Goal: Task Accomplishment & Management: Manage account settings

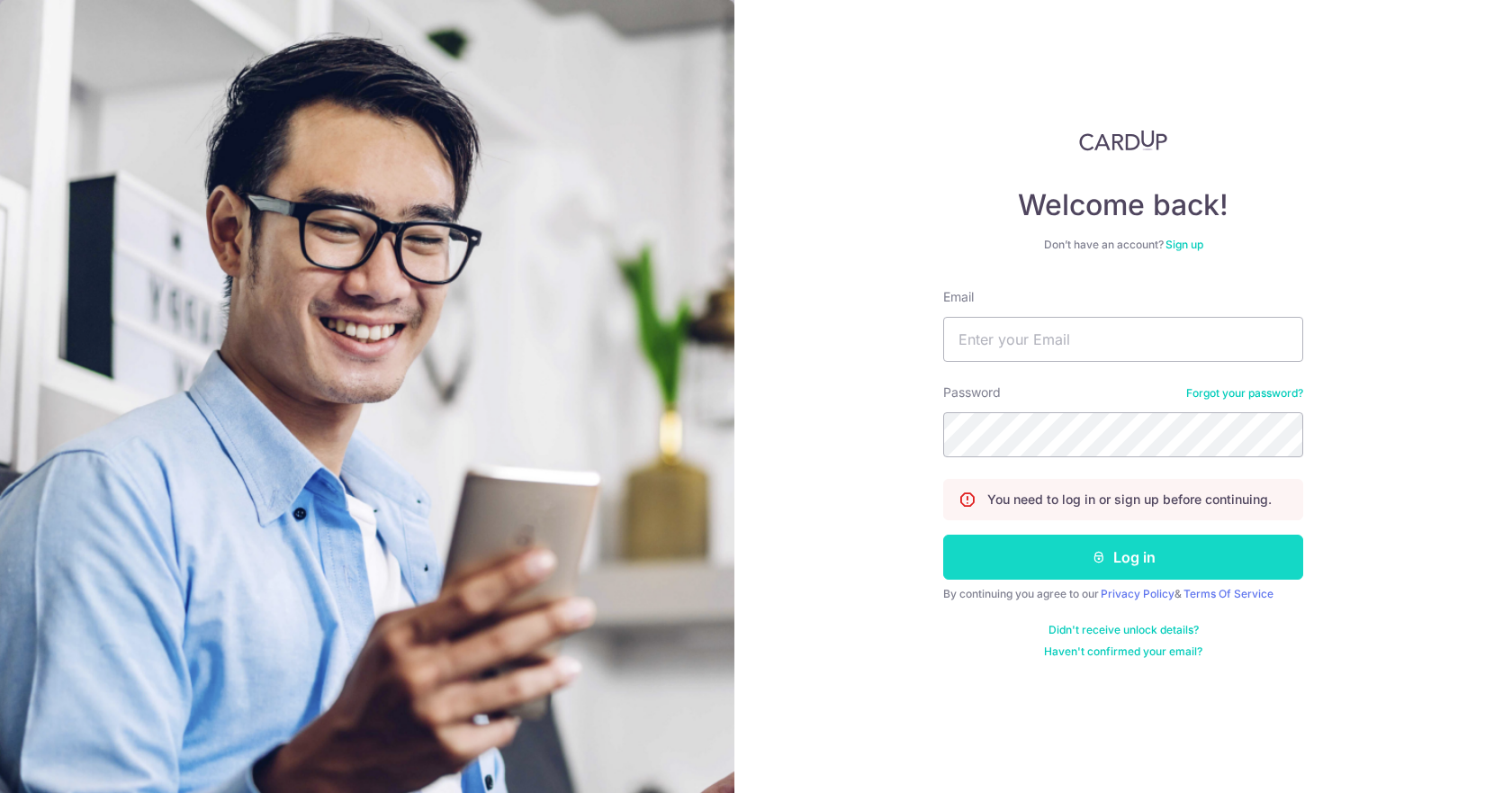
type input "[EMAIL_ADDRESS][DOMAIN_NAME]"
drag, startPoint x: 1161, startPoint y: 567, endPoint x: 1169, endPoint y: 558, distance: 12.0
click at [1169, 558] on button "Log in" at bounding box center [1123, 558] width 360 height 45
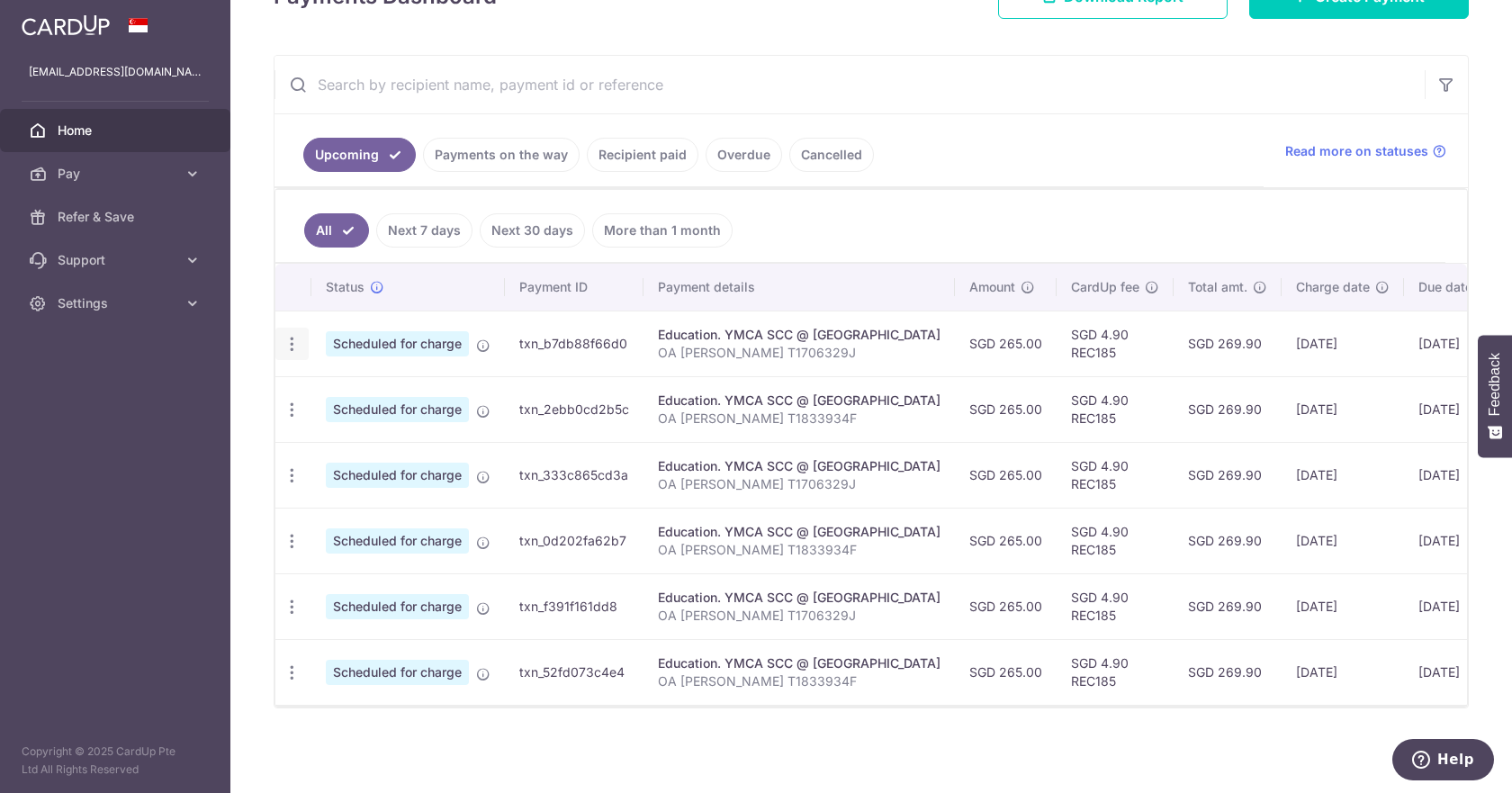
click at [293, 335] on icon "button" at bounding box center [292, 345] width 19 height 19
click at [410, 394] on span "Update payment" at bounding box center [388, 393] width 122 height 22
radio input "true"
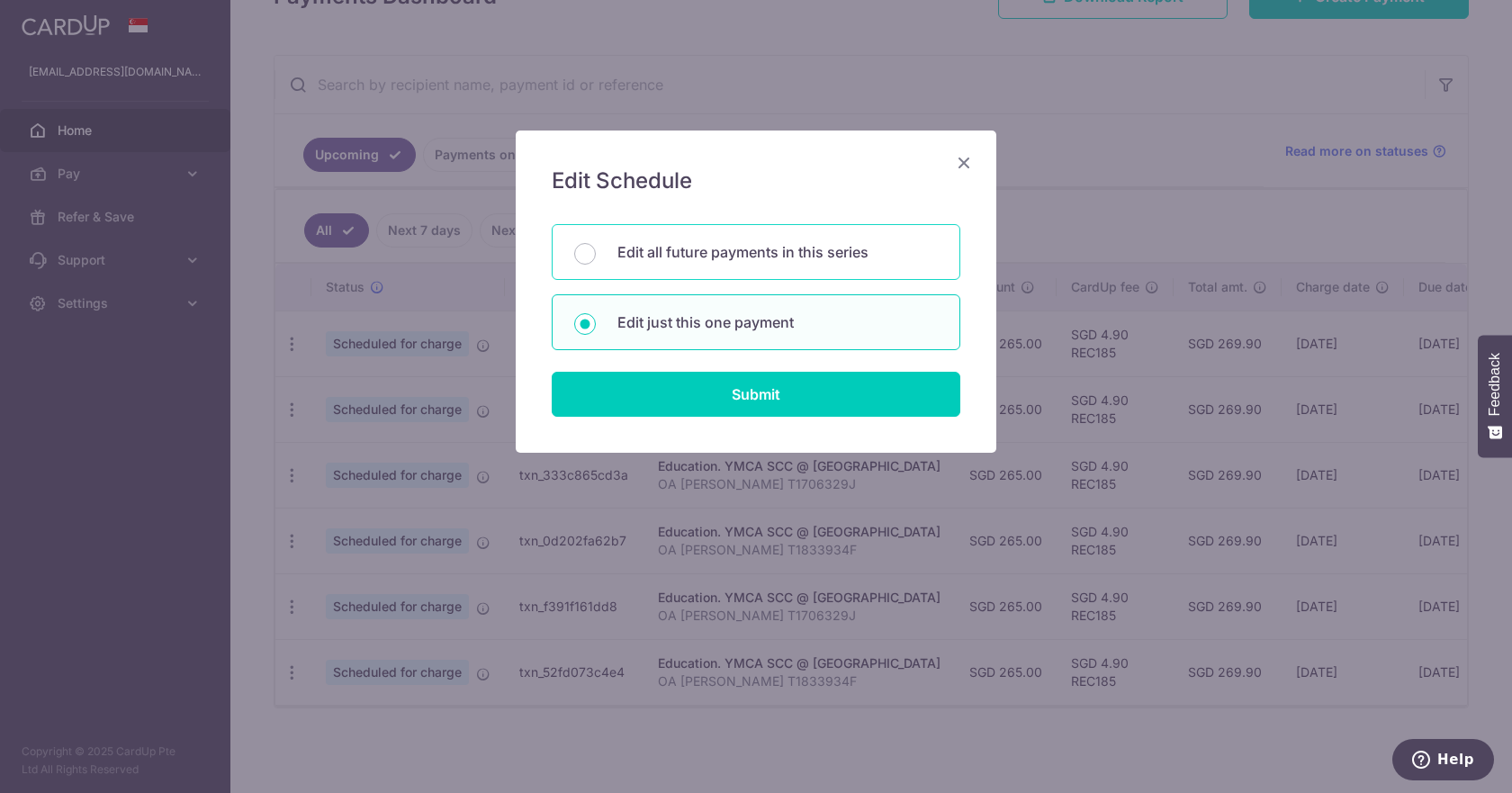
click at [759, 263] on div "Edit all future payments in this series" at bounding box center [756, 251] width 409 height 56
radio input "true"
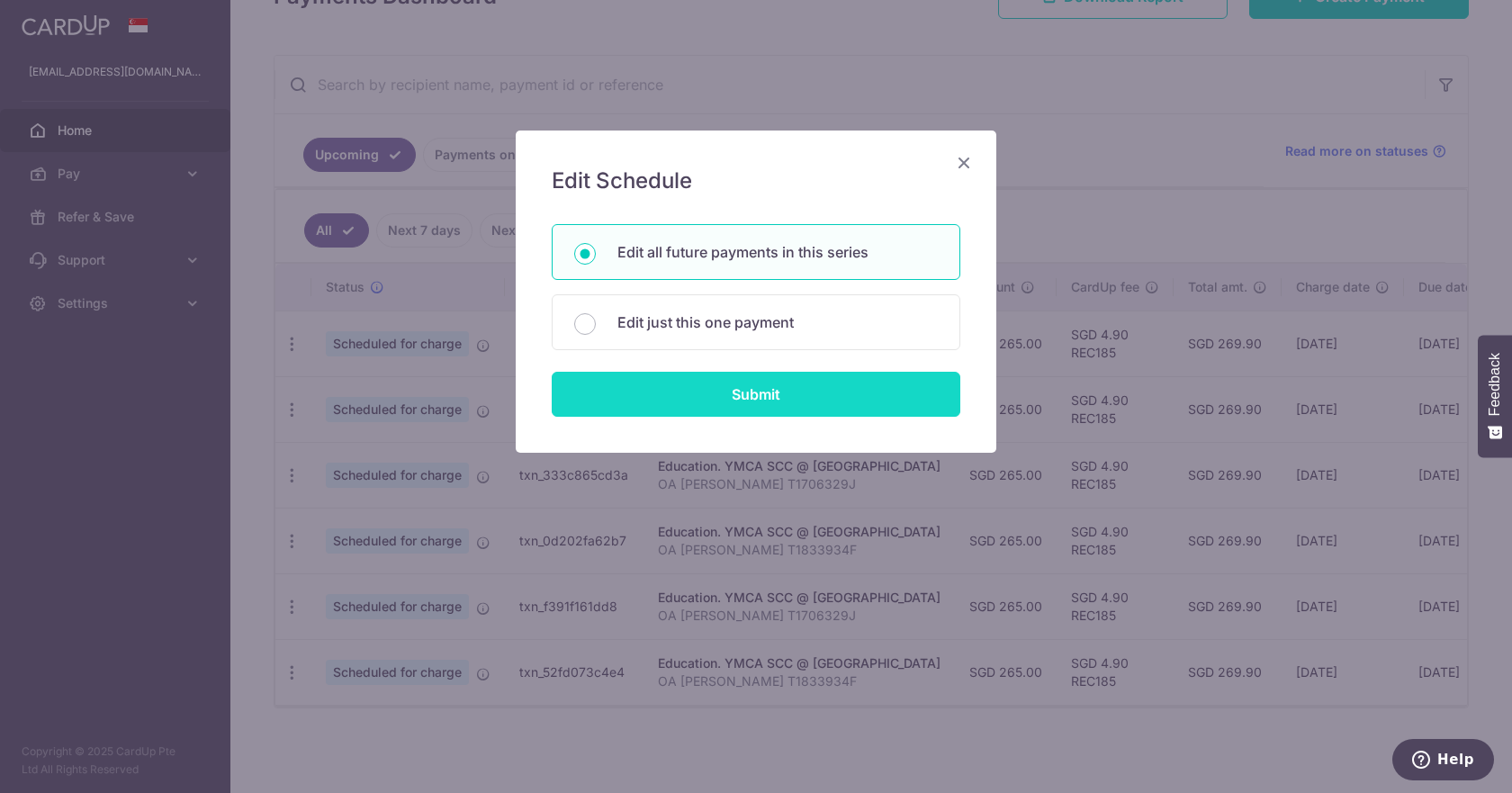
click at [743, 415] on input "Submit" at bounding box center [756, 395] width 409 height 45
radio input "true"
type input "265.00"
type input "OA [PERSON_NAME] T1706329J"
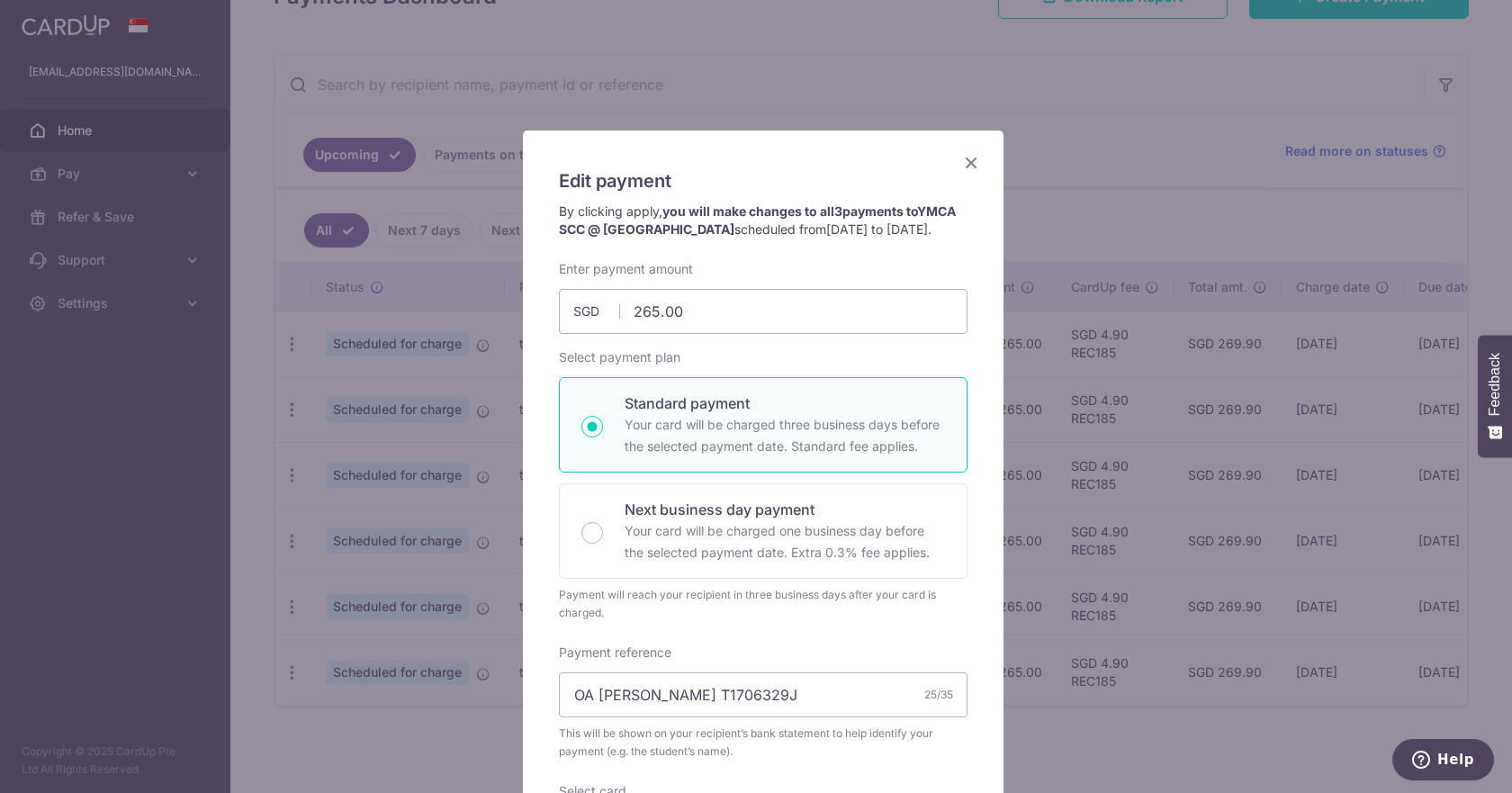
drag, startPoint x: 968, startPoint y: 168, endPoint x: 818, endPoint y: 411, distance: 285.6
click at [819, 459] on div "Edit payment By clicking apply, you will make changes to all 3 payments to YMCA…" at bounding box center [764, 676] width 482 height 1092
drag, startPoint x: 777, startPoint y: 710, endPoint x: 344, endPoint y: 717, distance: 433.1
click at [344, 717] on div "Edit payment By clicking apply, you will make changes to all 3 payments to YMCA…" at bounding box center [756, 396] width 1512 height 793
click at [962, 164] on icon "Close" at bounding box center [971, 163] width 22 height 23
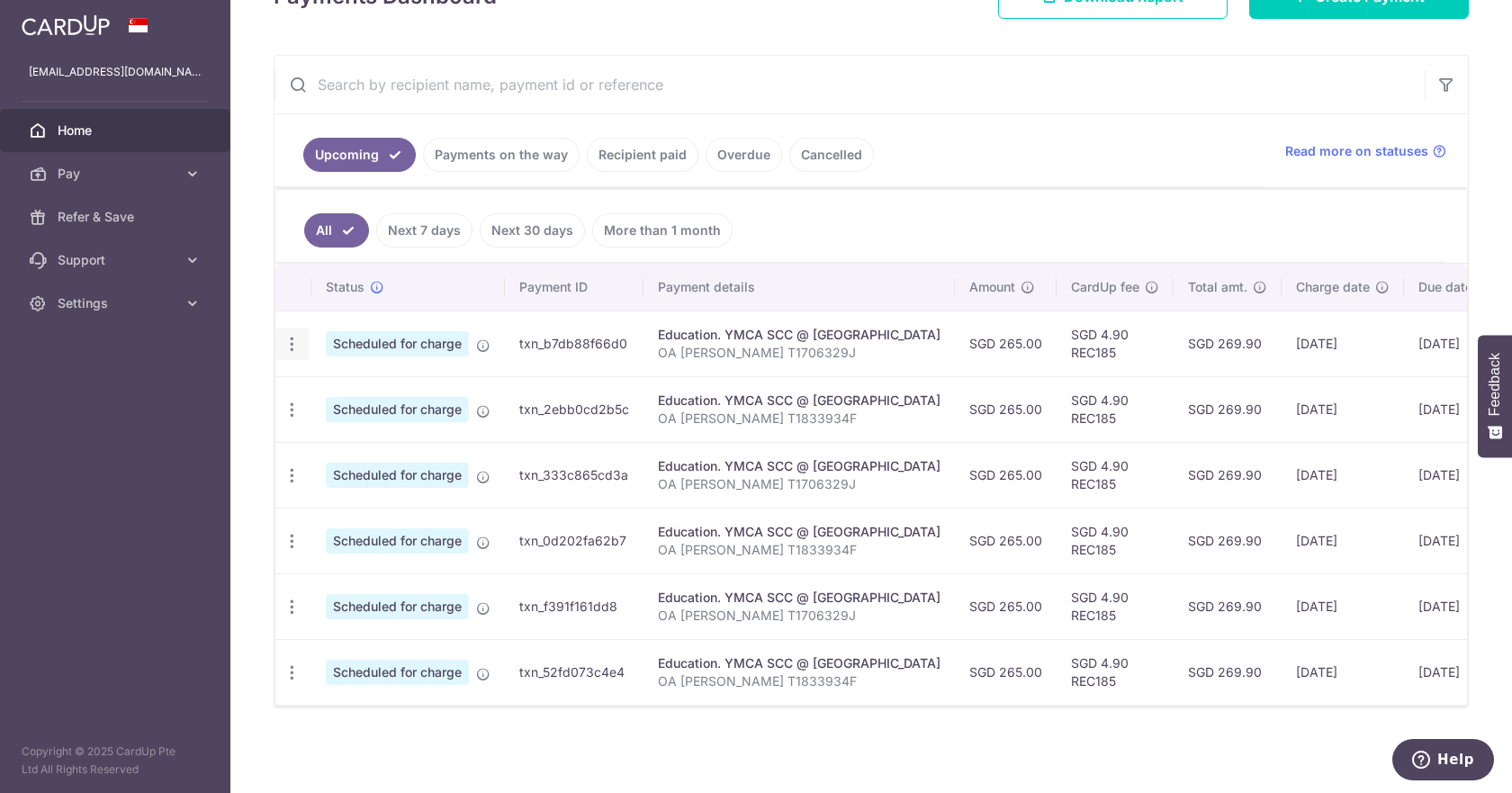
click at [297, 340] on icon "button" at bounding box center [292, 345] width 19 height 19
click at [366, 436] on span "Cancel payment" at bounding box center [388, 437] width 121 height 22
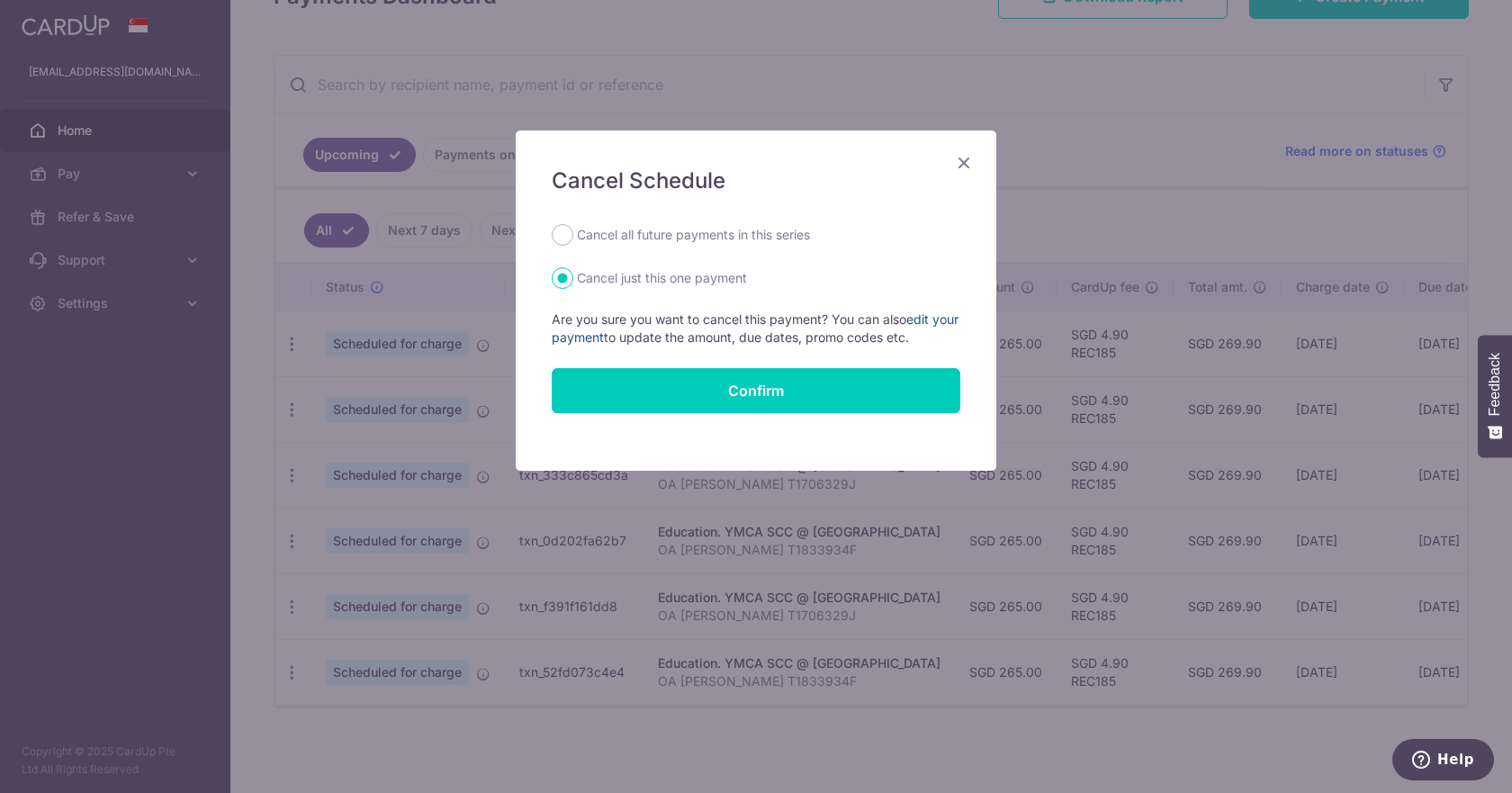
click at [920, 318] on link "edit your payment" at bounding box center [755, 328] width 407 height 33
click at [970, 176] on div "Cancel Schedule Cancel all future payments in this series Cancel just this one …" at bounding box center [756, 300] width 481 height 340
click at [968, 166] on icon "Close" at bounding box center [964, 163] width 22 height 23
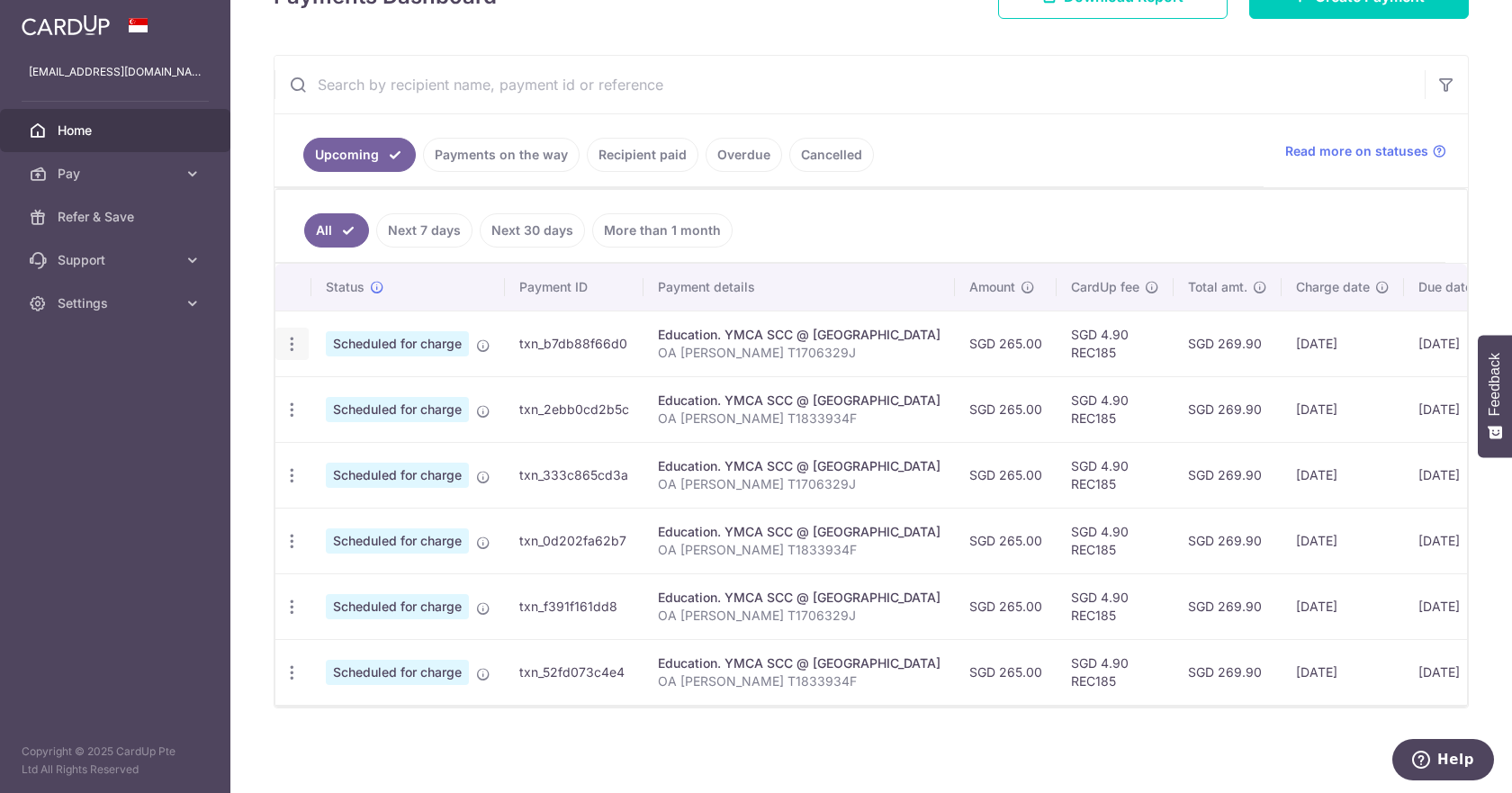
click at [295, 336] on icon "button" at bounding box center [292, 345] width 19 height 19
drag, startPoint x: 383, startPoint y: 391, endPoint x: 590, endPoint y: 382, distance: 207.2
click at [593, 382] on tbody "Update payment Cancel payment Scheduled for charge txn_b7db88f66d0 Education. Y…" at bounding box center [959, 508] width 1368 height 395
click at [294, 344] on icon "button" at bounding box center [292, 345] width 19 height 19
drag, startPoint x: 354, startPoint y: 175, endPoint x: 355, endPoint y: 162, distance: 13.0
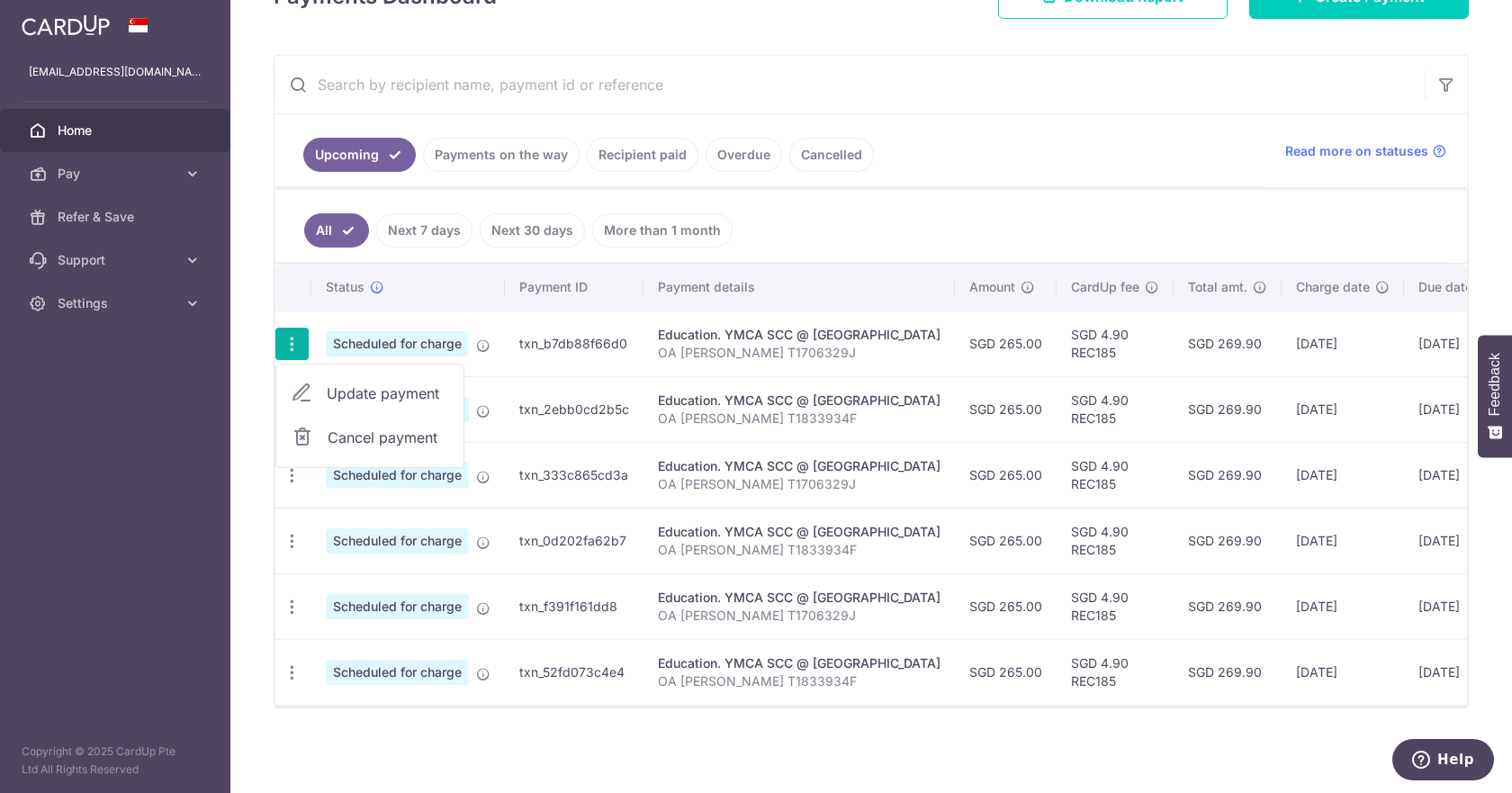
click at [355, 162] on link "Upcoming" at bounding box center [360, 154] width 113 height 34
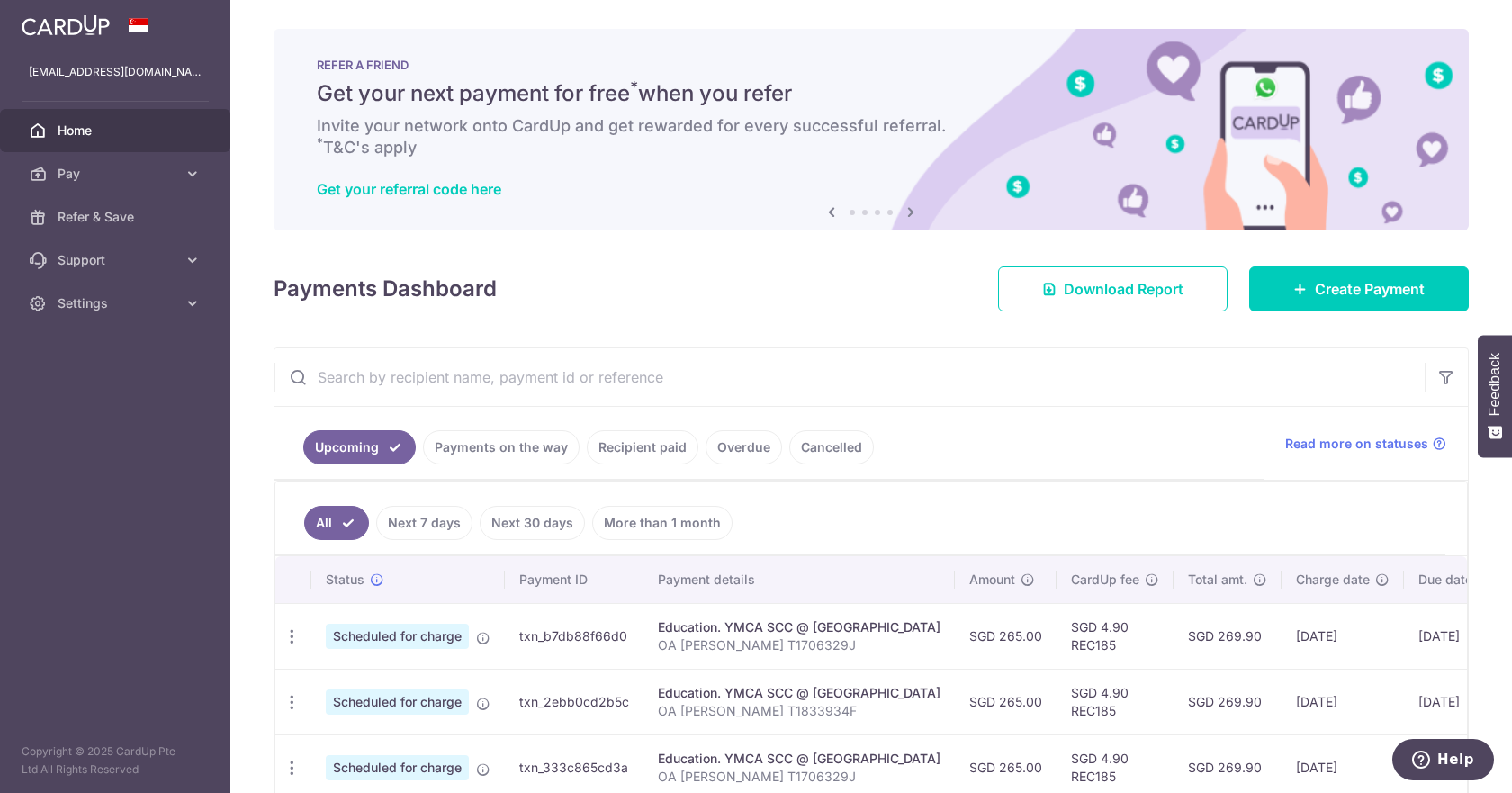
scroll to position [89, 0]
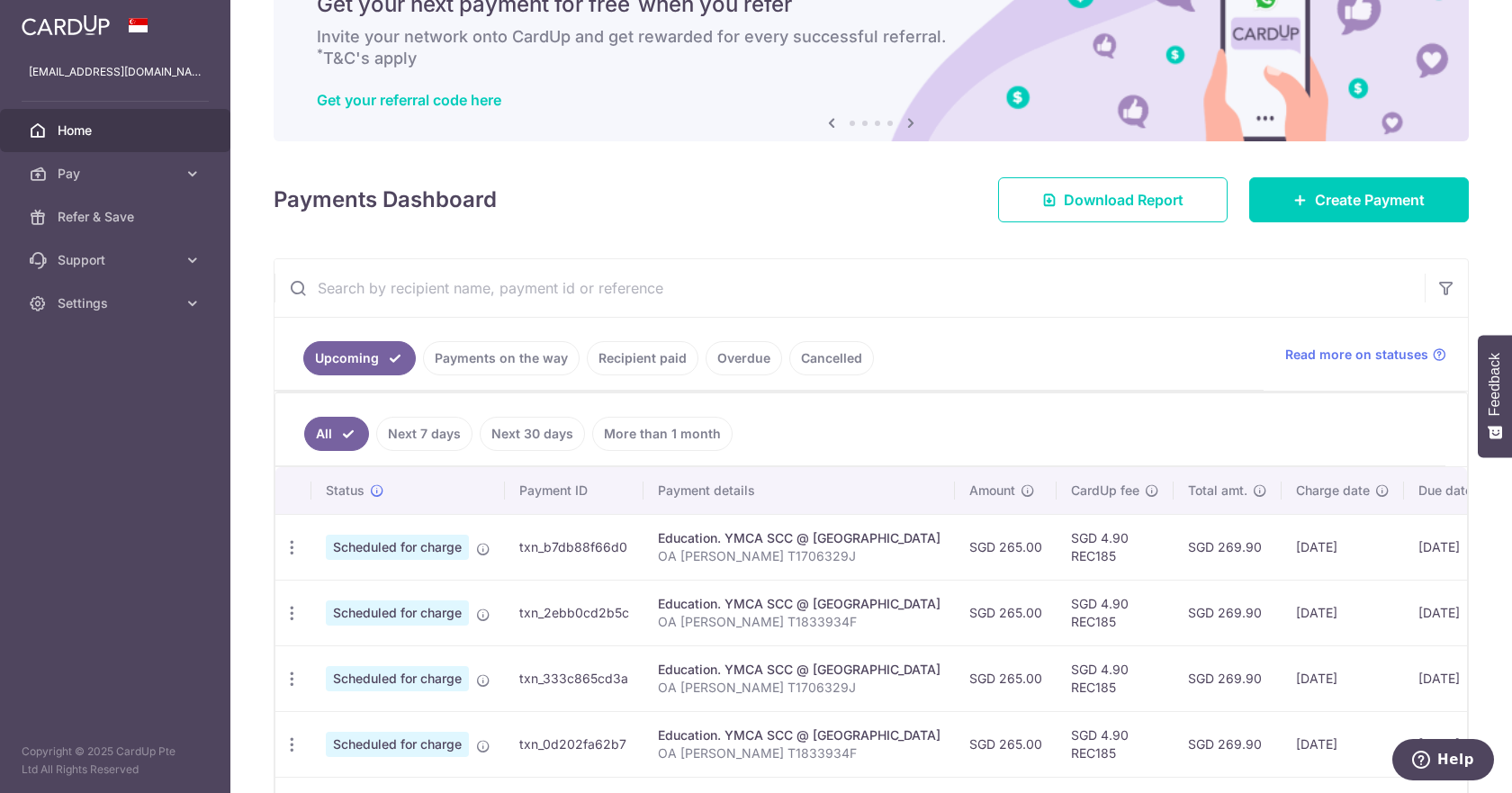
click at [488, 559] on td "Scheduled for charge" at bounding box center [409, 547] width 194 height 66
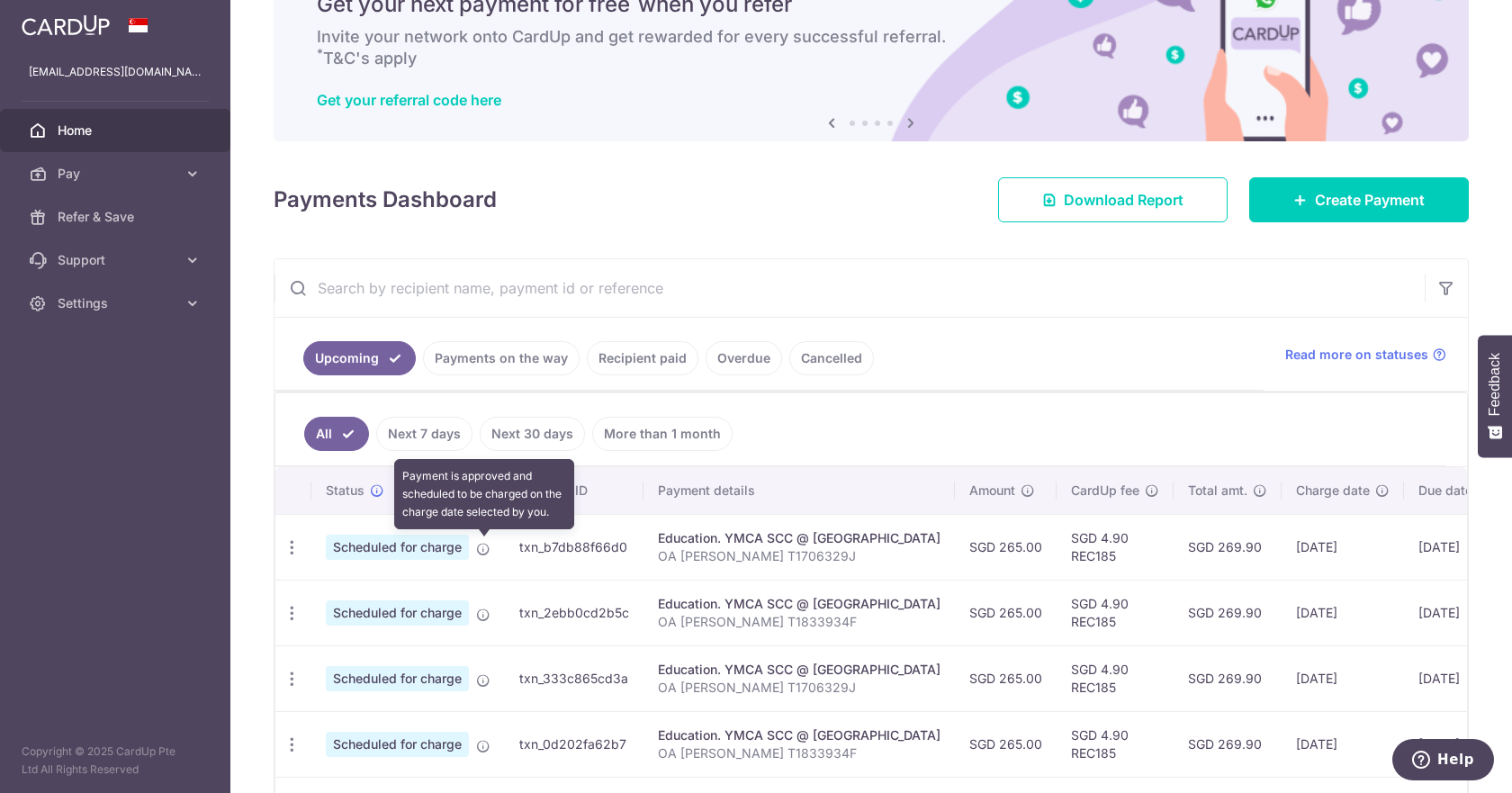
click at [481, 552] on icon at bounding box center [483, 549] width 14 height 14
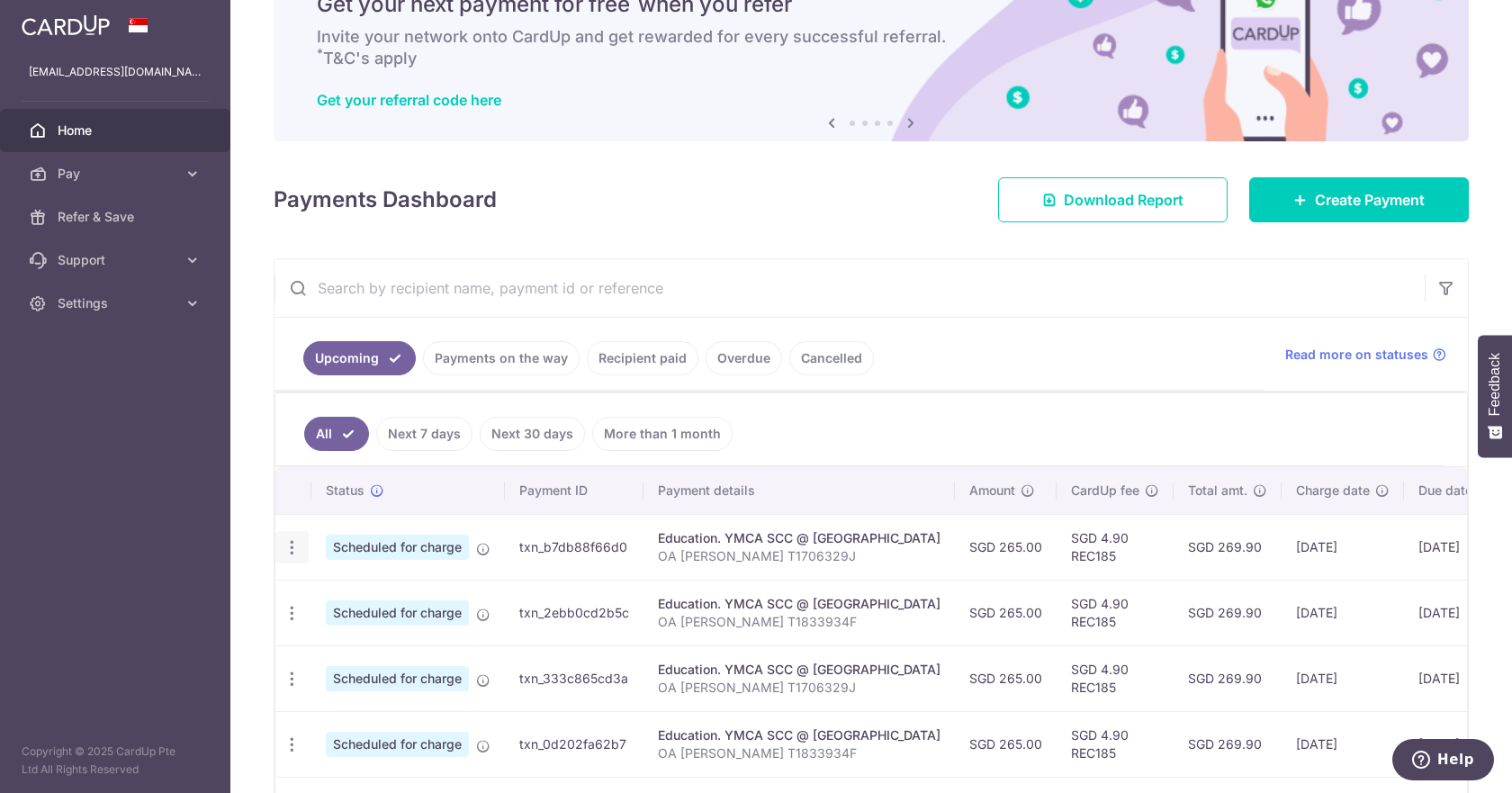
scroll to position [270, 0]
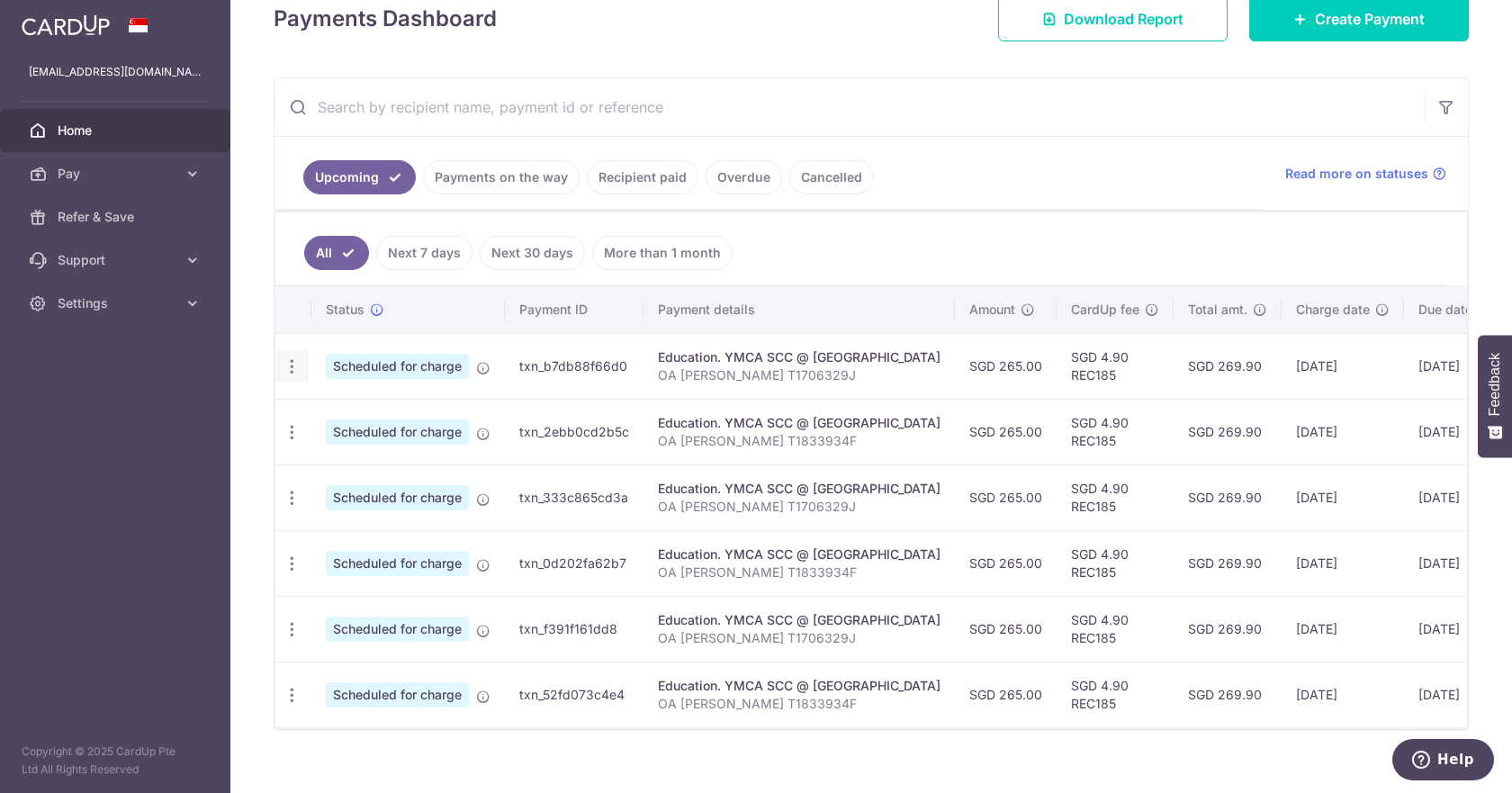
click at [296, 365] on icon "button" at bounding box center [292, 367] width 19 height 19
click at [425, 426] on span "Update payment" at bounding box center [388, 415] width 122 height 22
radio input "true"
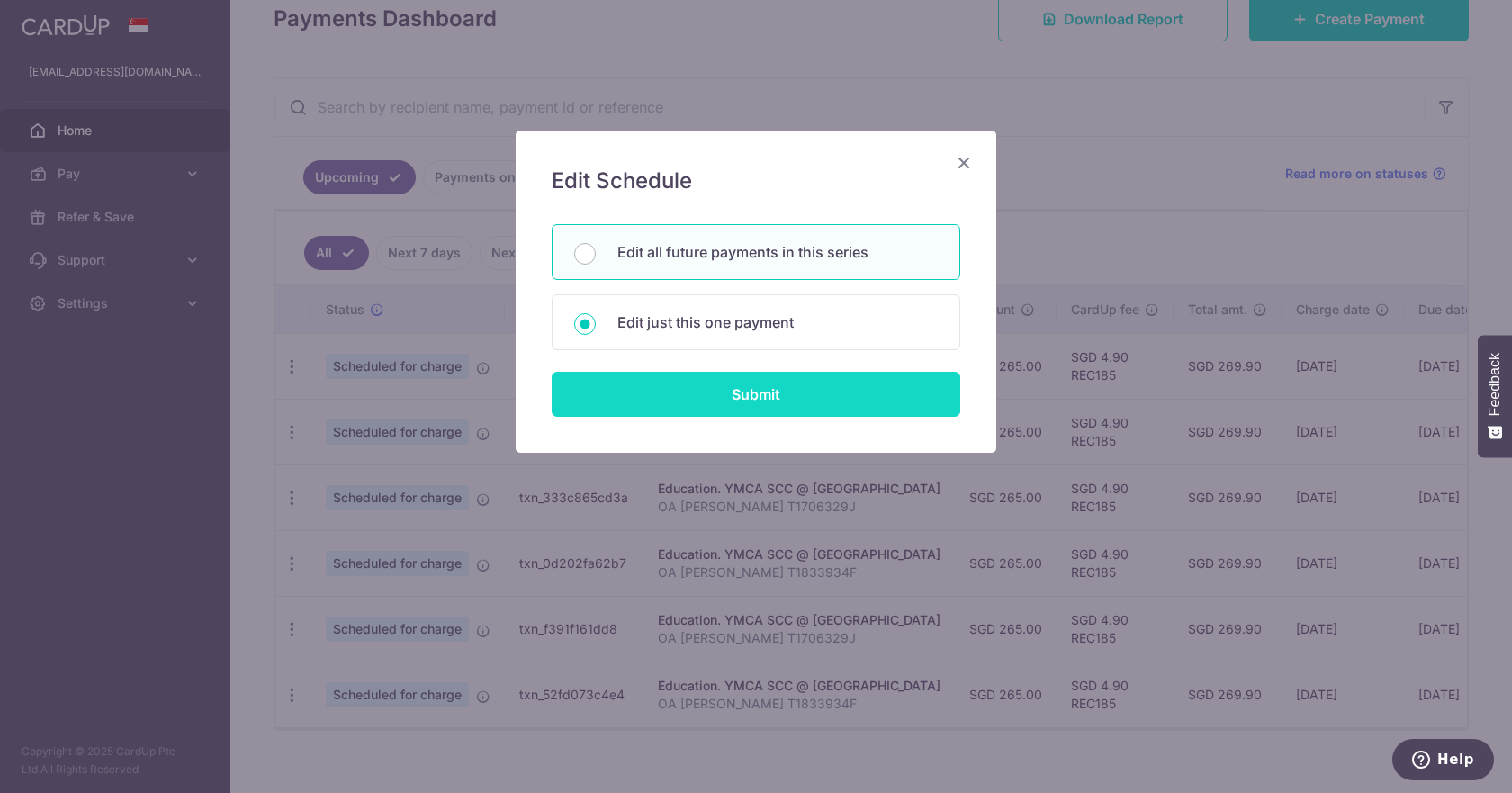
click at [769, 404] on input "Submit" at bounding box center [756, 395] width 409 height 45
radio input "true"
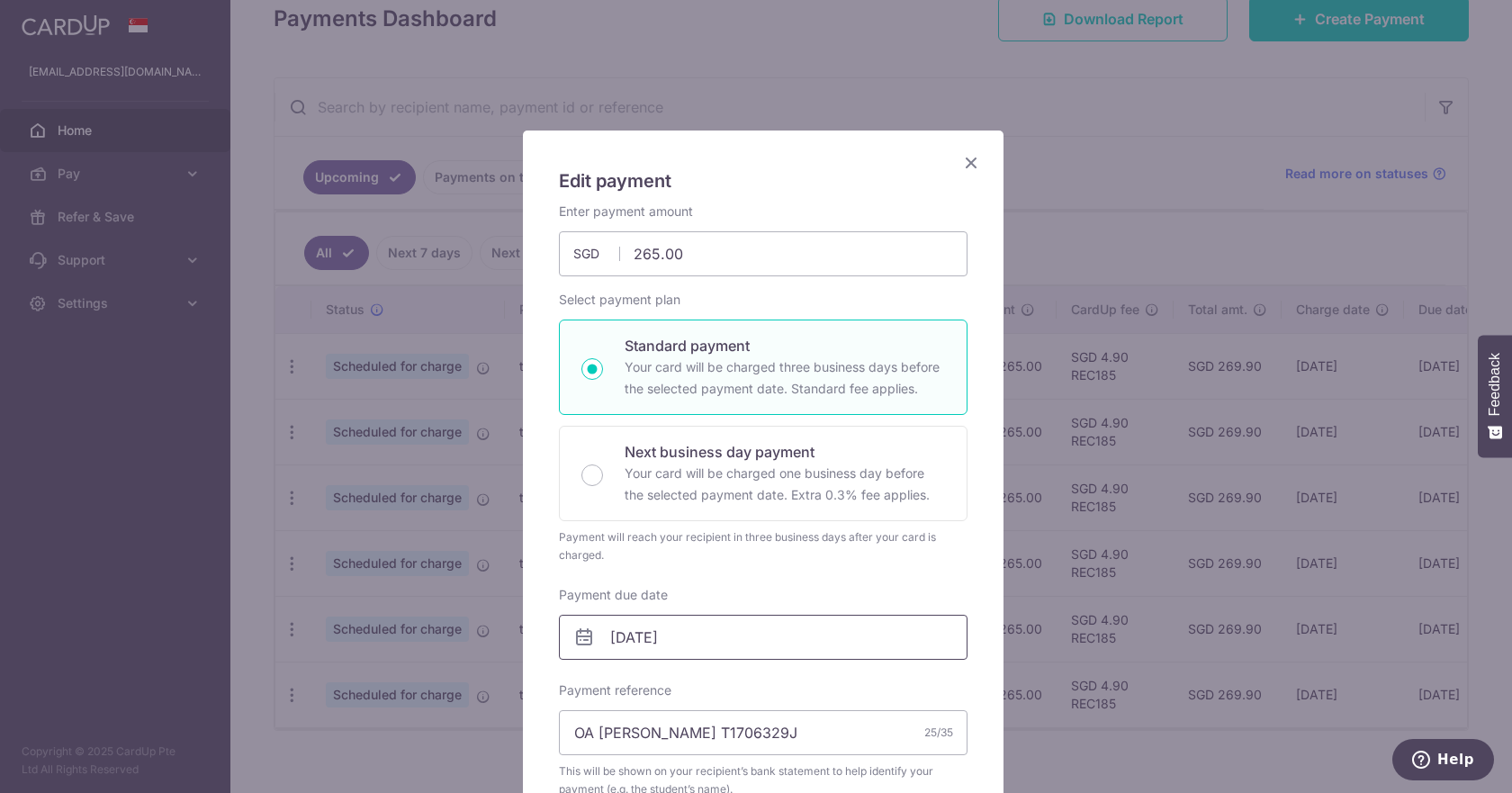
scroll to position [90, 0]
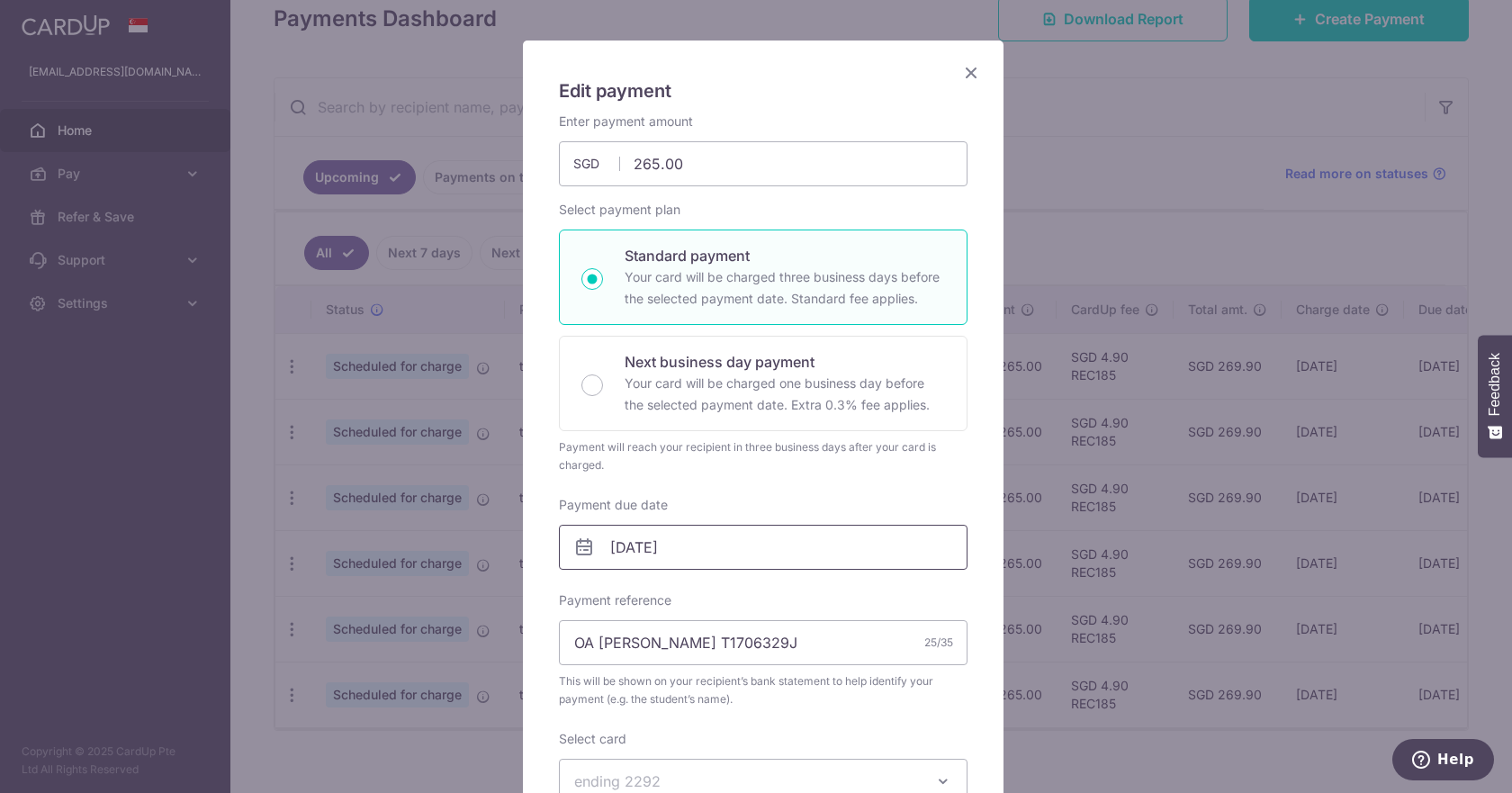
click at [706, 546] on input "04/10/2025" at bounding box center [764, 547] width 409 height 45
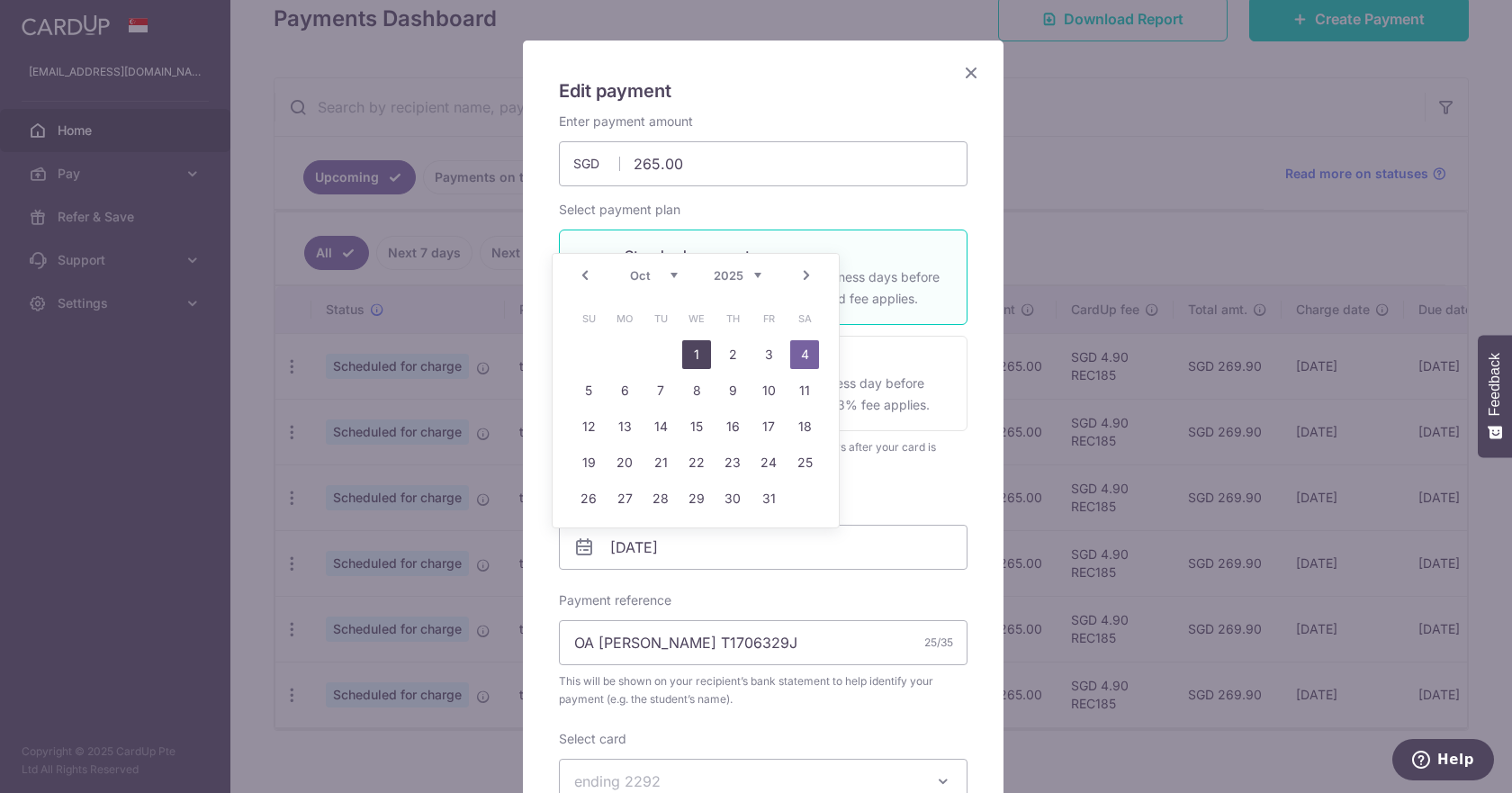
click at [705, 354] on link "1" at bounding box center [697, 354] width 29 height 29
type input "[DATE]"
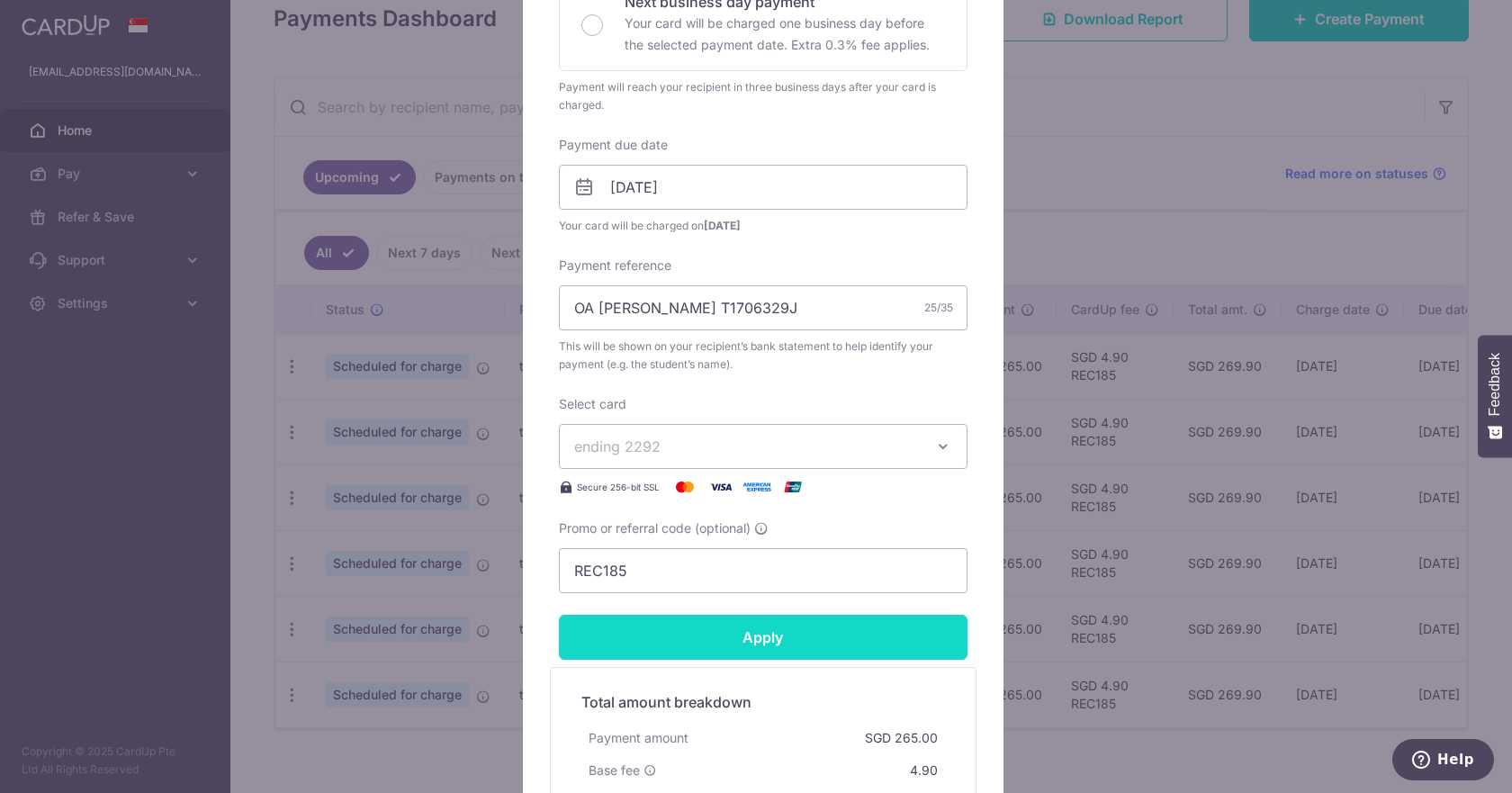
scroll to position [630, 0]
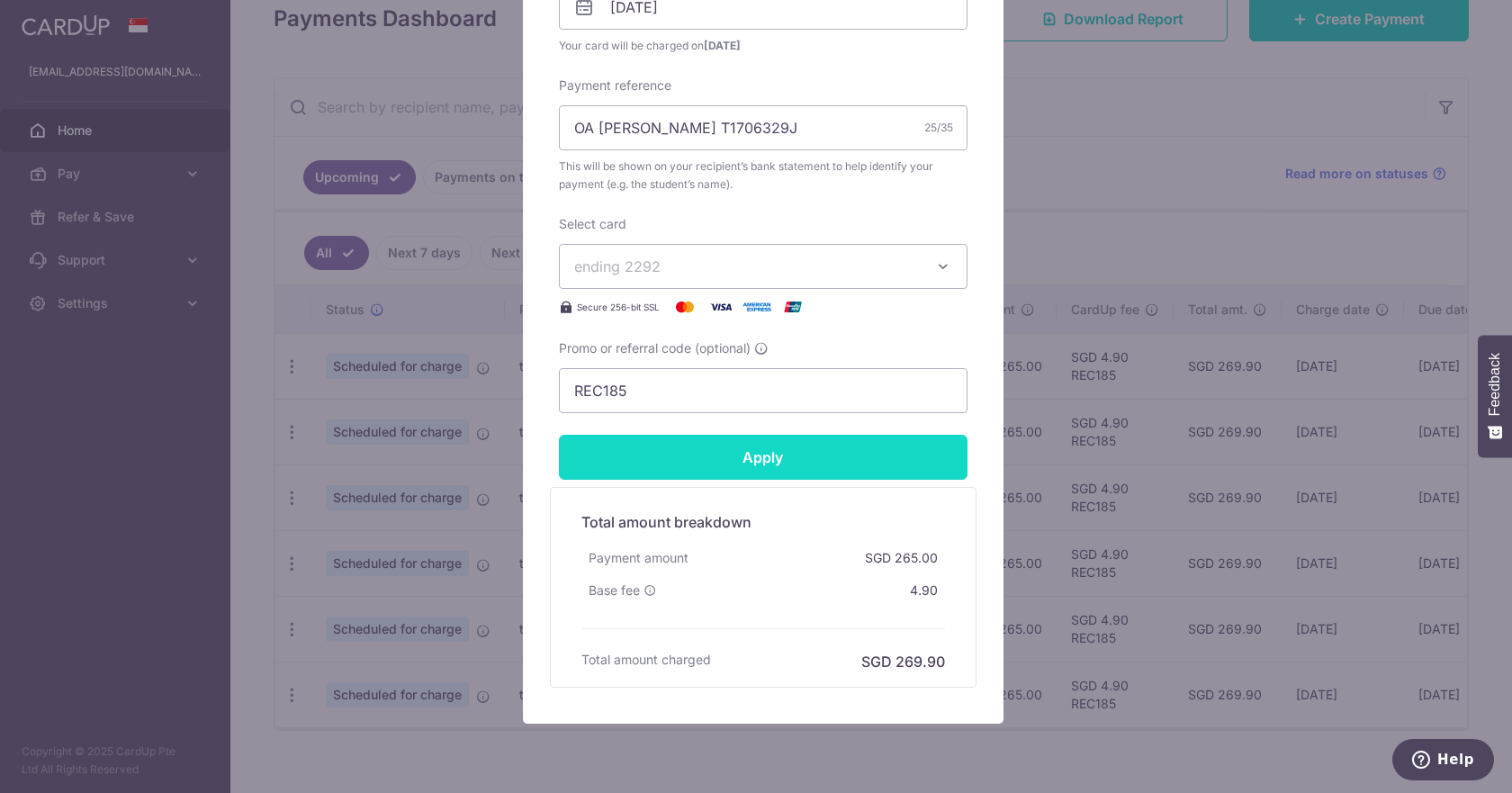
click at [762, 469] on input "Apply" at bounding box center [764, 458] width 409 height 45
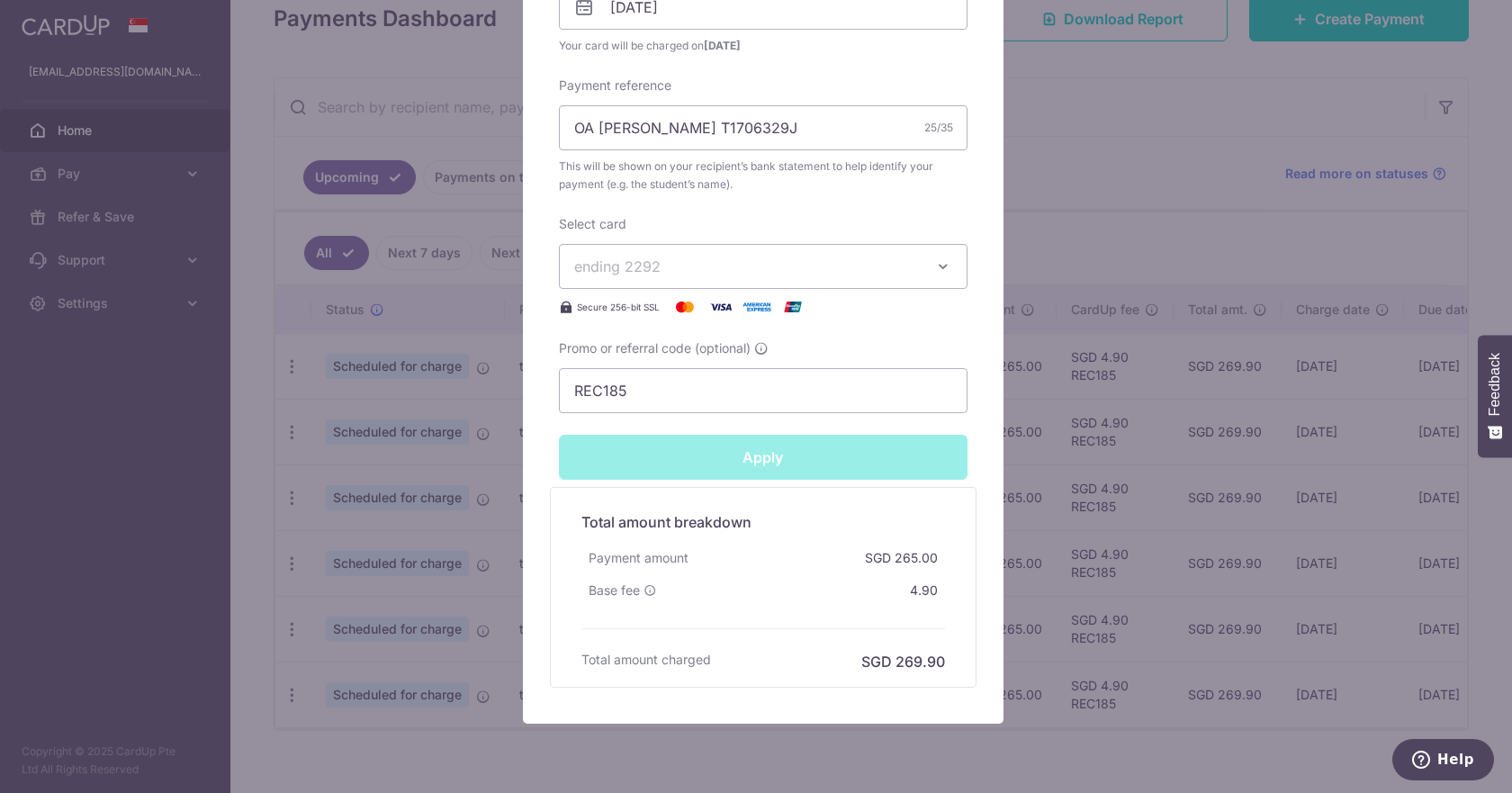
type input "Successfully Applied"
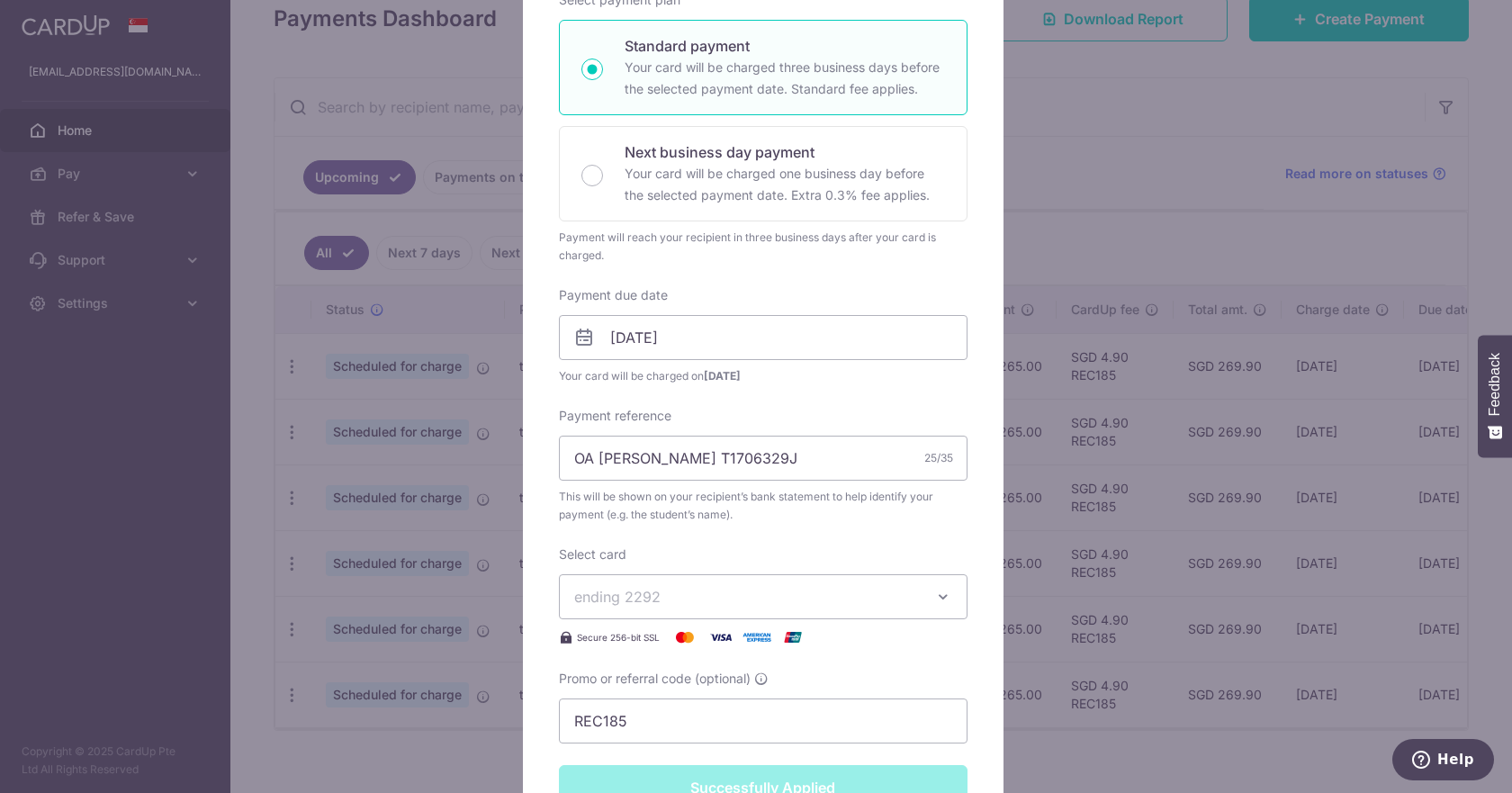
scroll to position [63, 0]
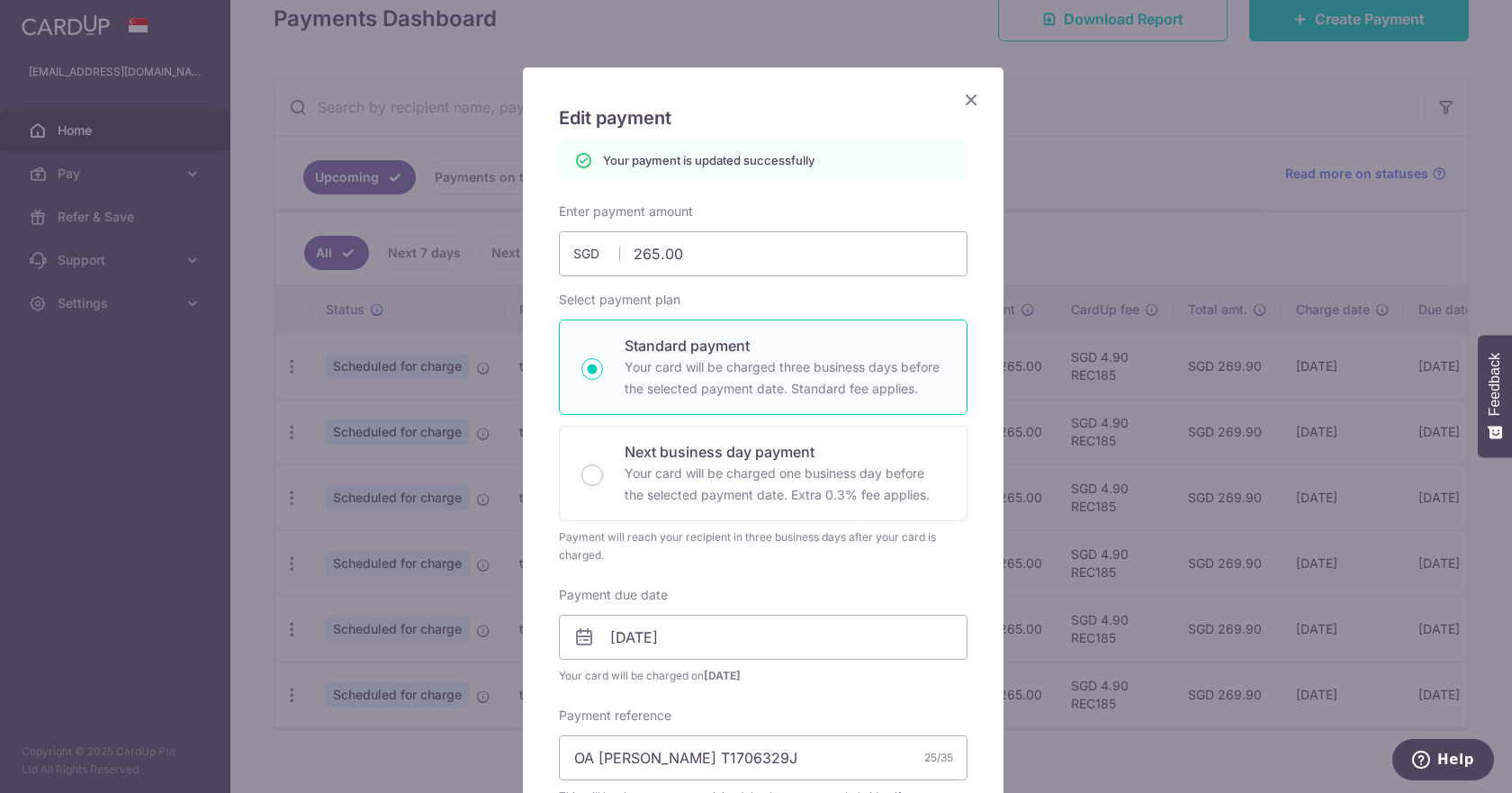
click at [960, 101] on icon "Close" at bounding box center [971, 100] width 22 height 23
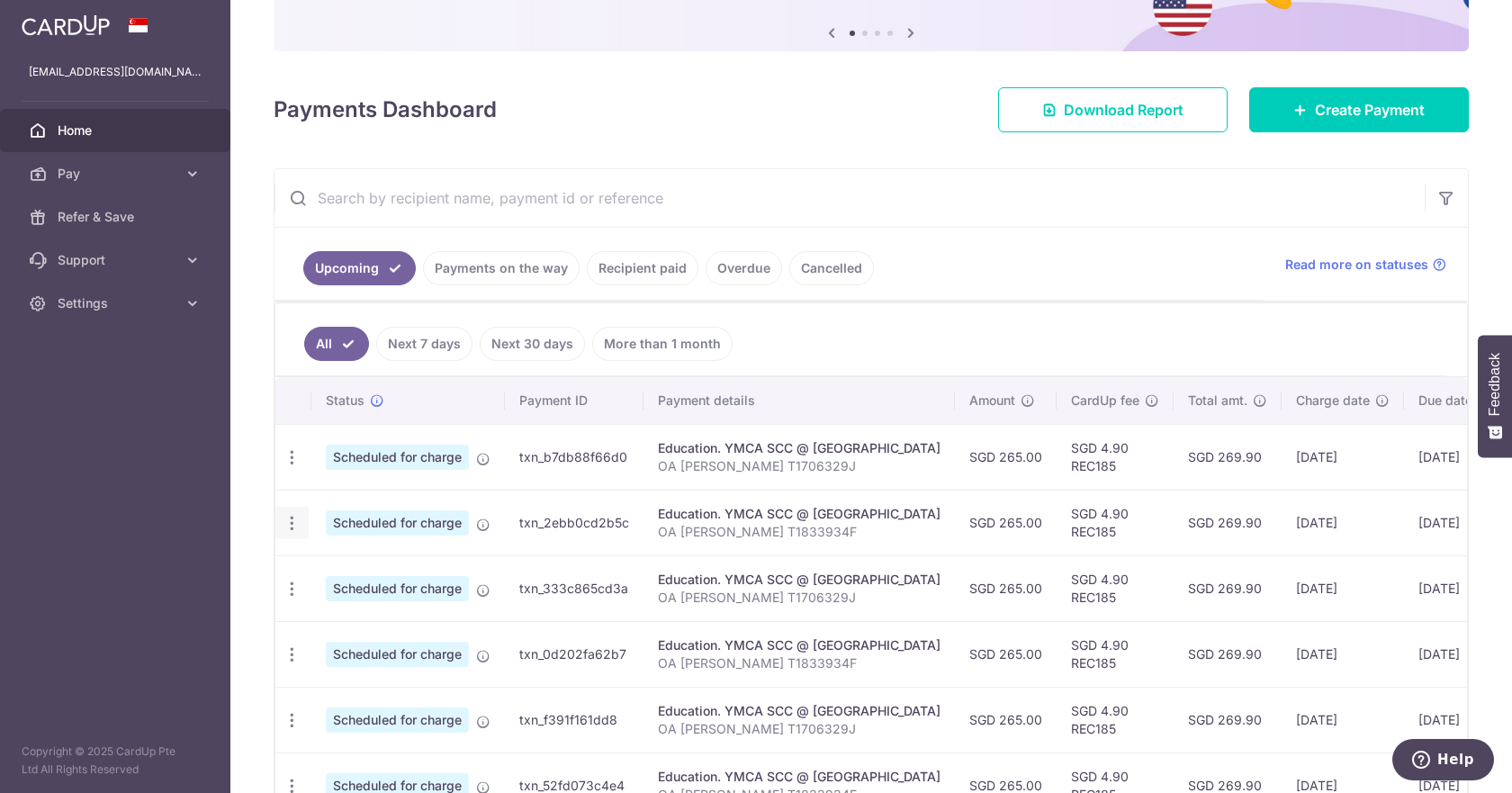
click at [287, 533] on div "Update payment Cancel payment" at bounding box center [292, 523] width 33 height 33
click at [291, 467] on icon "button" at bounding box center [292, 458] width 19 height 19
click at [407, 576] on span "Update payment" at bounding box center [388, 573] width 122 height 22
radio input "true"
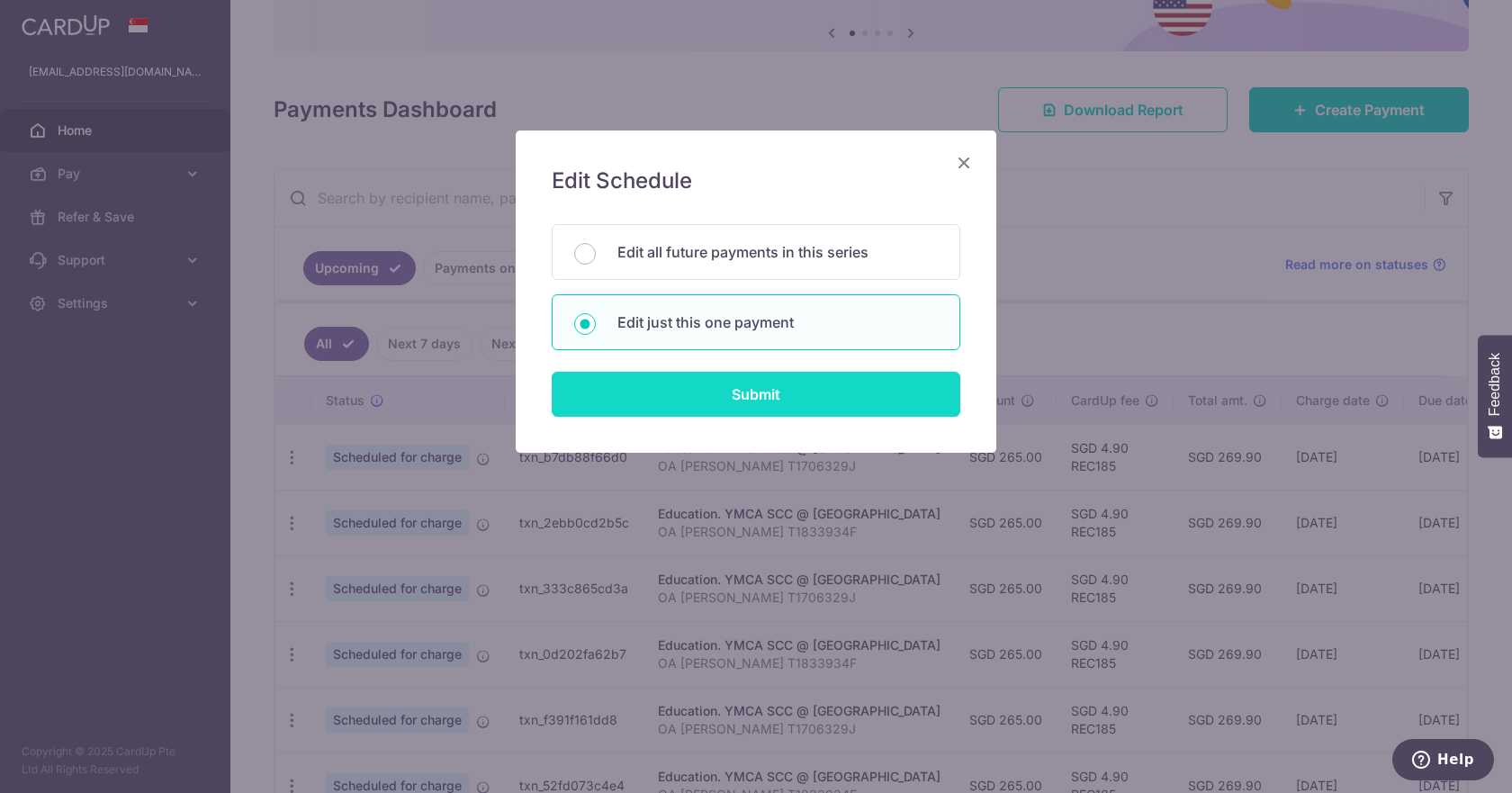
click at [741, 405] on input "Submit" at bounding box center [756, 395] width 409 height 45
radio input "true"
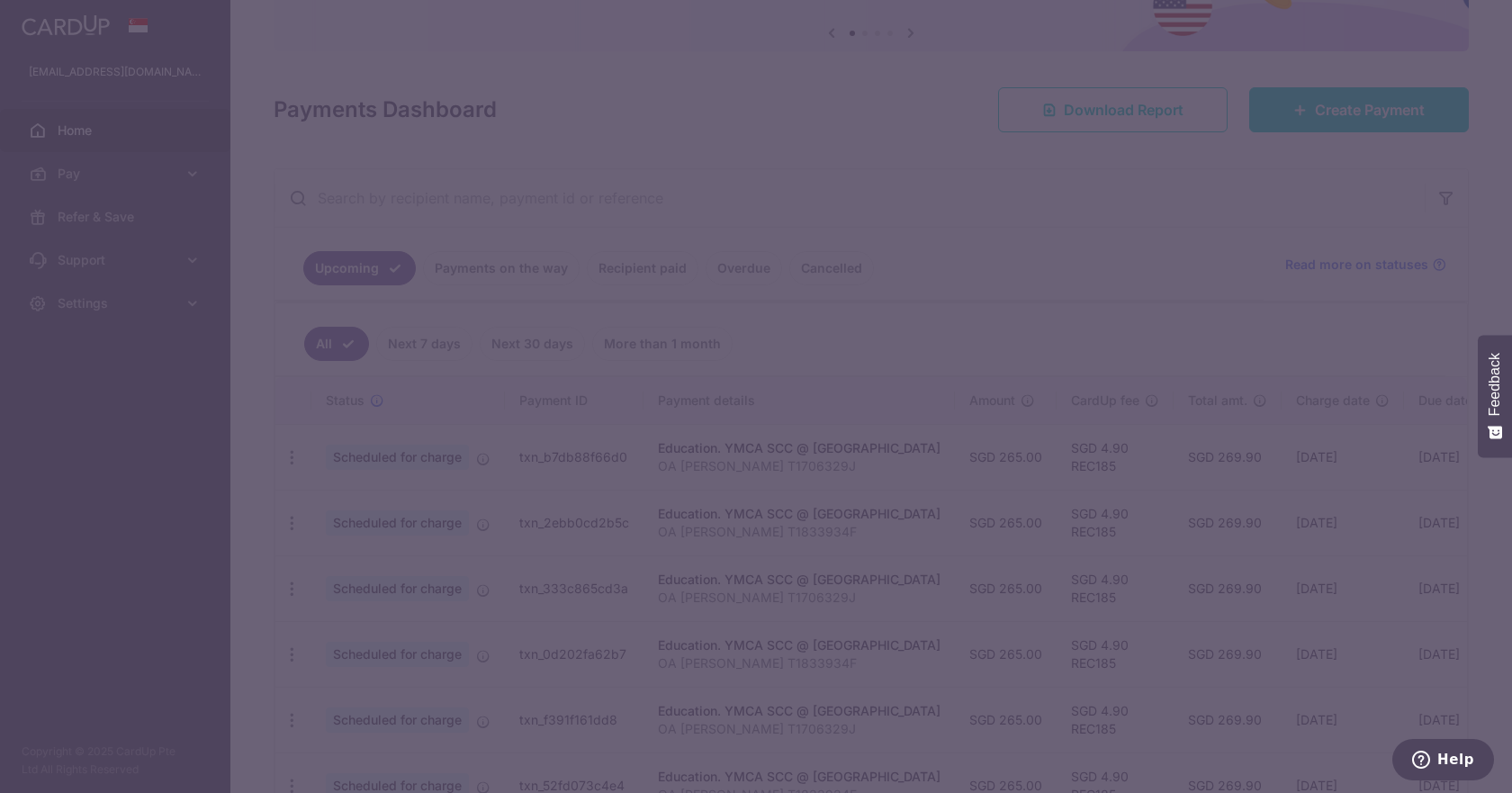
type input "265.00"
type input "04/10/2025"
type input "OA [PERSON_NAME] T1833934F"
type input "REC185"
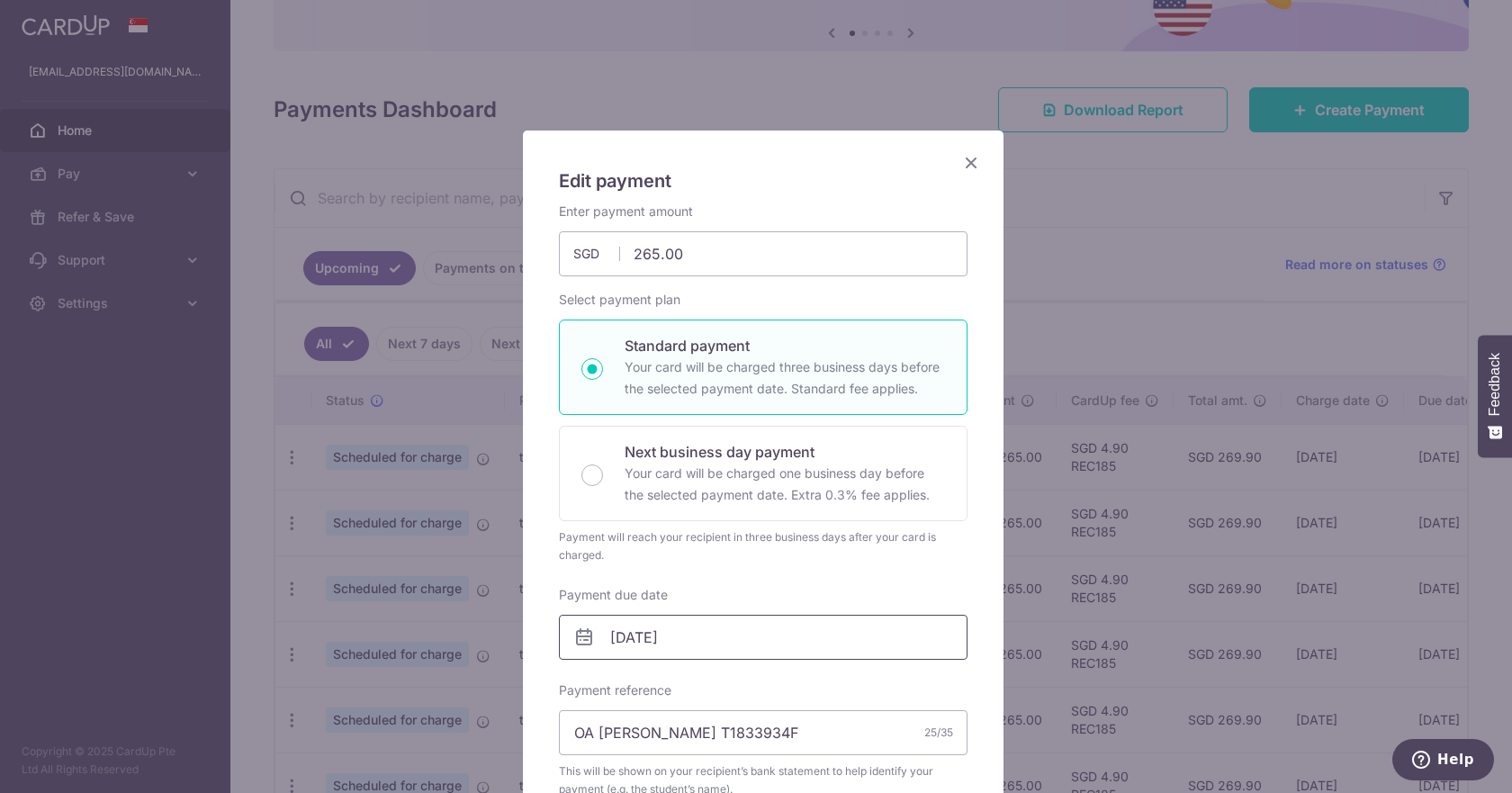
drag, startPoint x: 652, startPoint y: 644, endPoint x: 790, endPoint y: 638, distance: 138.1
click at [790, 638] on input "04/10/2025" at bounding box center [764, 638] width 409 height 45
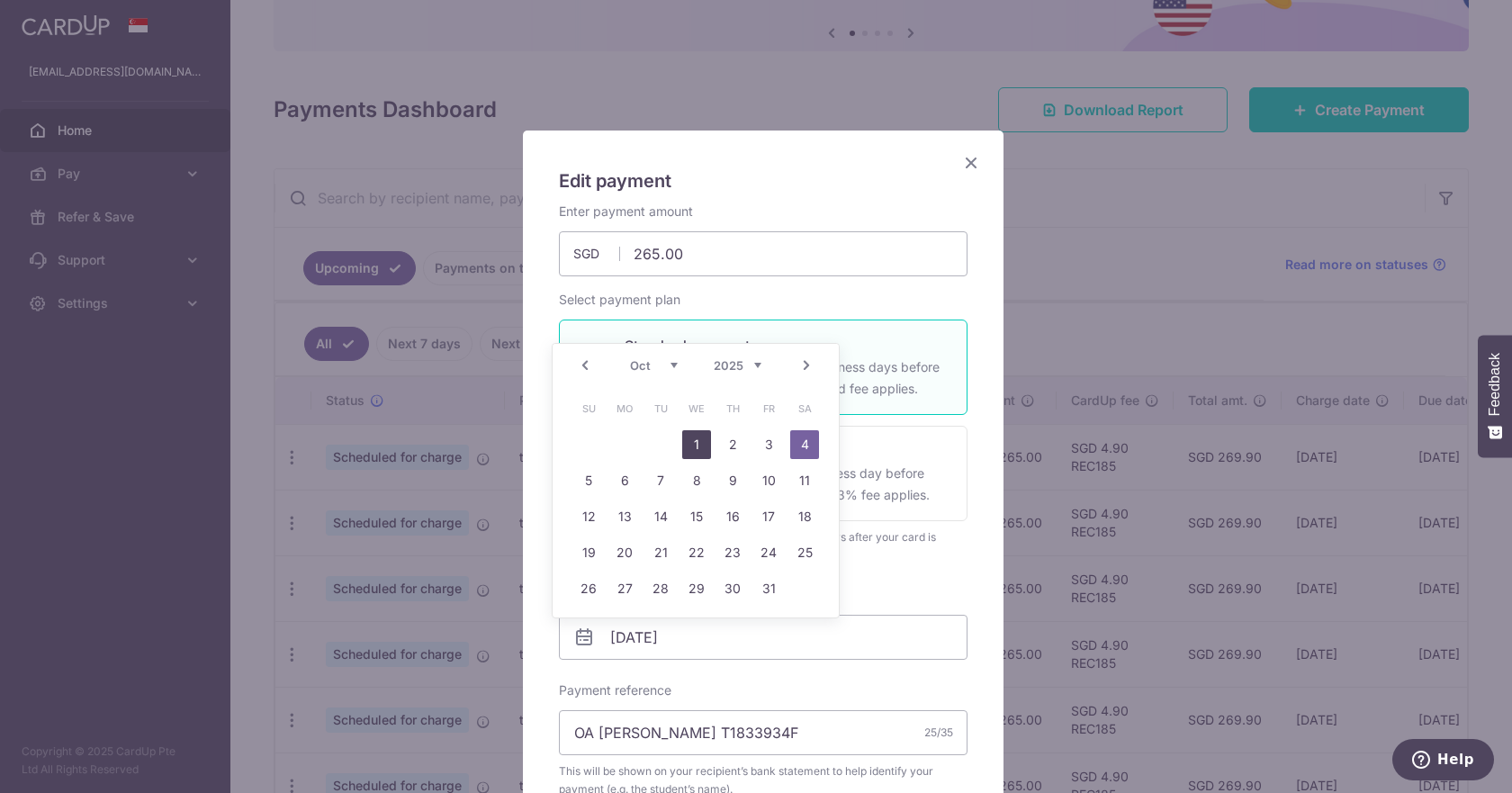
click at [690, 446] on link "1" at bounding box center [697, 445] width 29 height 29
type input "[DATE]"
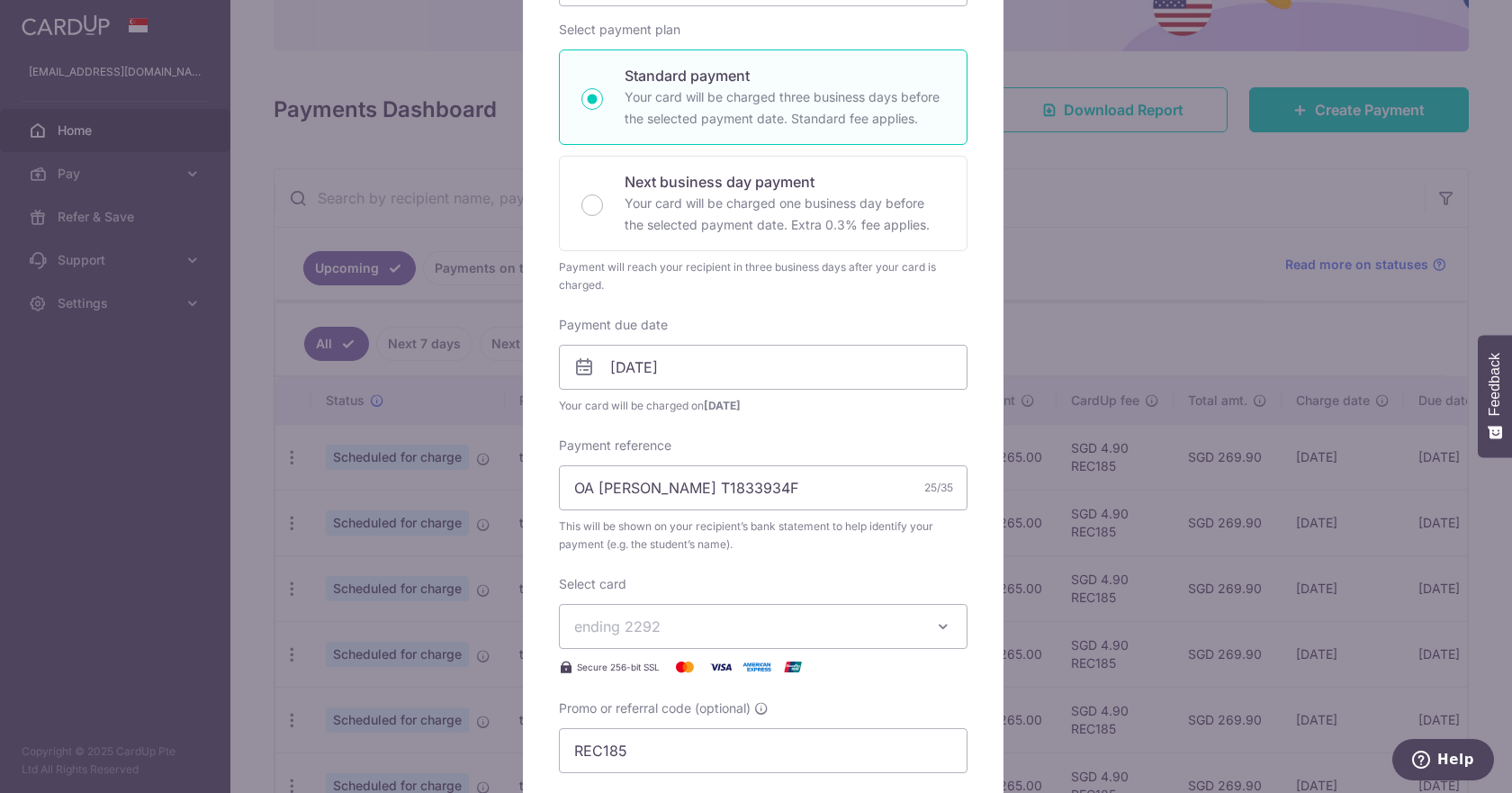
scroll to position [630, 0]
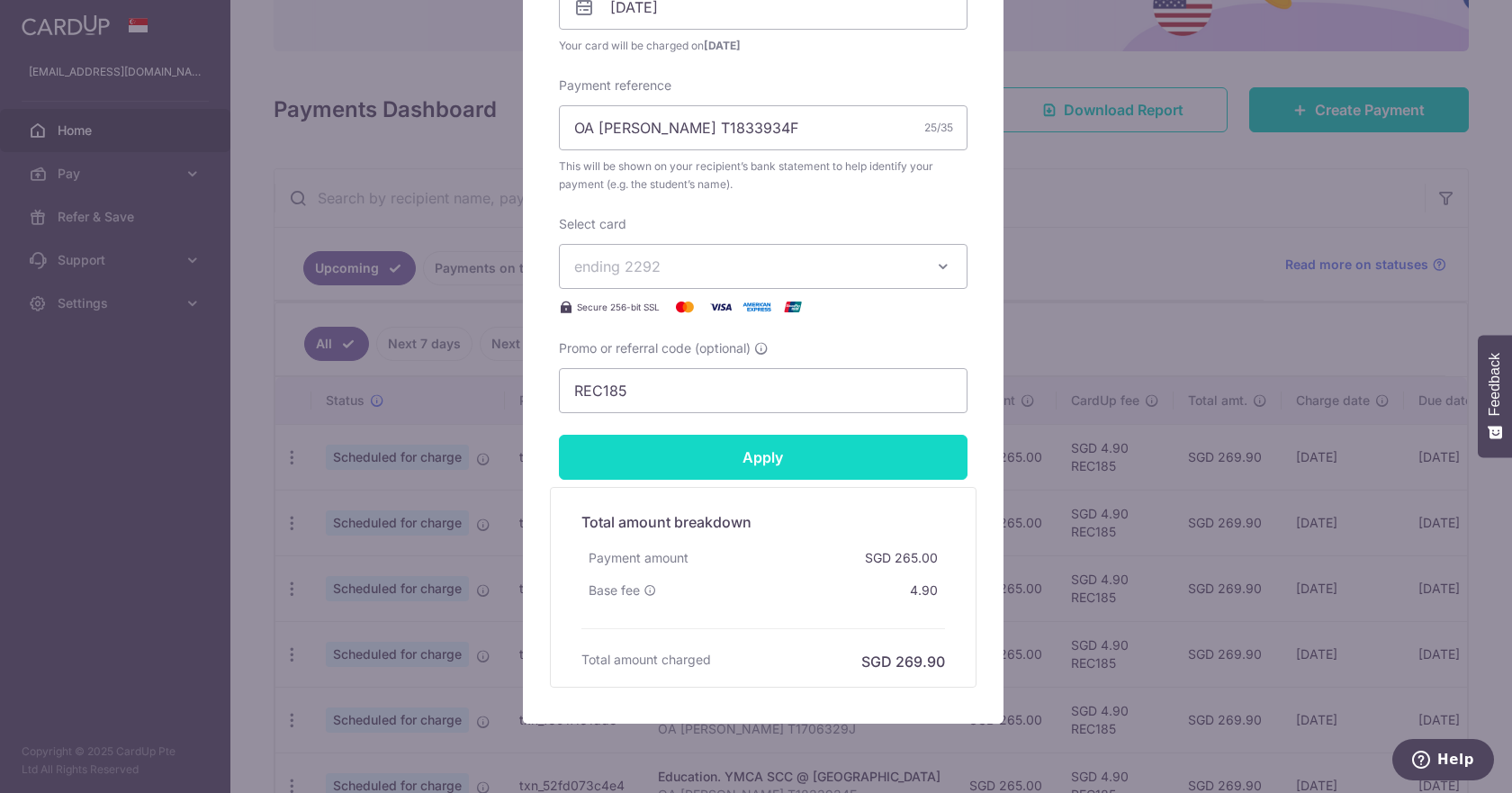
click at [788, 451] on input "Apply" at bounding box center [764, 458] width 409 height 45
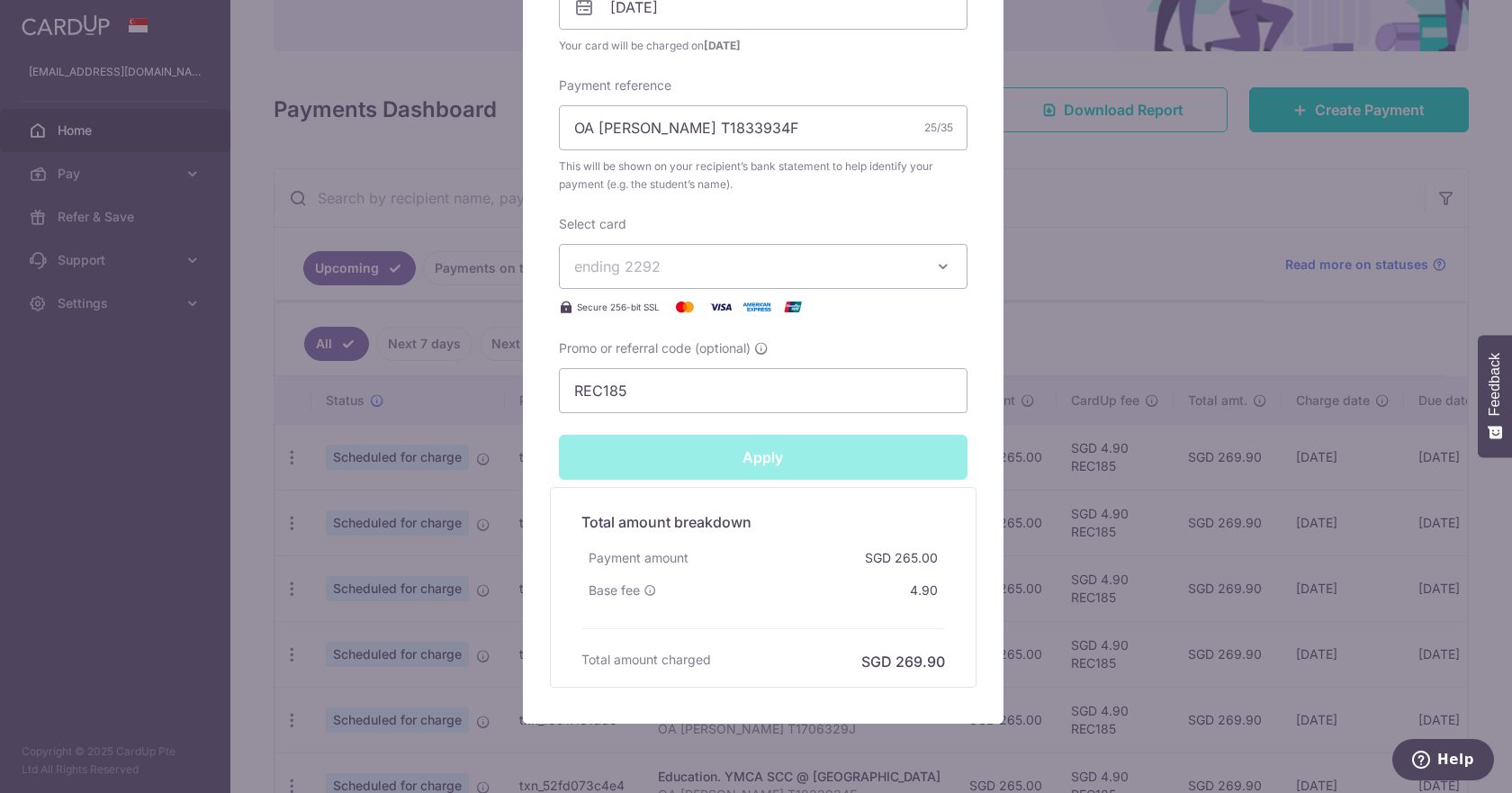
type input "Successfully Applied"
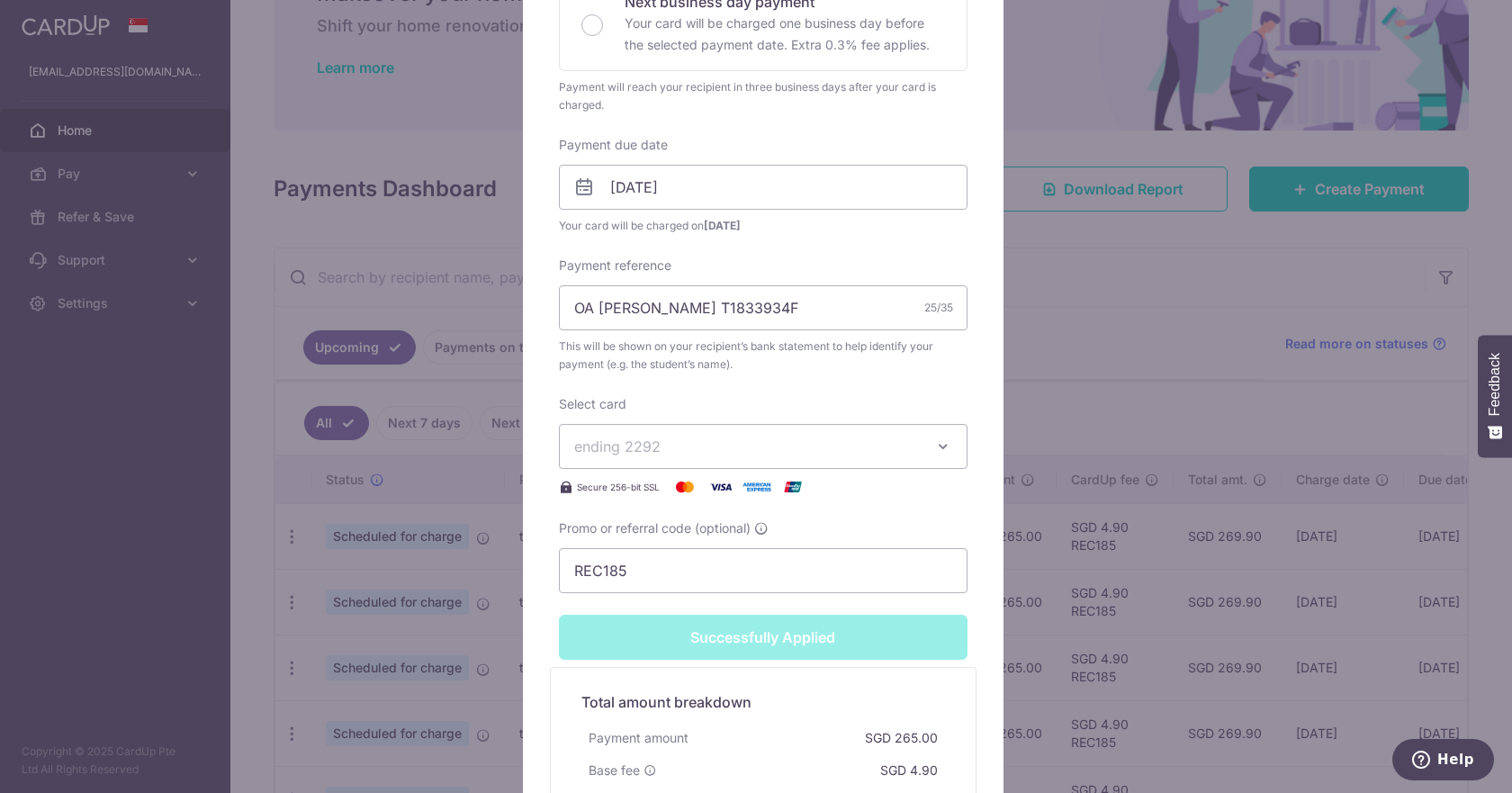
scroll to position [154, 0]
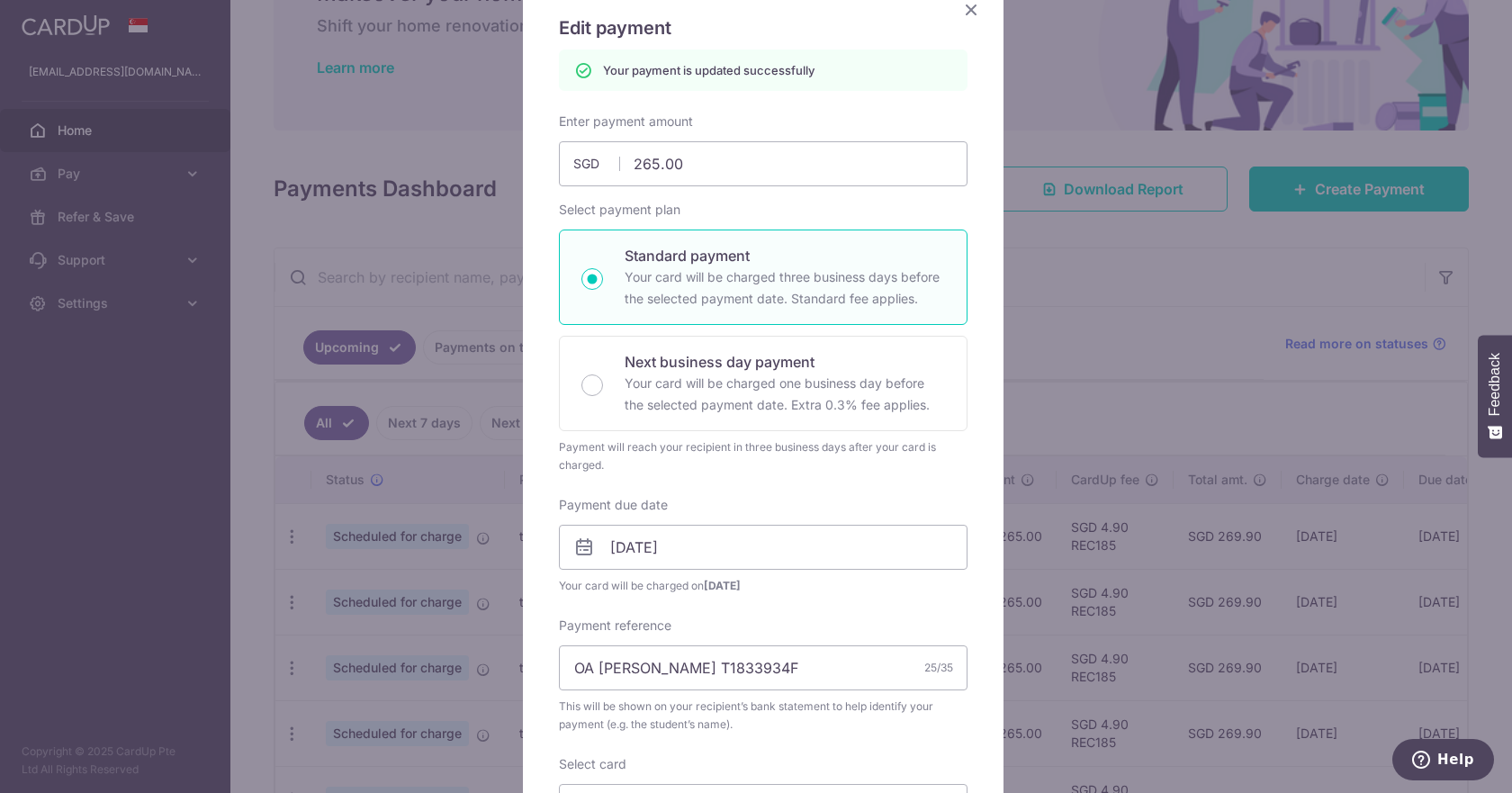
click at [973, 5] on icon "Close" at bounding box center [971, 9] width 22 height 23
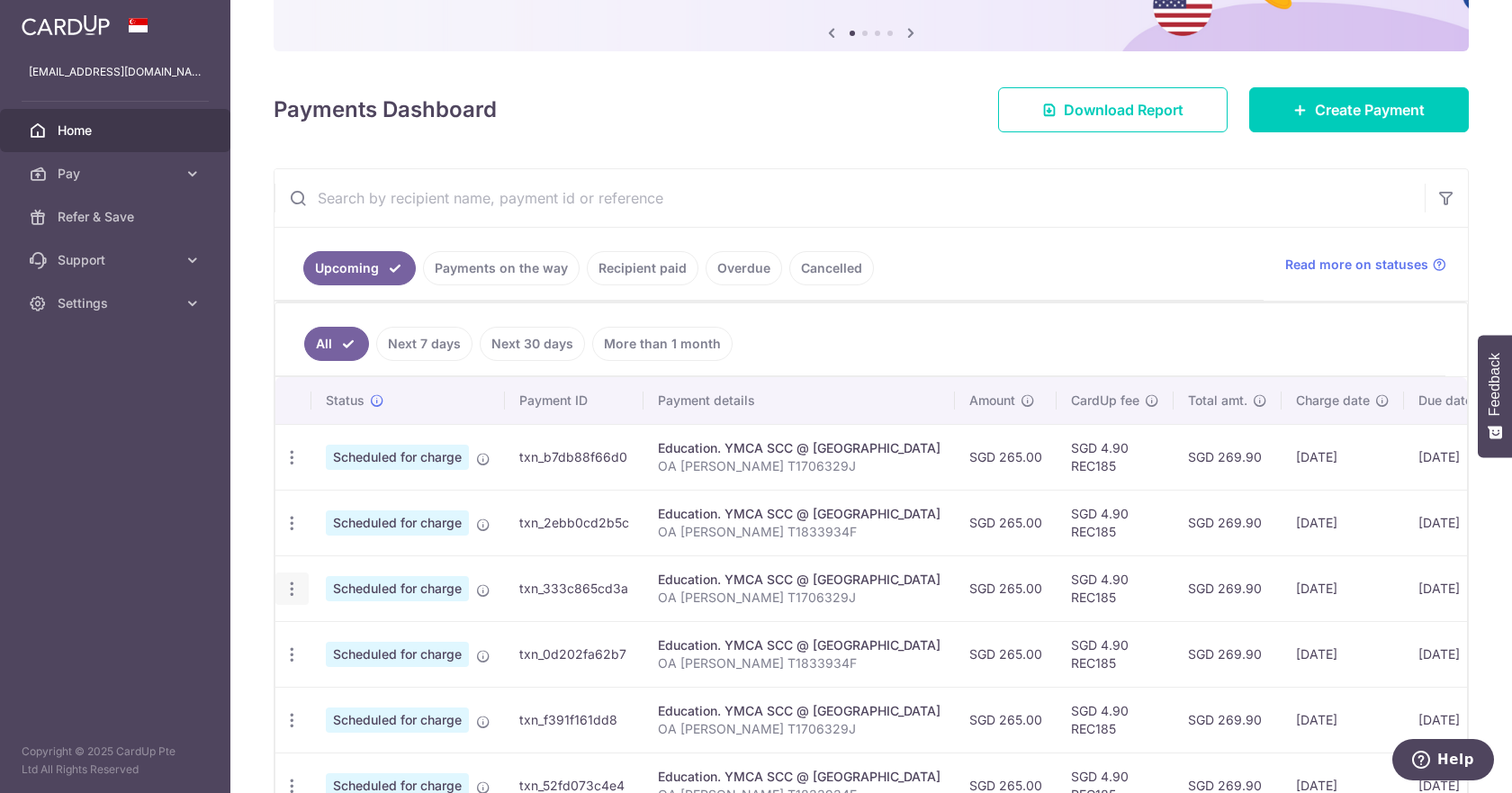
click at [291, 467] on icon "button" at bounding box center [292, 458] width 19 height 19
click at [319, 626] on link "Update payment" at bounding box center [370, 639] width 187 height 43
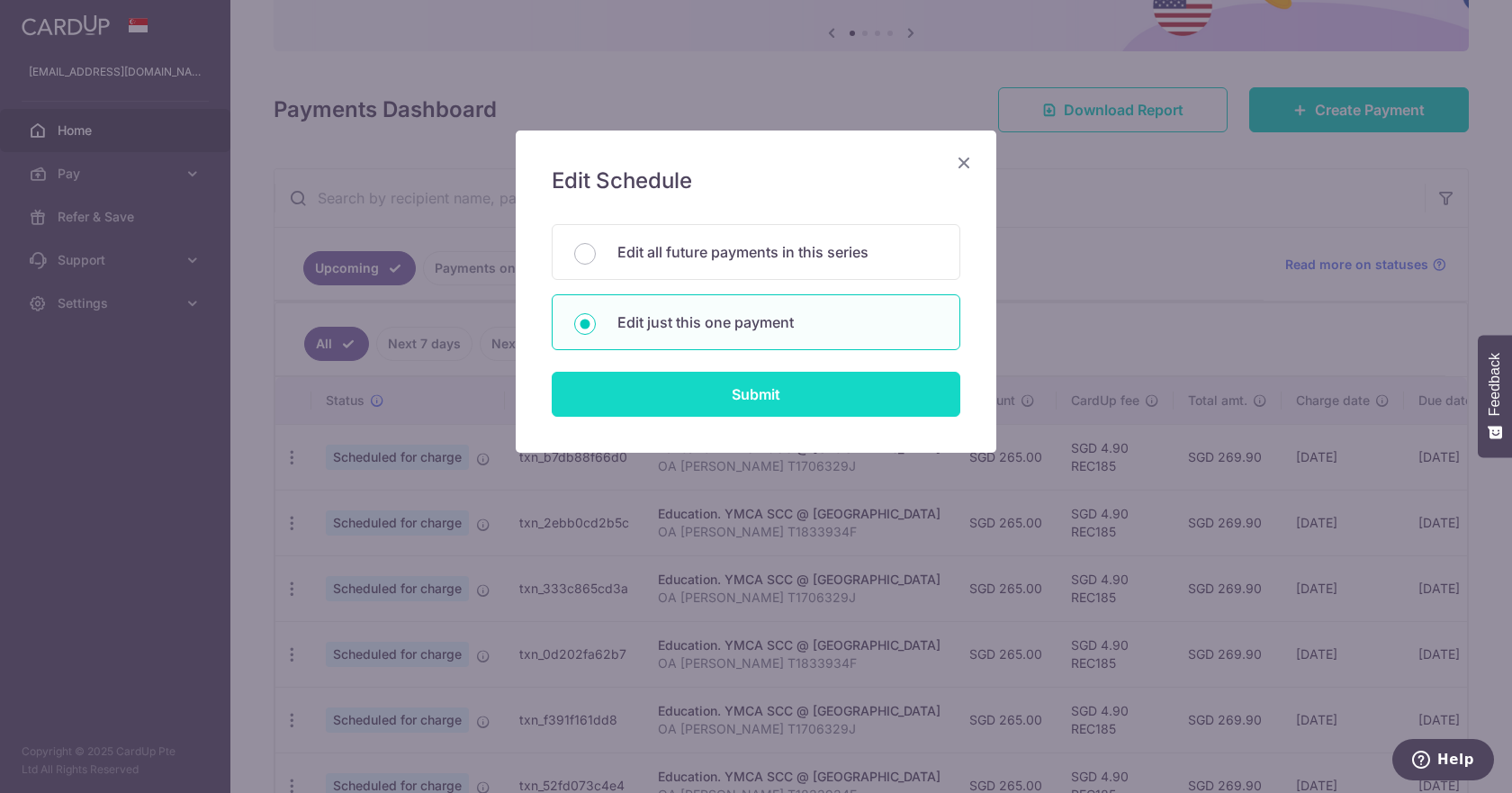
click at [780, 405] on input "Submit" at bounding box center [756, 395] width 409 height 45
radio input "true"
type input "265.00"
type input "[DATE]"
type input "OA [PERSON_NAME] T1706329J"
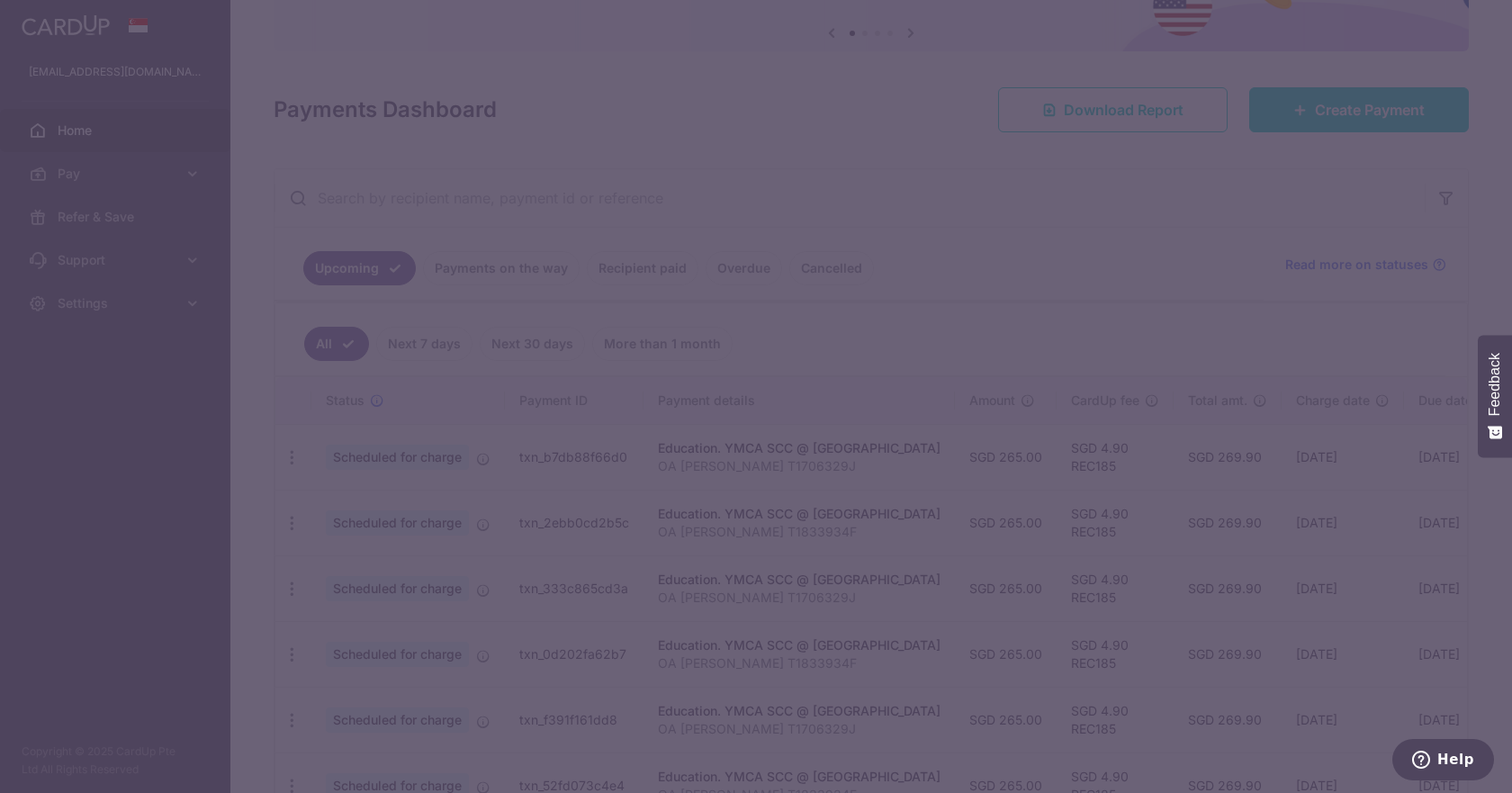
type input "REC185"
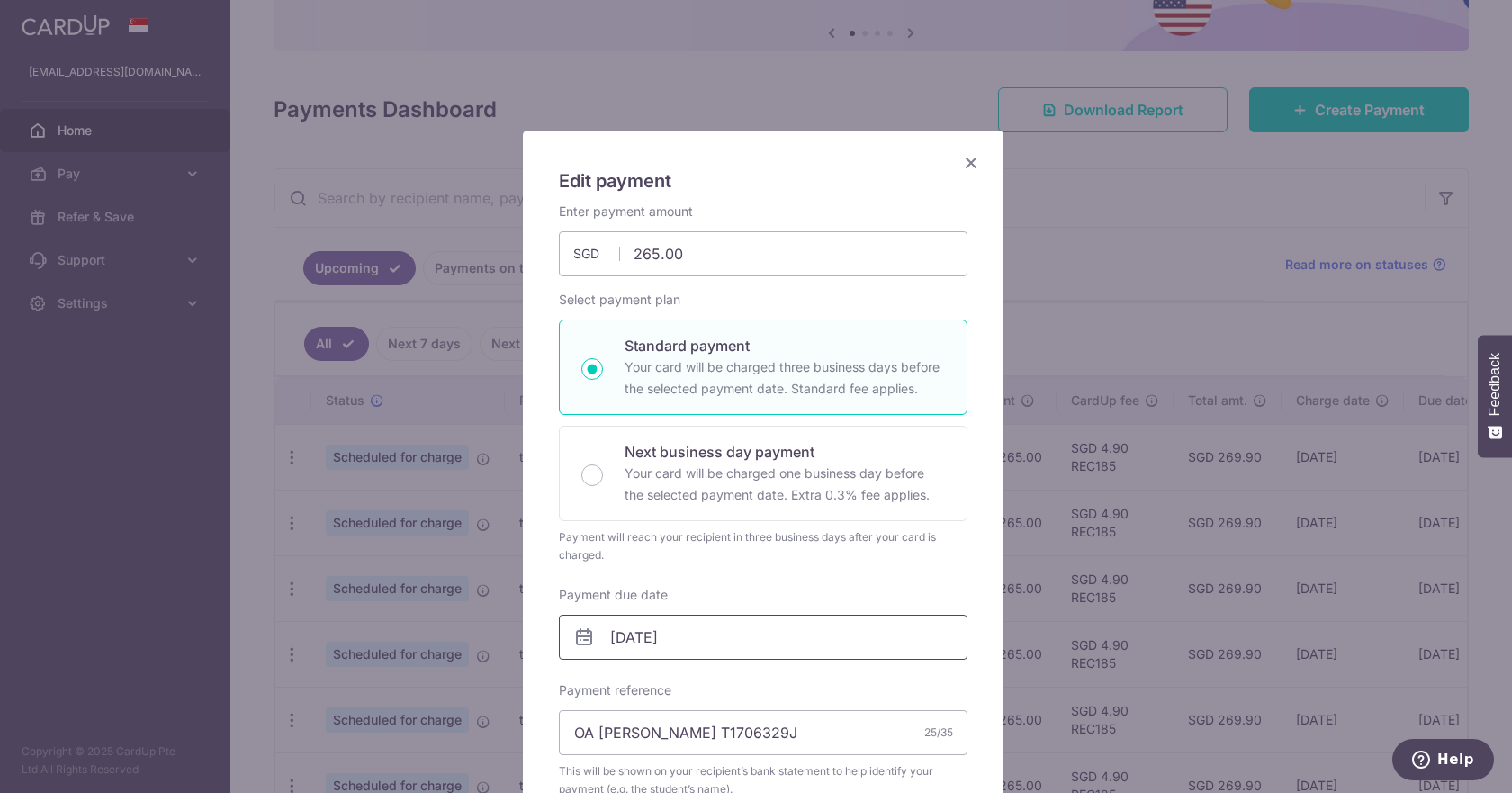
click at [678, 641] on input "[DATE]" at bounding box center [764, 638] width 409 height 45
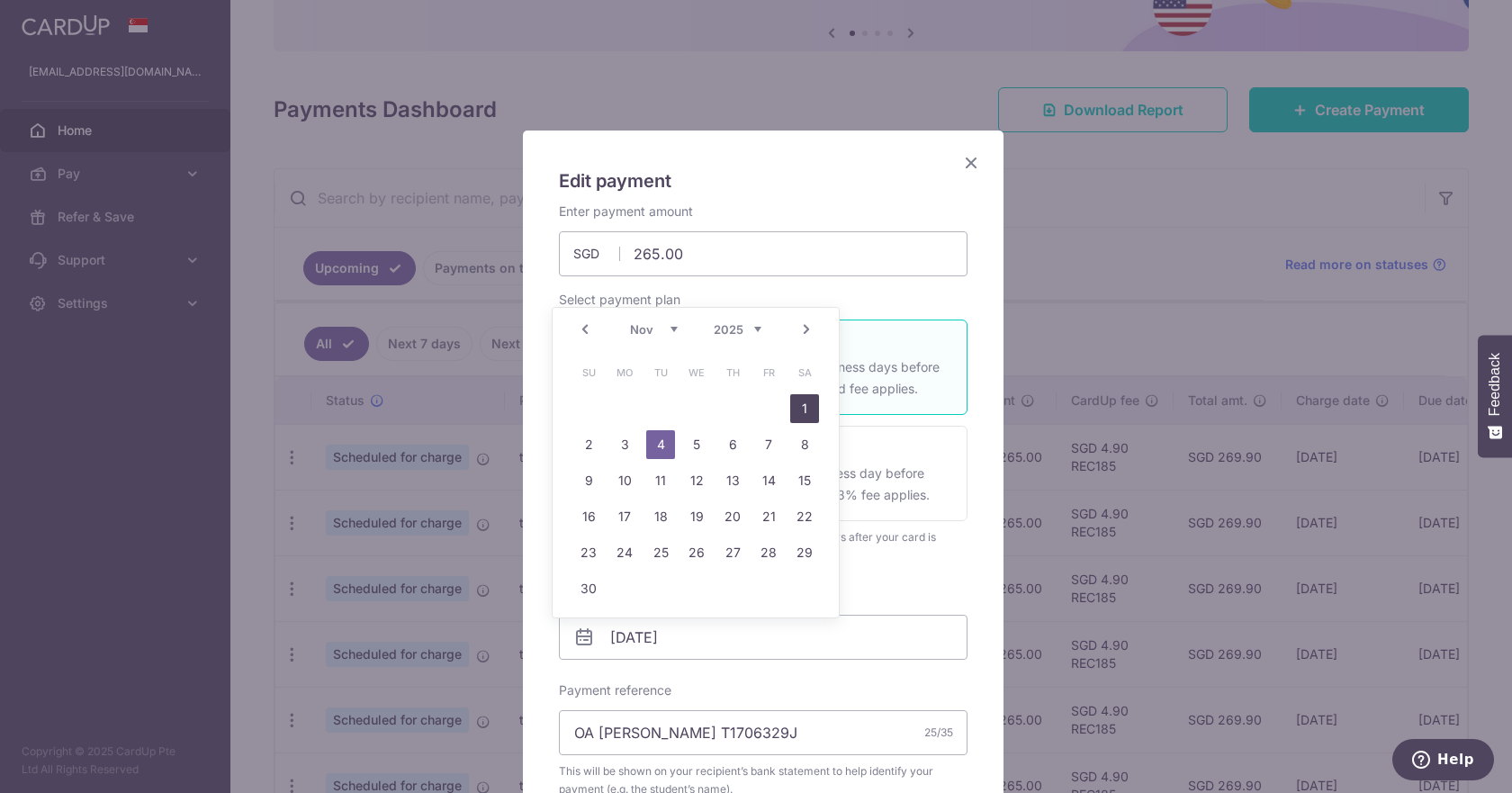
click at [811, 405] on link "1" at bounding box center [804, 409] width 29 height 29
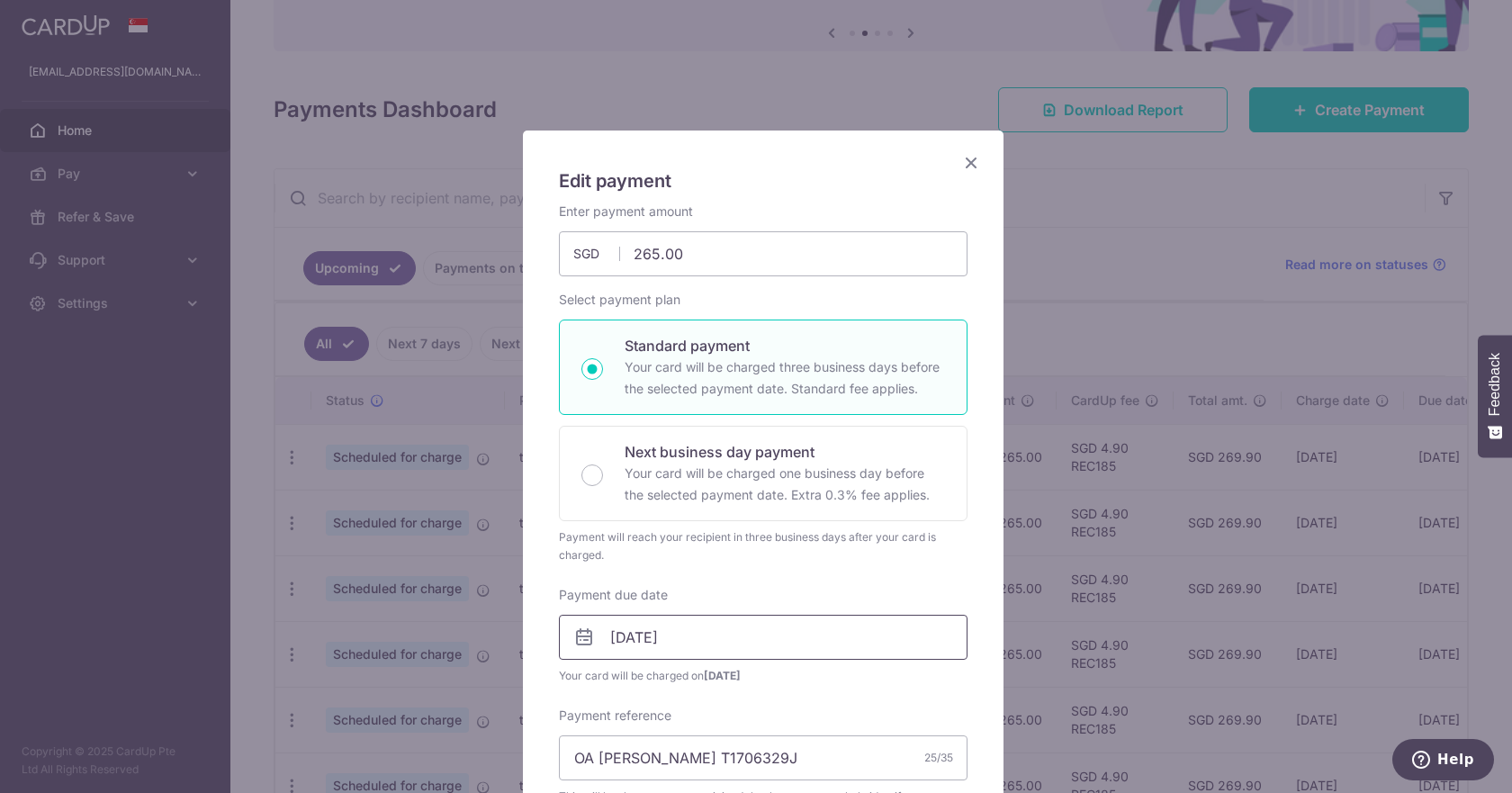
click at [630, 643] on input "01/11/2025" at bounding box center [764, 638] width 409 height 45
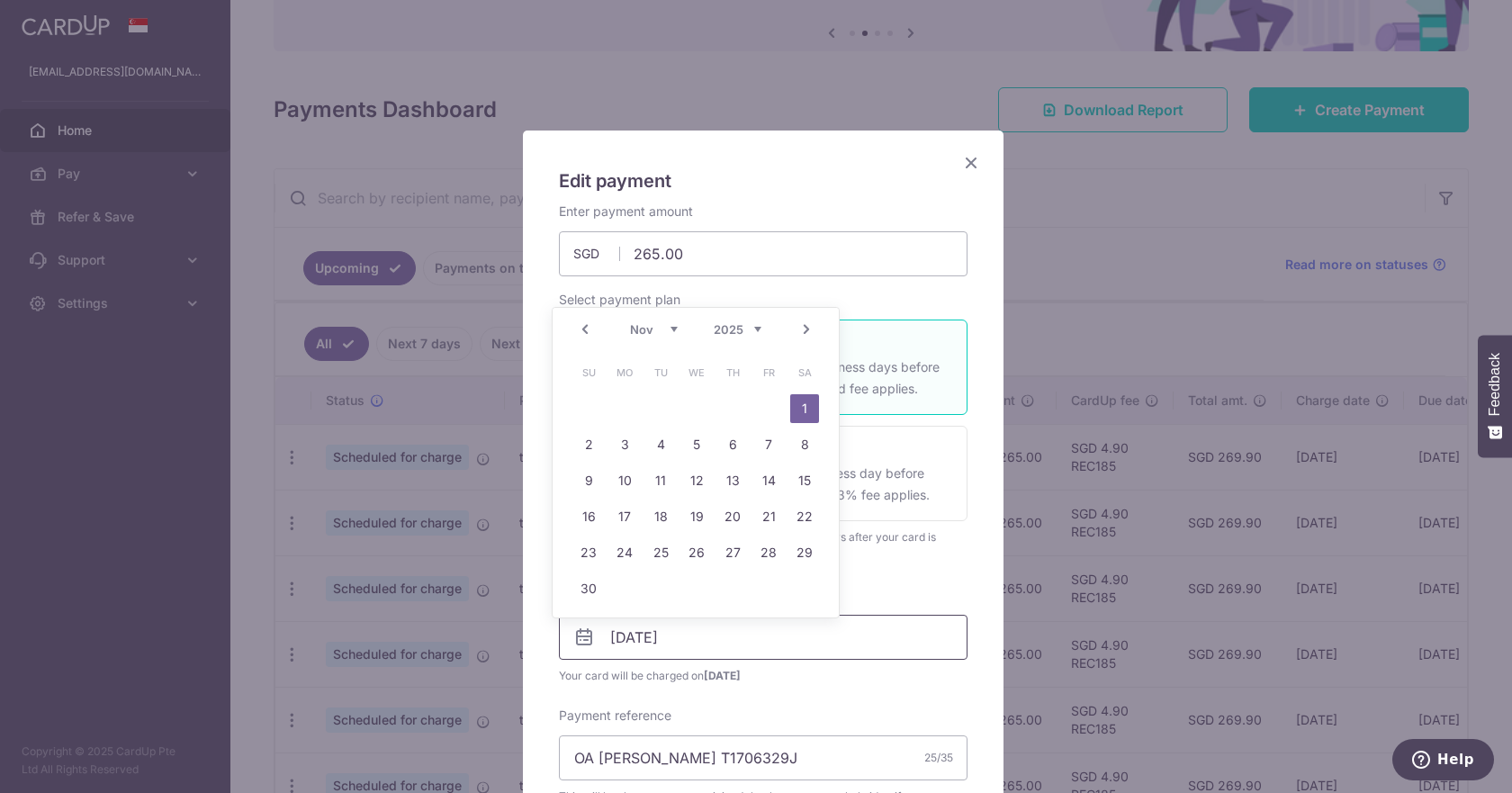
scroll to position [100, 0]
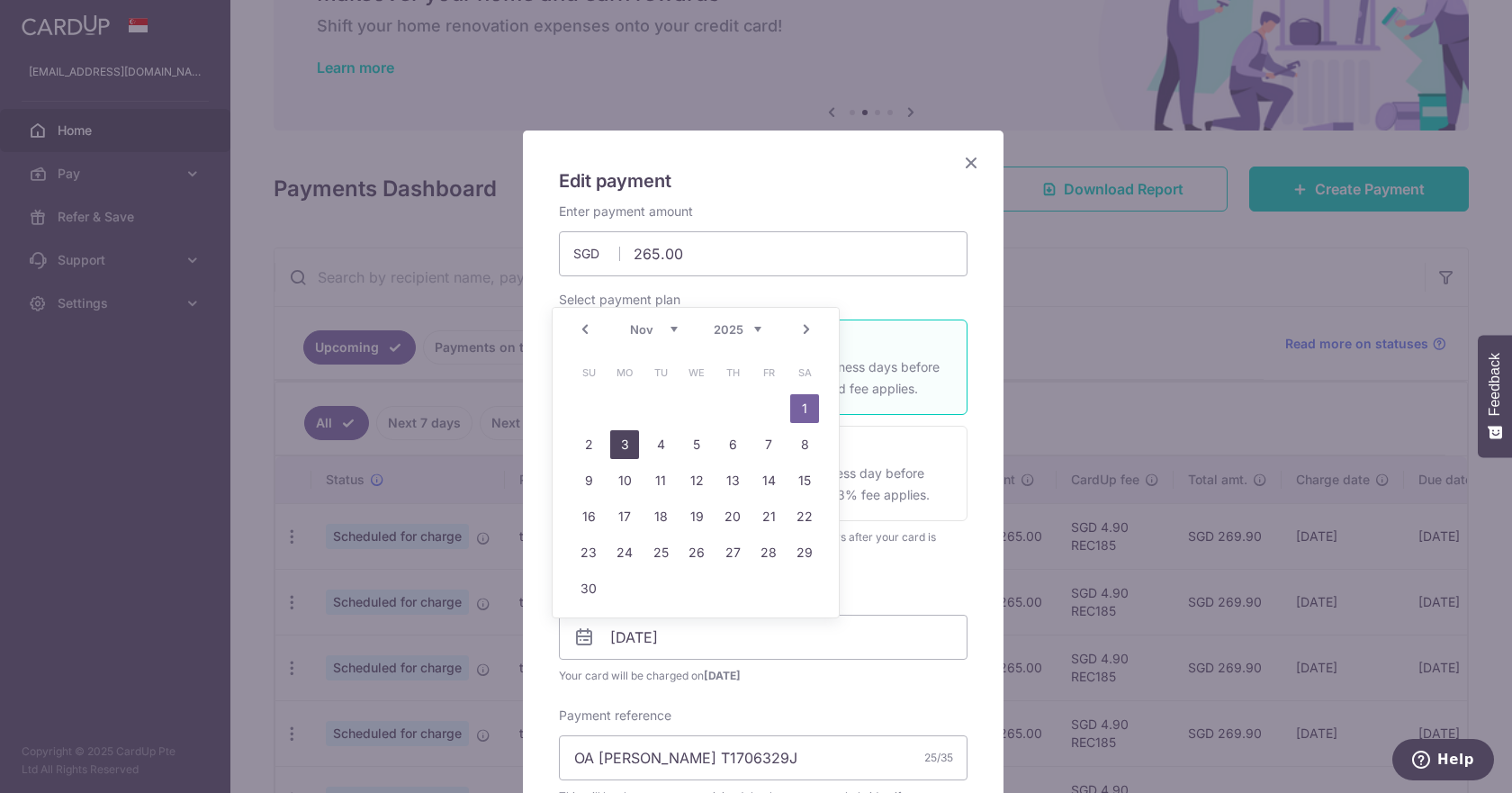
click at [619, 442] on link "3" at bounding box center [624, 445] width 29 height 29
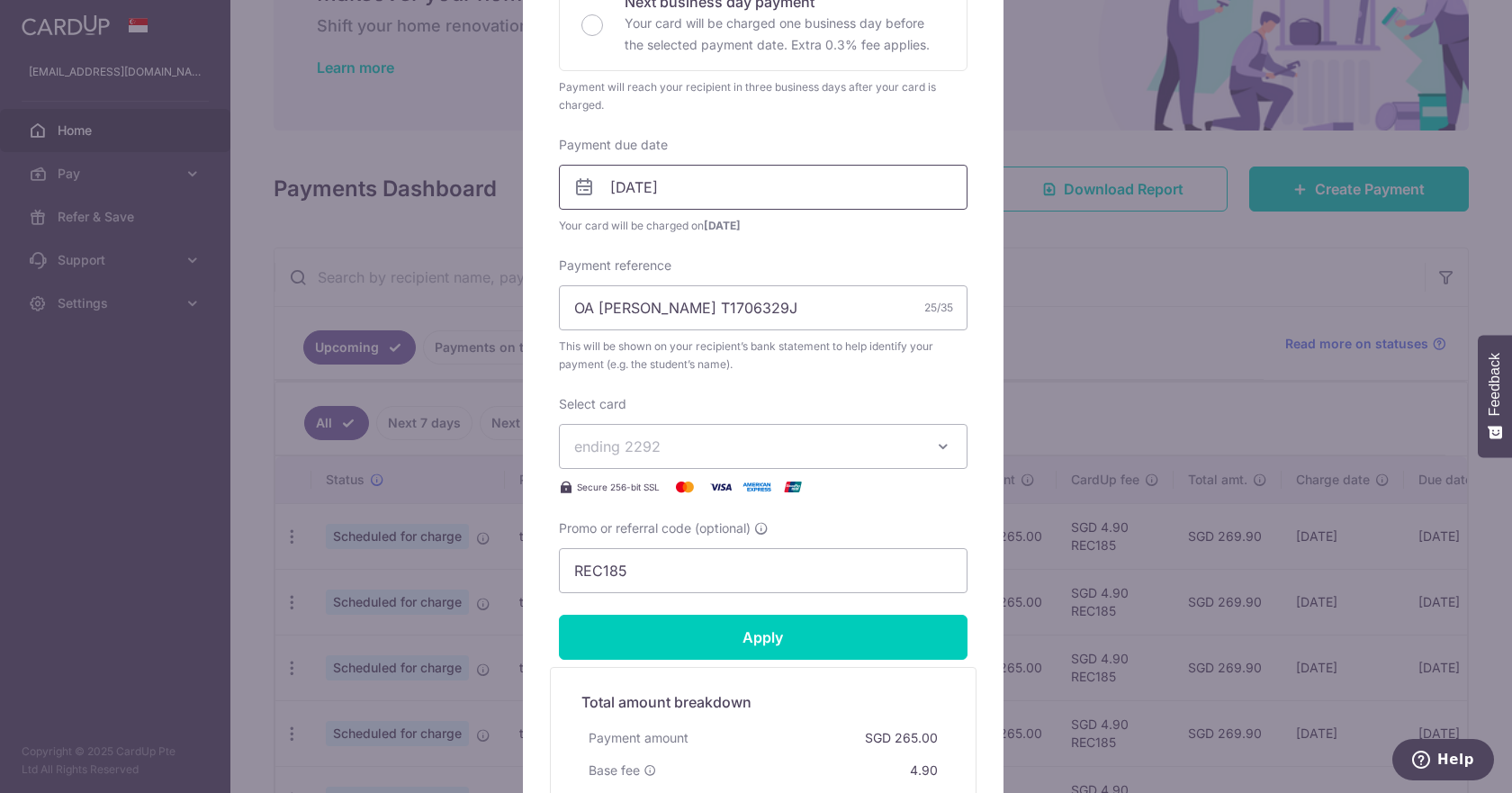
scroll to position [360, 0]
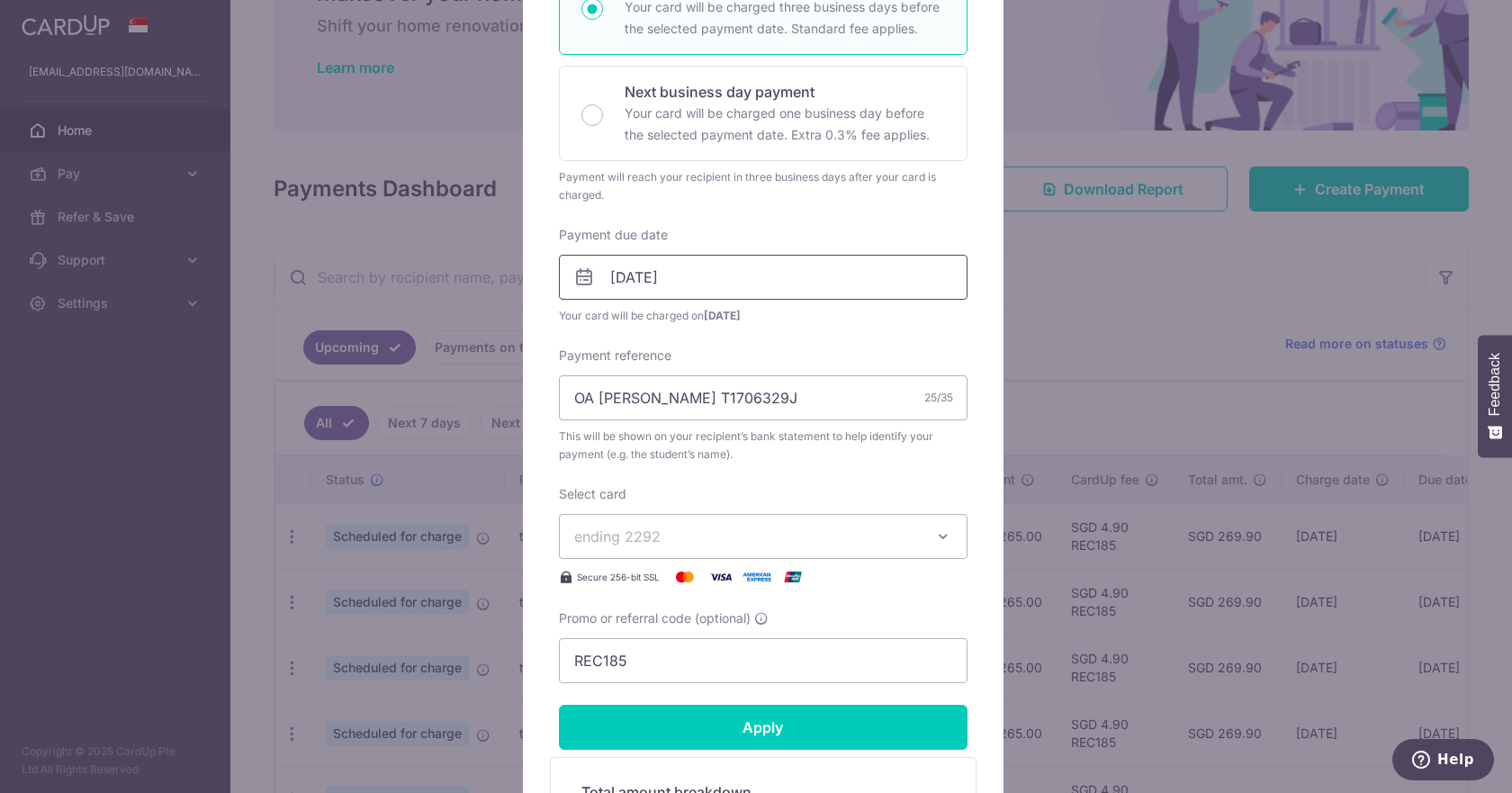
click at [716, 280] on input "03/11/2025" at bounding box center [764, 278] width 409 height 45
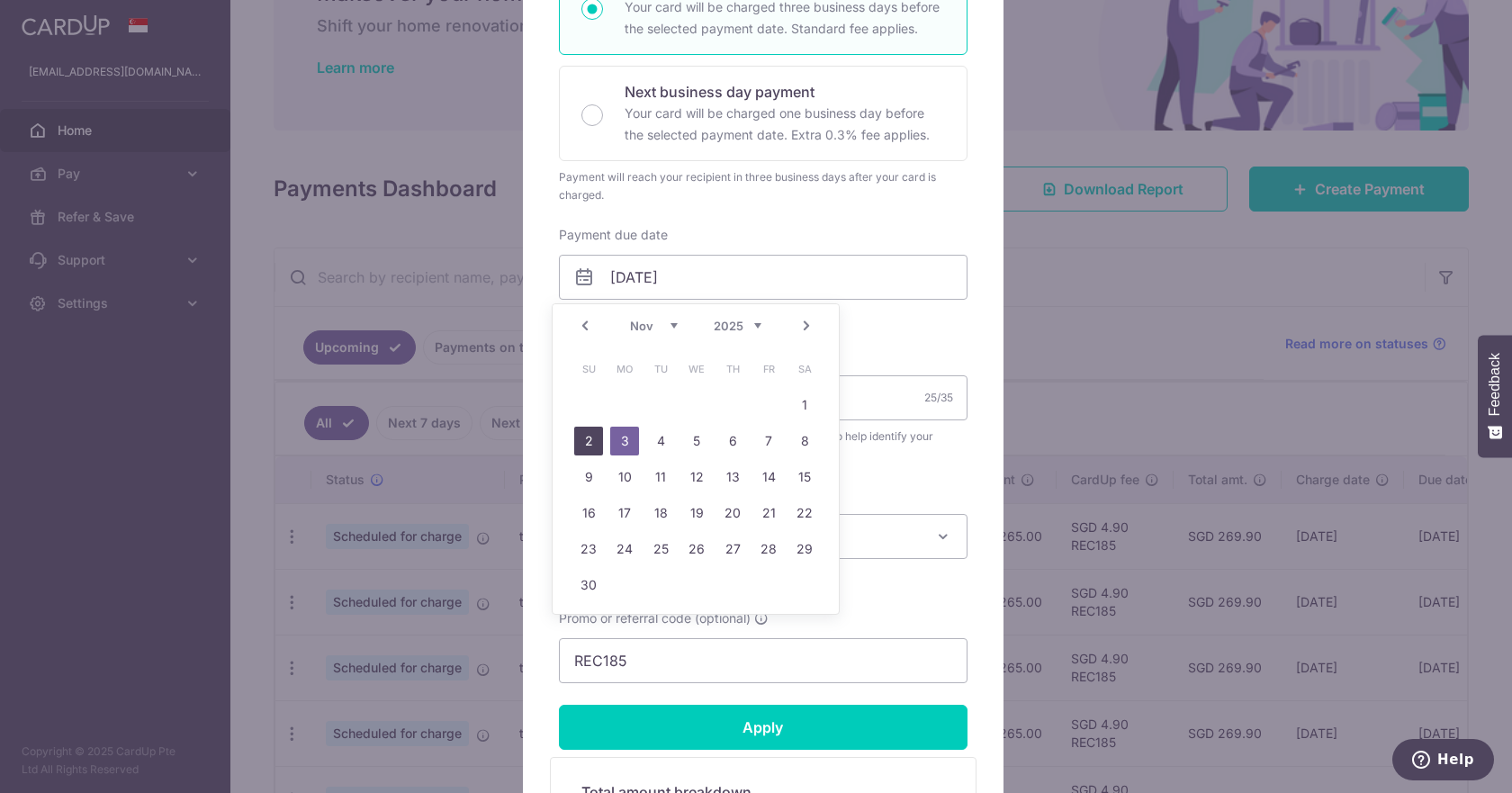
drag, startPoint x: 600, startPoint y: 448, endPoint x: 595, endPoint y: 439, distance: 10.3
click at [595, 439] on link "2" at bounding box center [588, 441] width 29 height 29
type input "[DATE]"
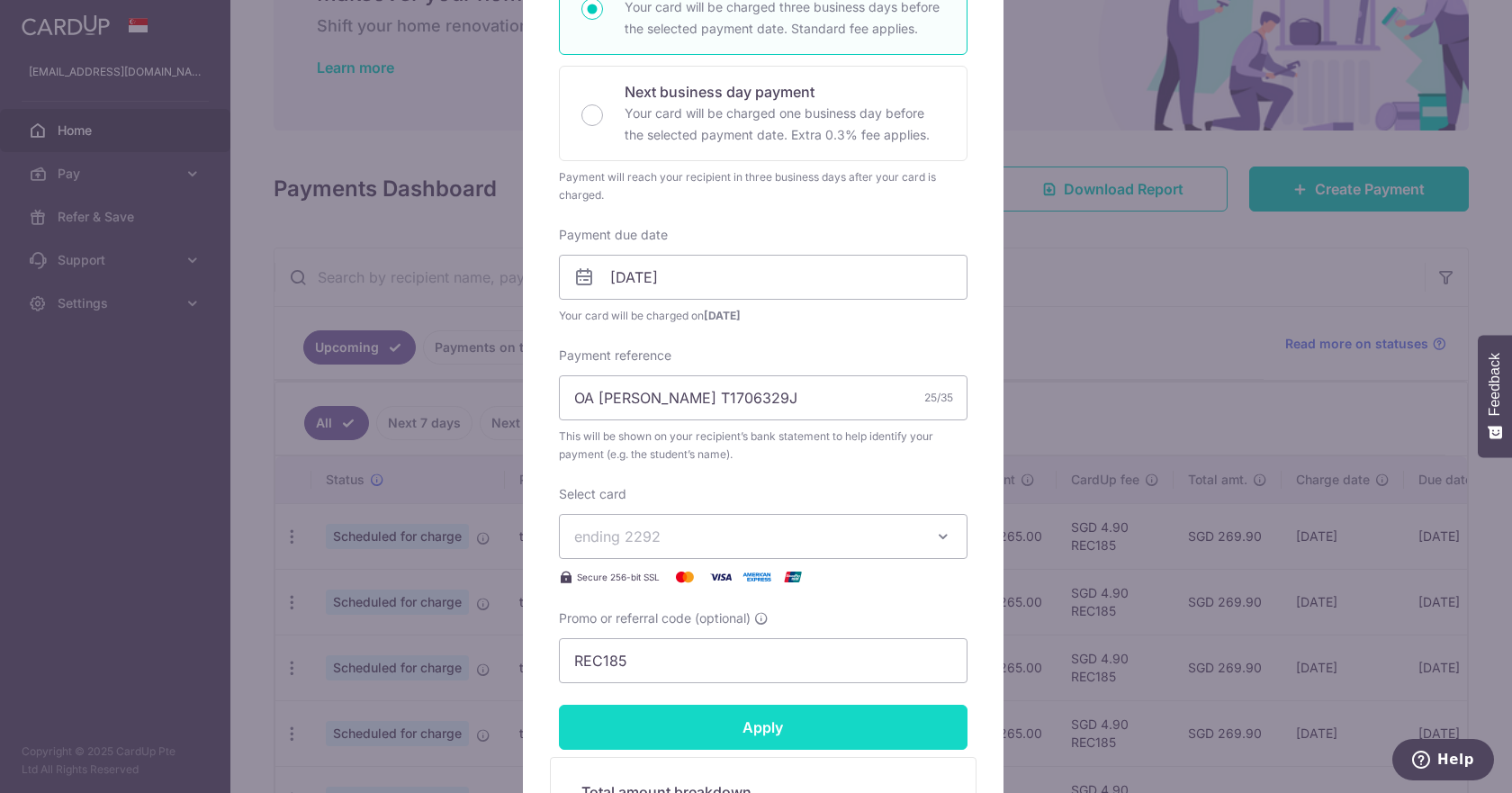
click at [685, 741] on input "Apply" at bounding box center [764, 728] width 409 height 45
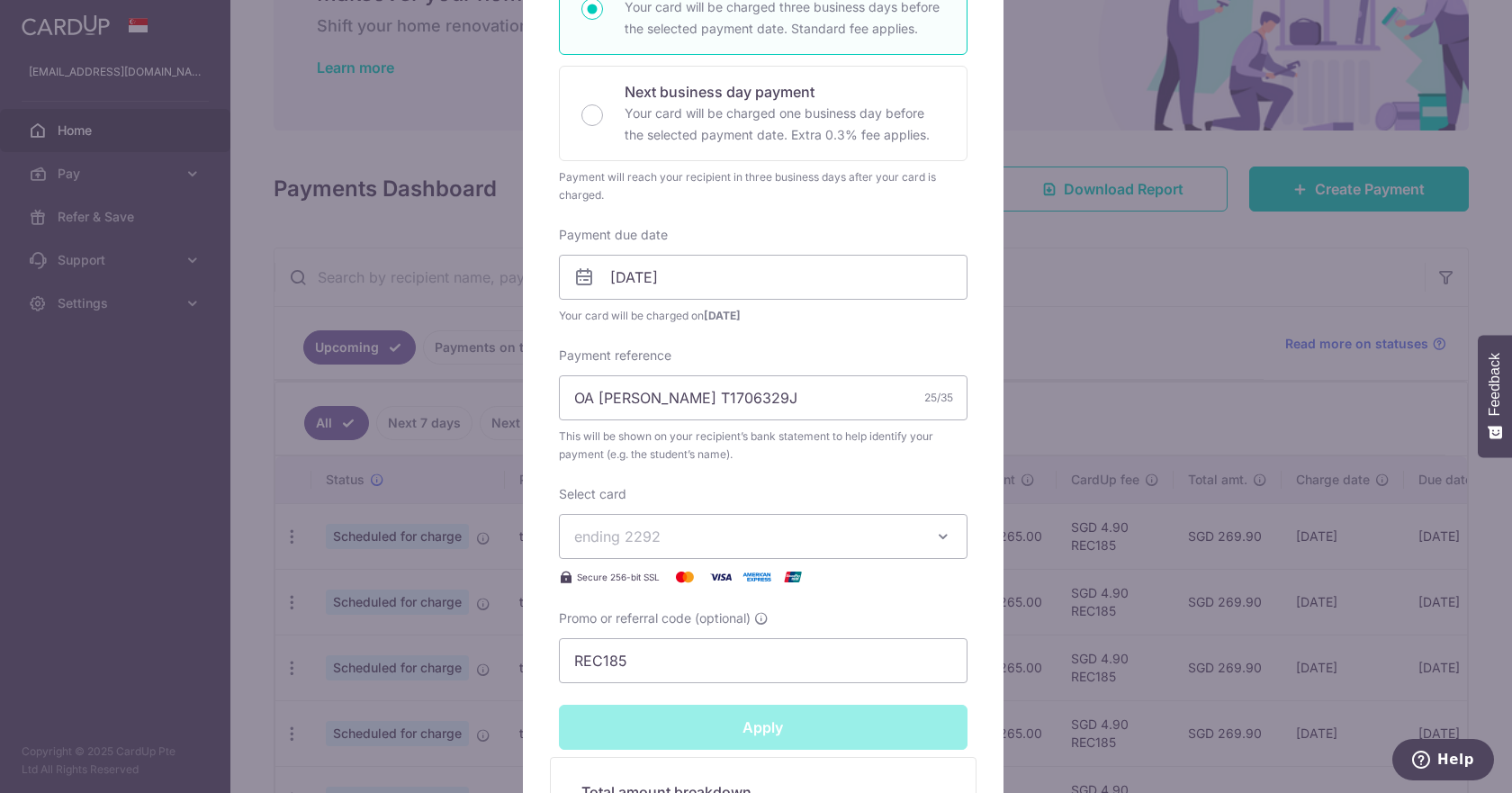
type input "Successfully Applied"
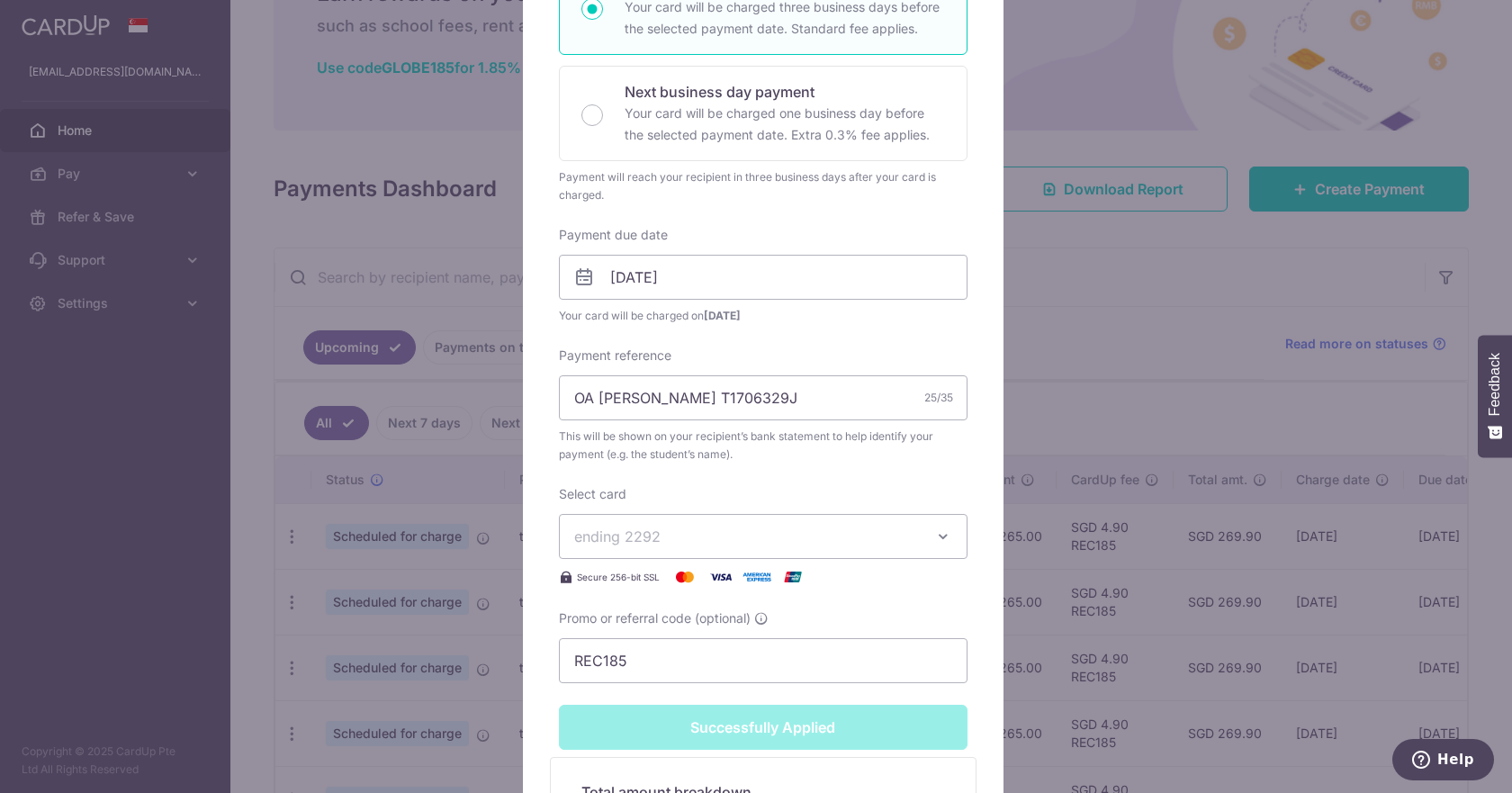
scroll to position [63, 0]
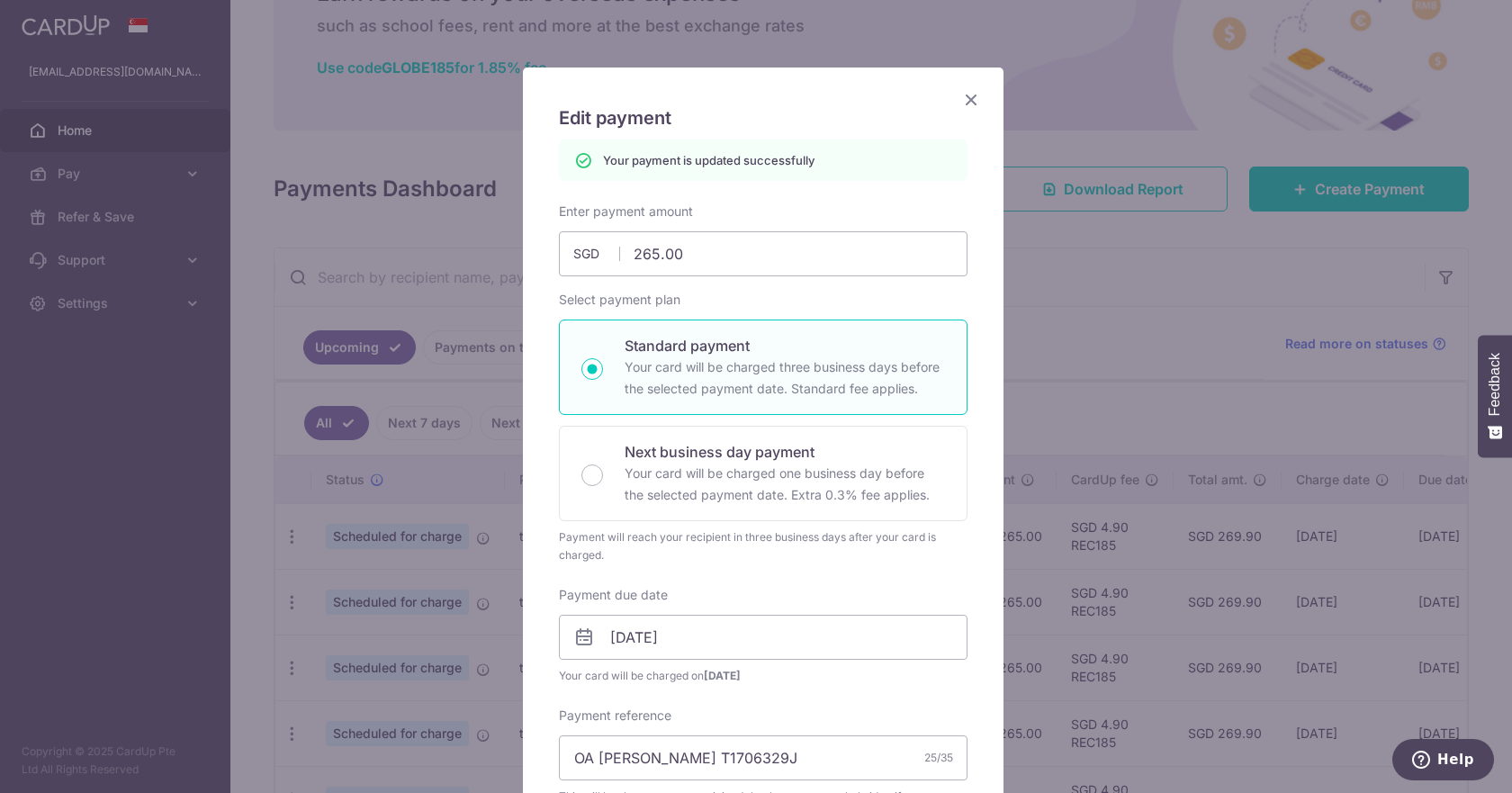
click at [960, 101] on icon "Close" at bounding box center [971, 100] width 22 height 23
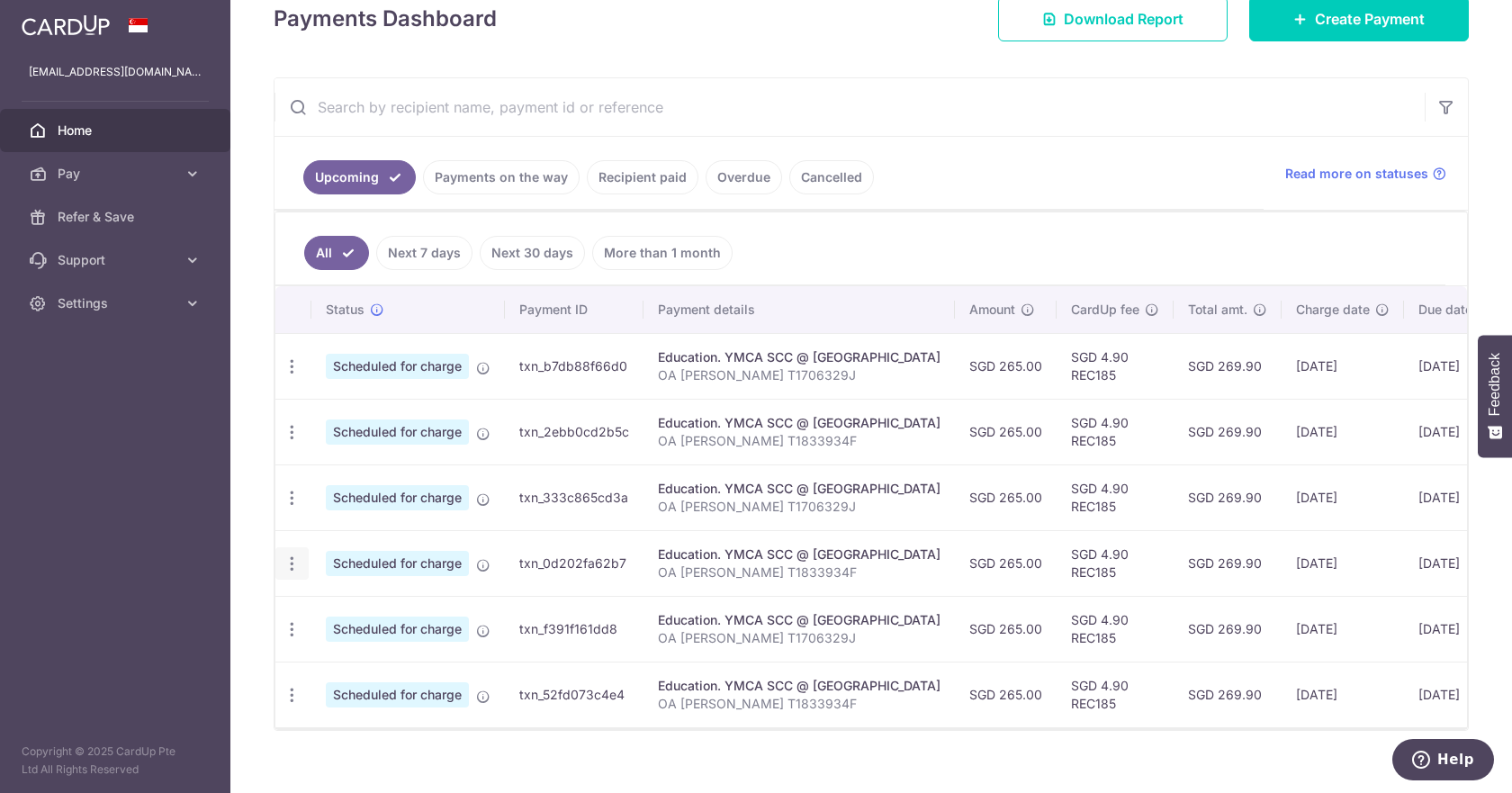
click at [296, 377] on icon "button" at bounding box center [292, 367] width 19 height 19
click at [363, 607] on span "Update payment" at bounding box center [388, 613] width 122 height 22
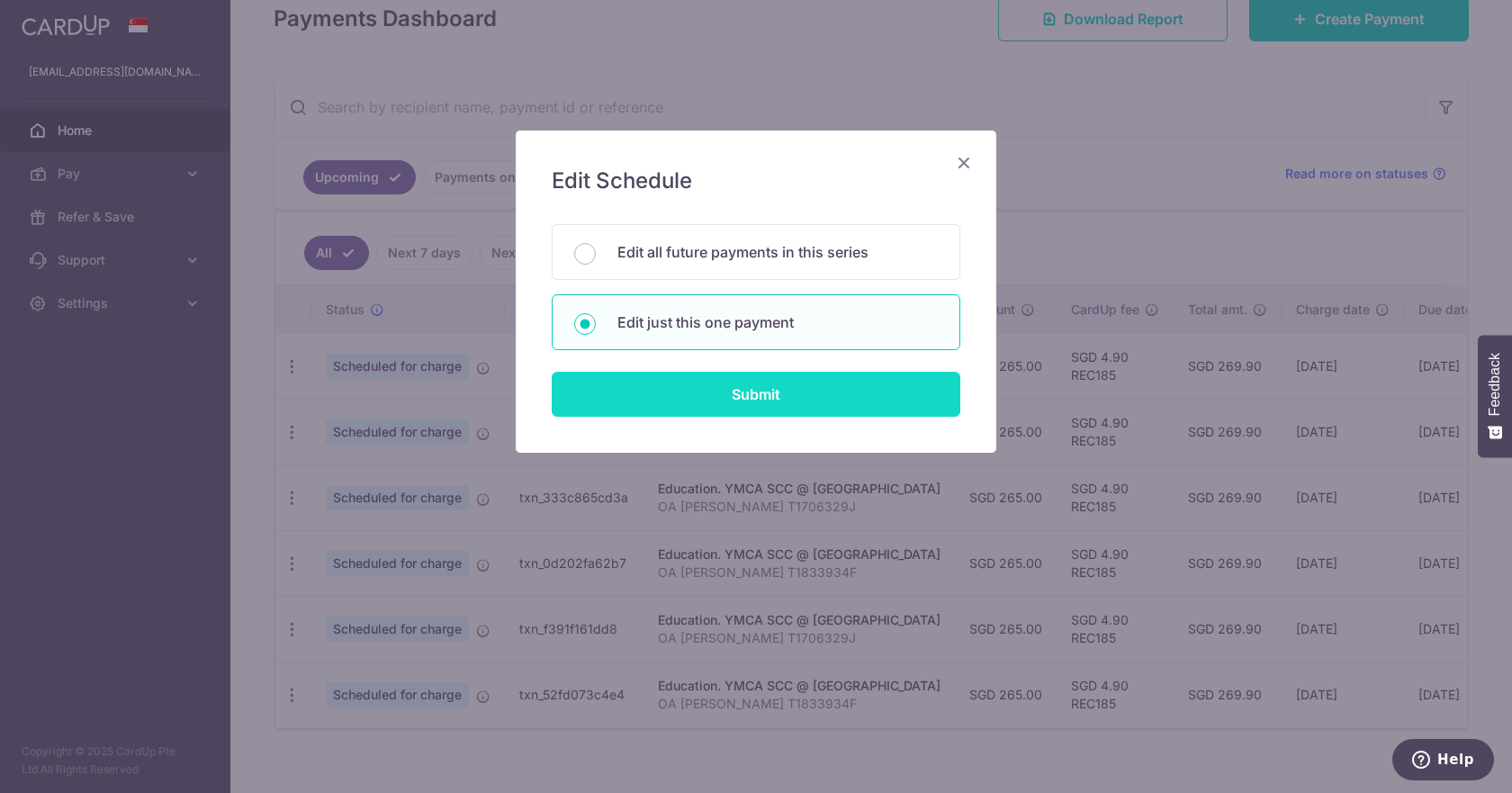
drag, startPoint x: 650, startPoint y: 379, endPoint x: 650, endPoint y: 388, distance: 9.0
click at [650, 388] on input "Submit" at bounding box center [756, 395] width 409 height 45
radio input "true"
type input "265.00"
type input "[DATE]"
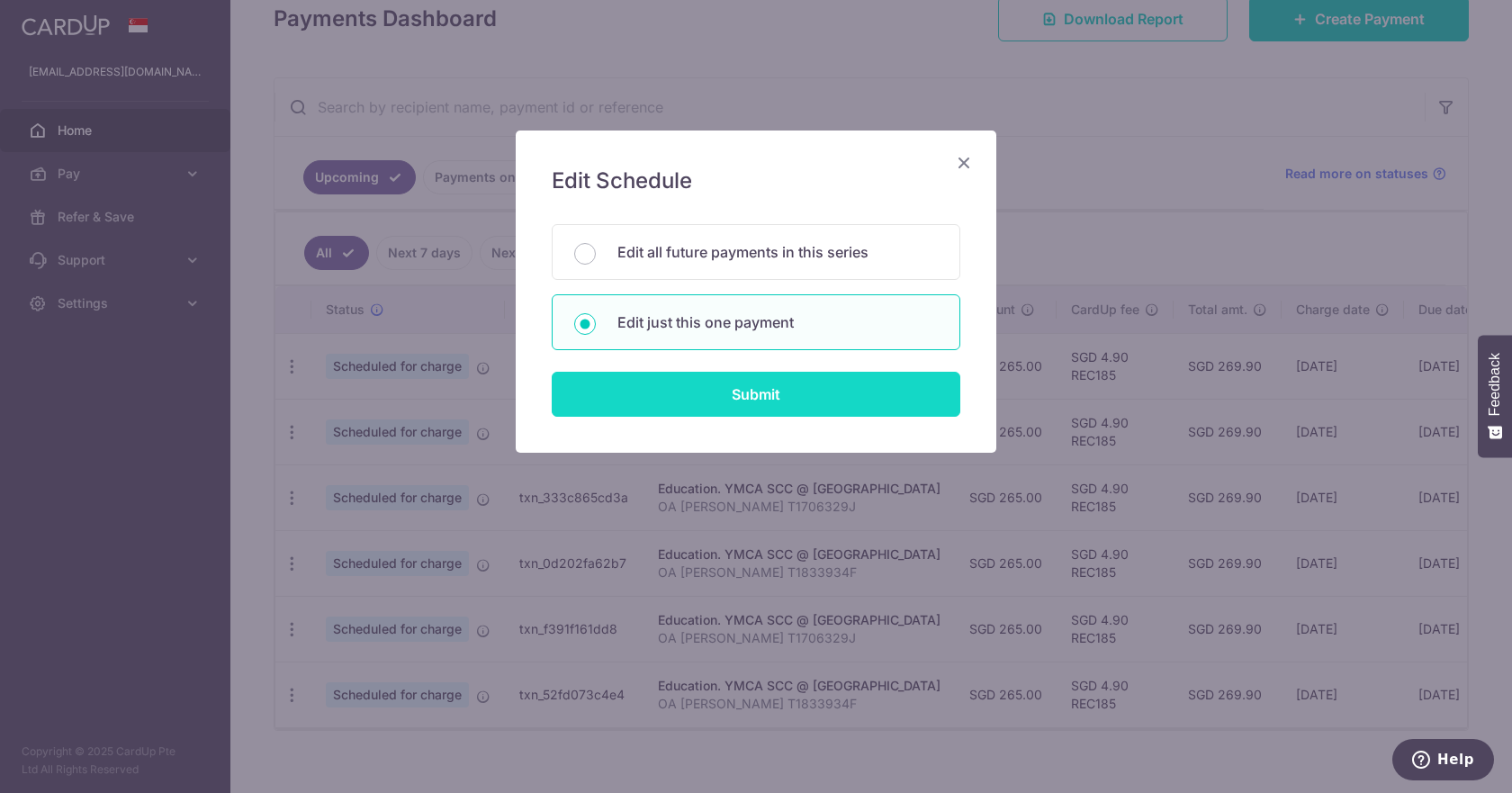
type input "OA [PERSON_NAME] T1833934F"
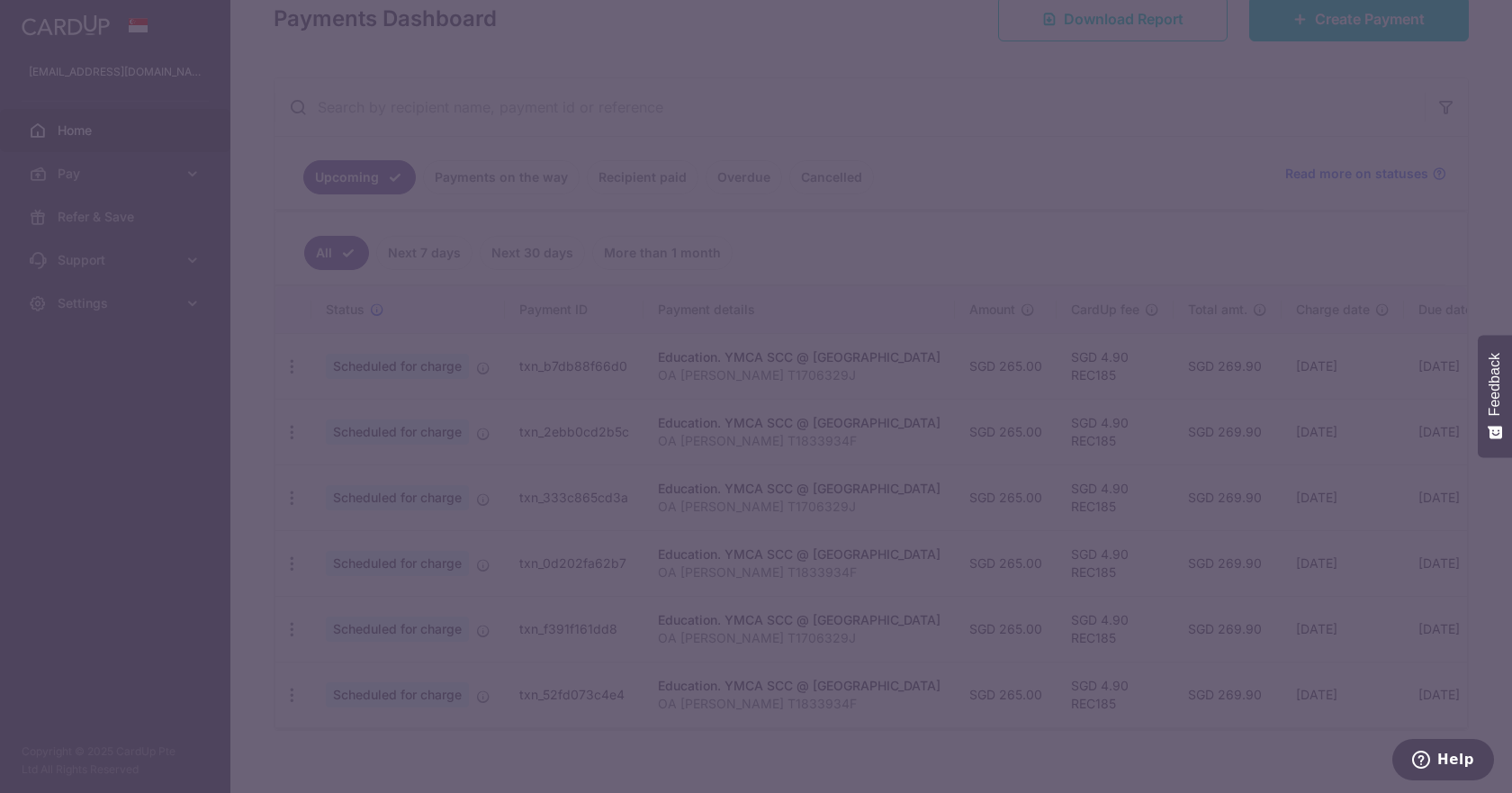
type input "REC185"
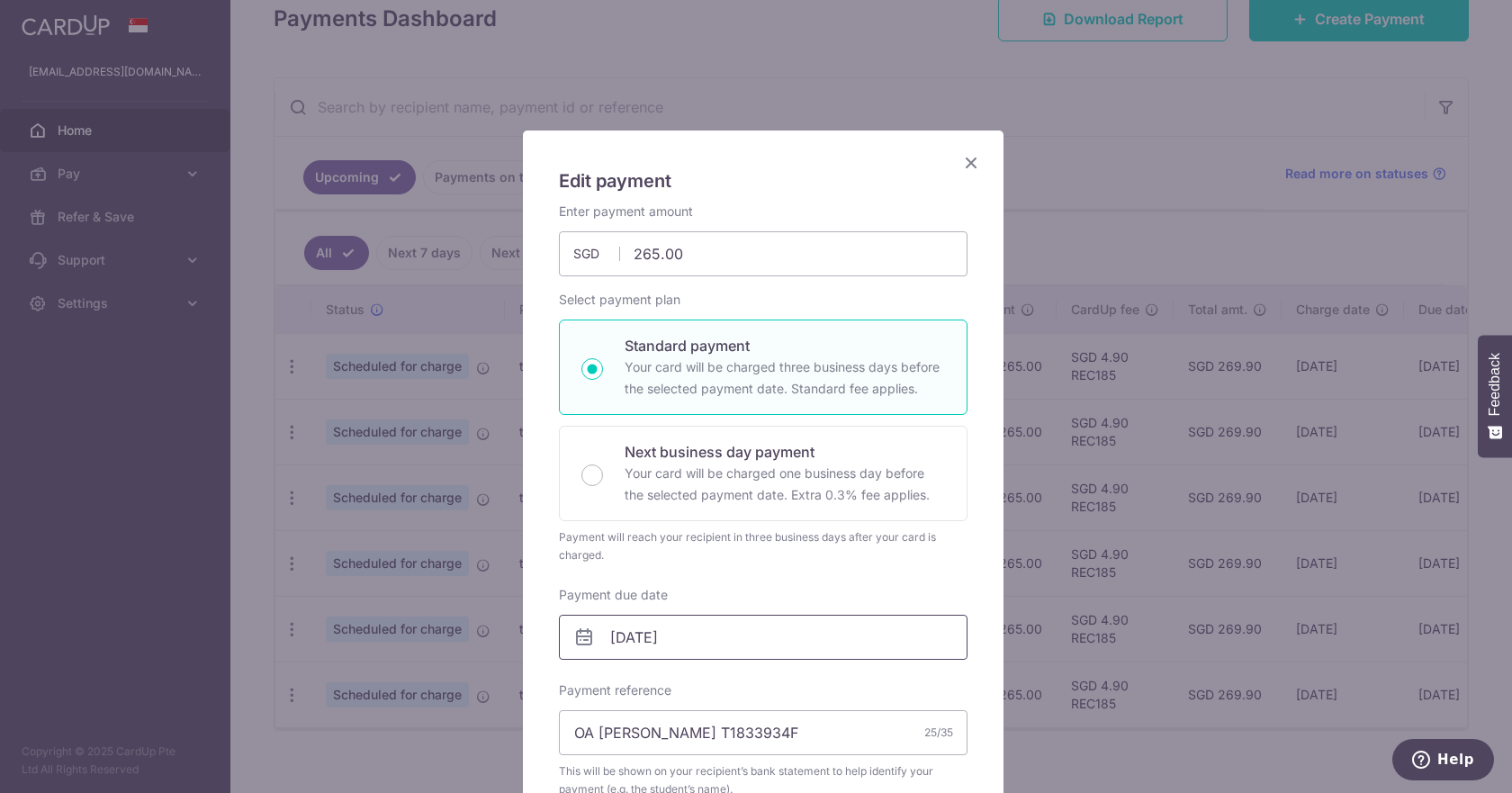
click at [677, 639] on input "[DATE]" at bounding box center [764, 638] width 409 height 45
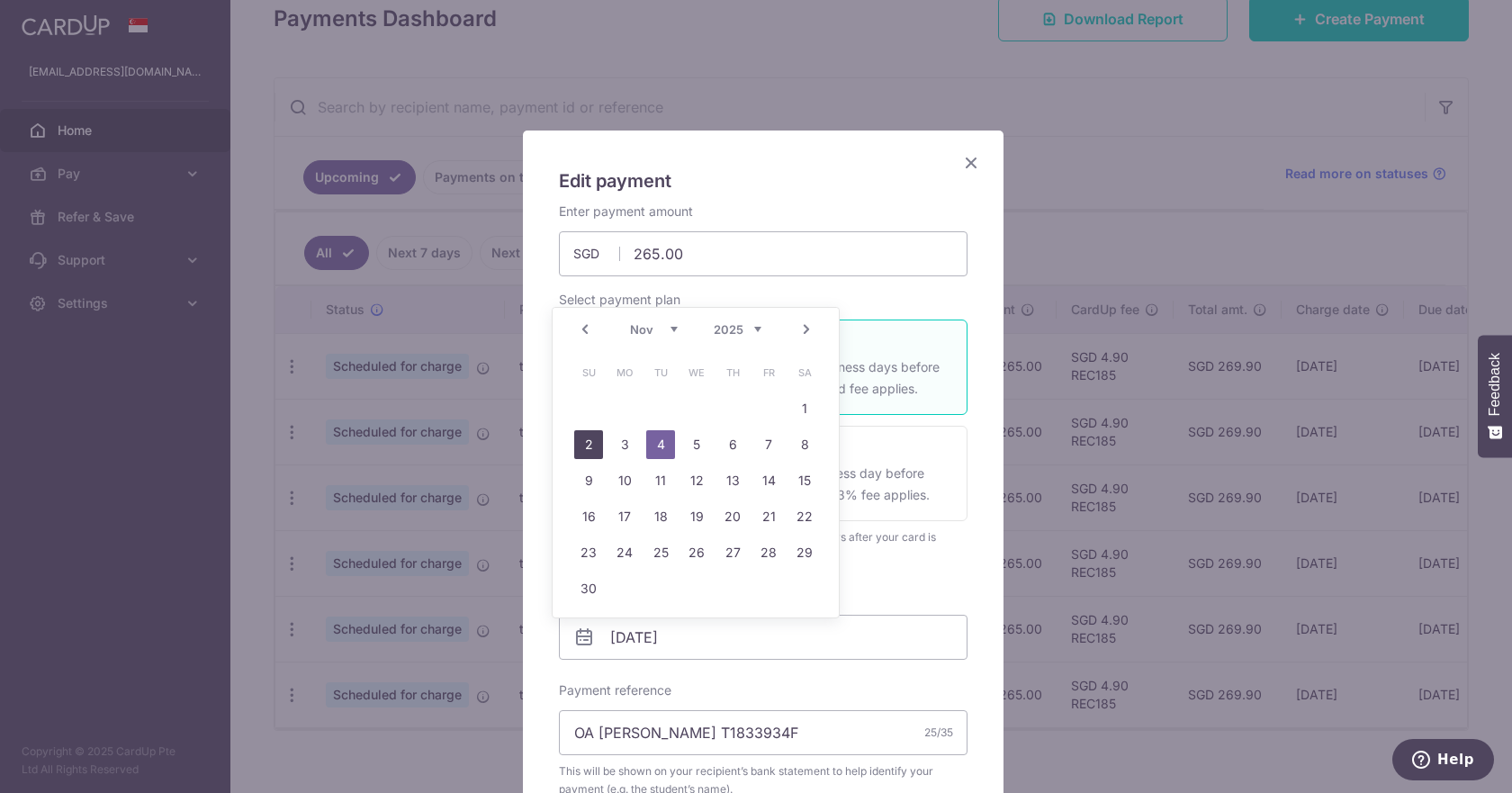
click at [594, 446] on link "2" at bounding box center [588, 445] width 29 height 29
type input "[DATE]"
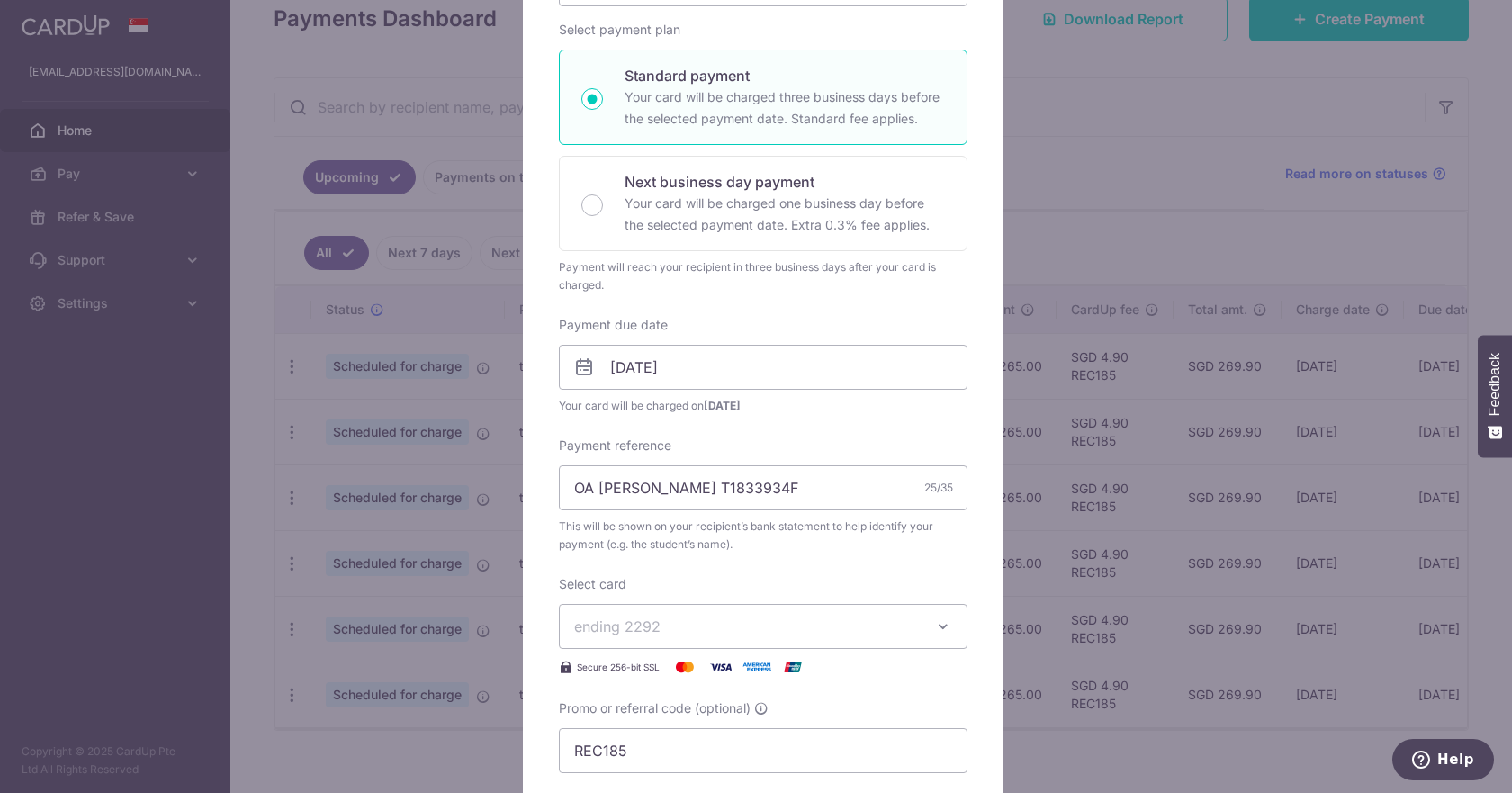
scroll to position [541, 0]
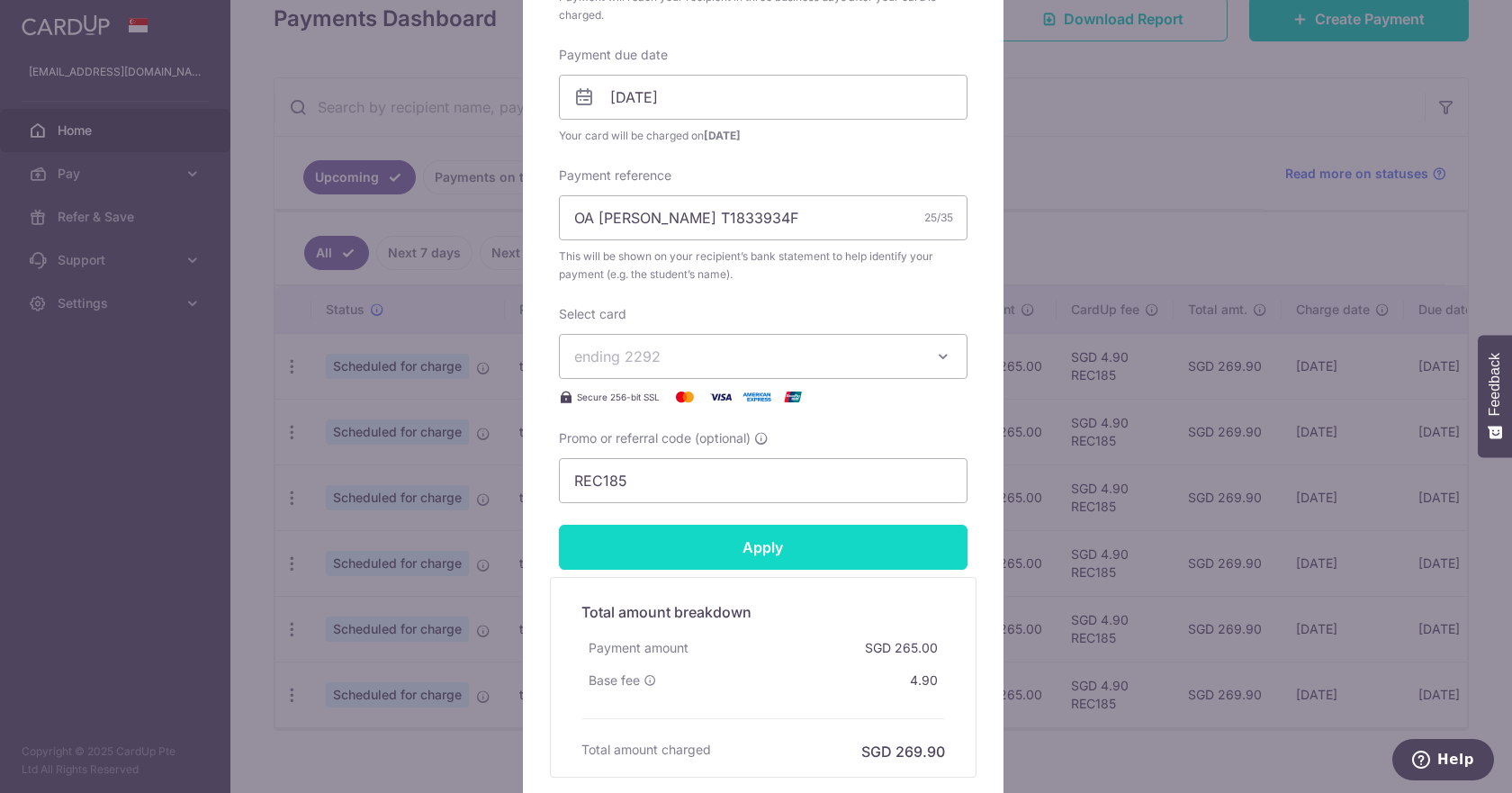
click at [785, 563] on input "Apply" at bounding box center [764, 547] width 409 height 45
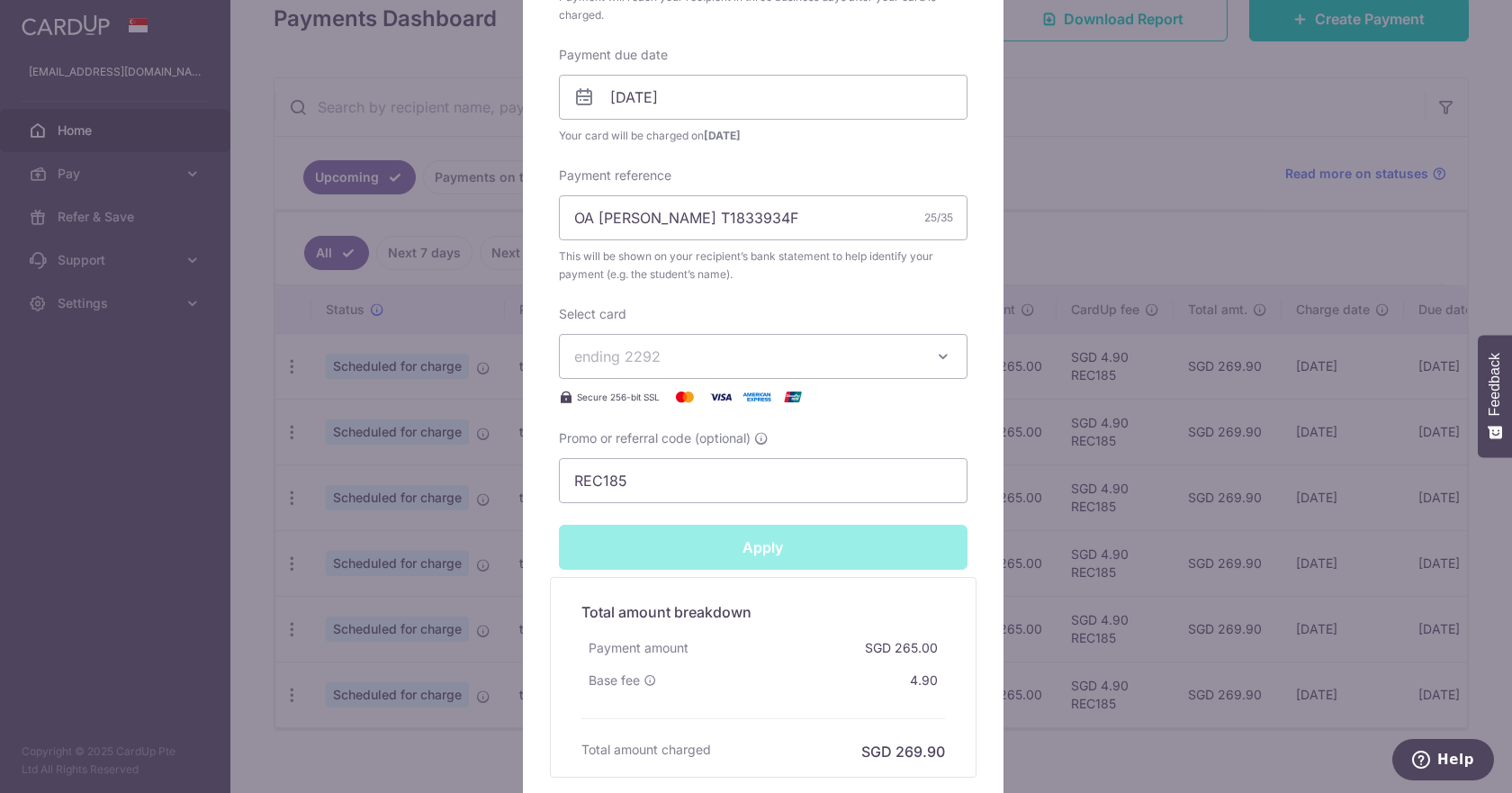
type input "Successfully Applied"
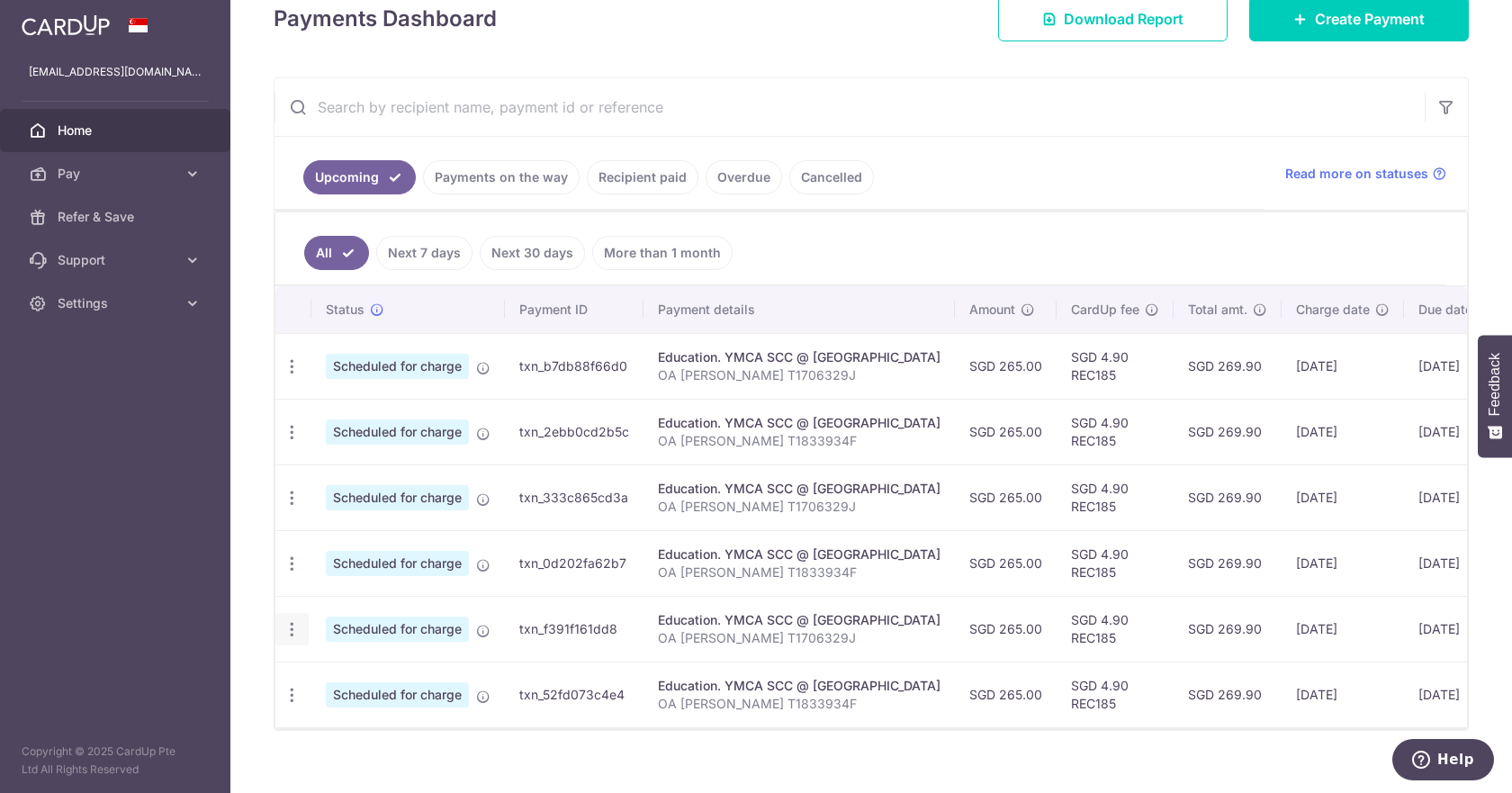
click at [296, 613] on div "Update payment Cancel payment" at bounding box center [292, 629] width 33 height 33
click at [293, 377] on icon "button" at bounding box center [292, 367] width 19 height 19
click at [369, 676] on span "Update payment" at bounding box center [388, 678] width 122 height 22
radio input "true"
type input "265.00"
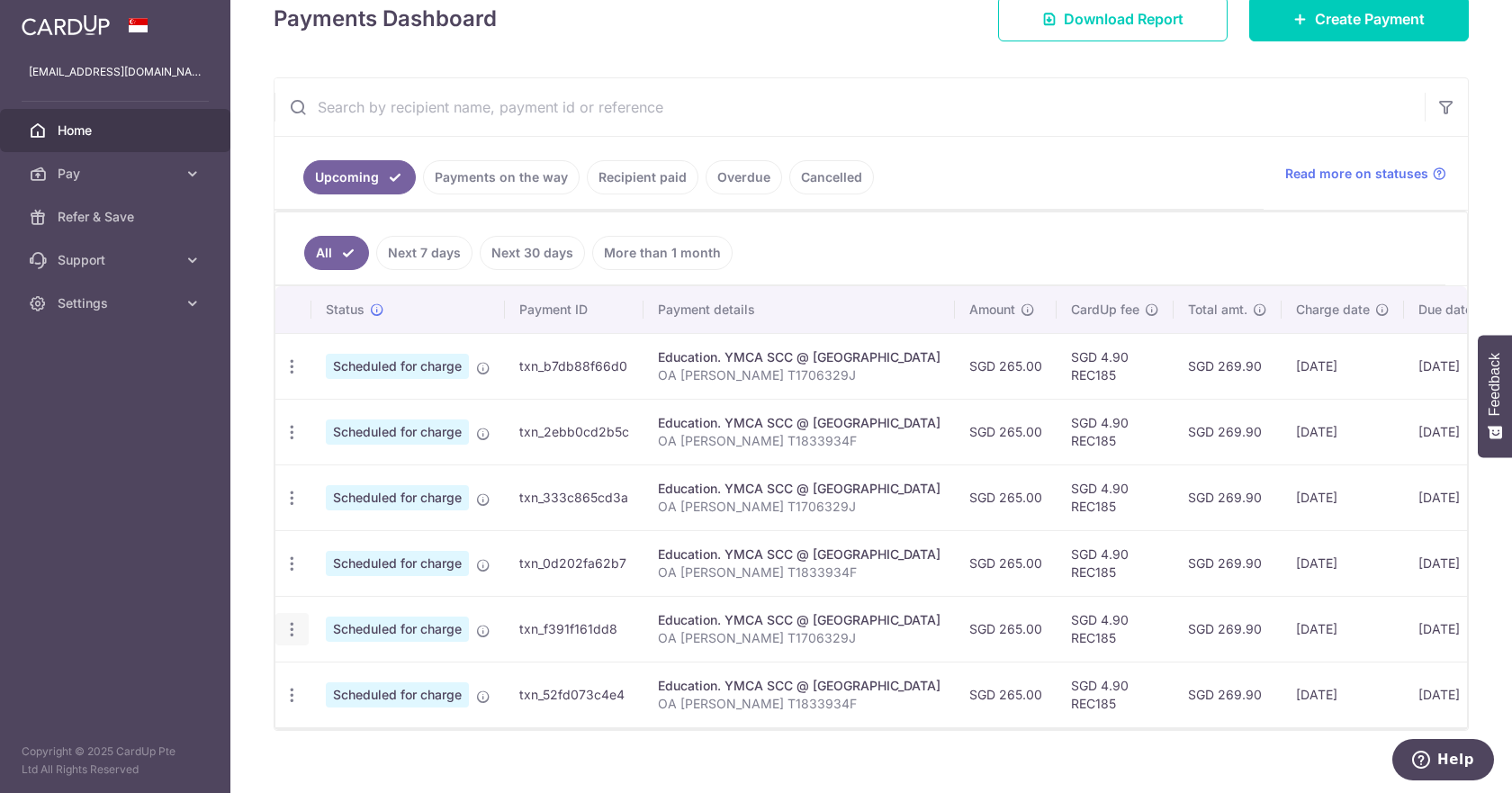
type input "[DATE]"
type input "OA [PERSON_NAME] T1706329J"
type input "REC185"
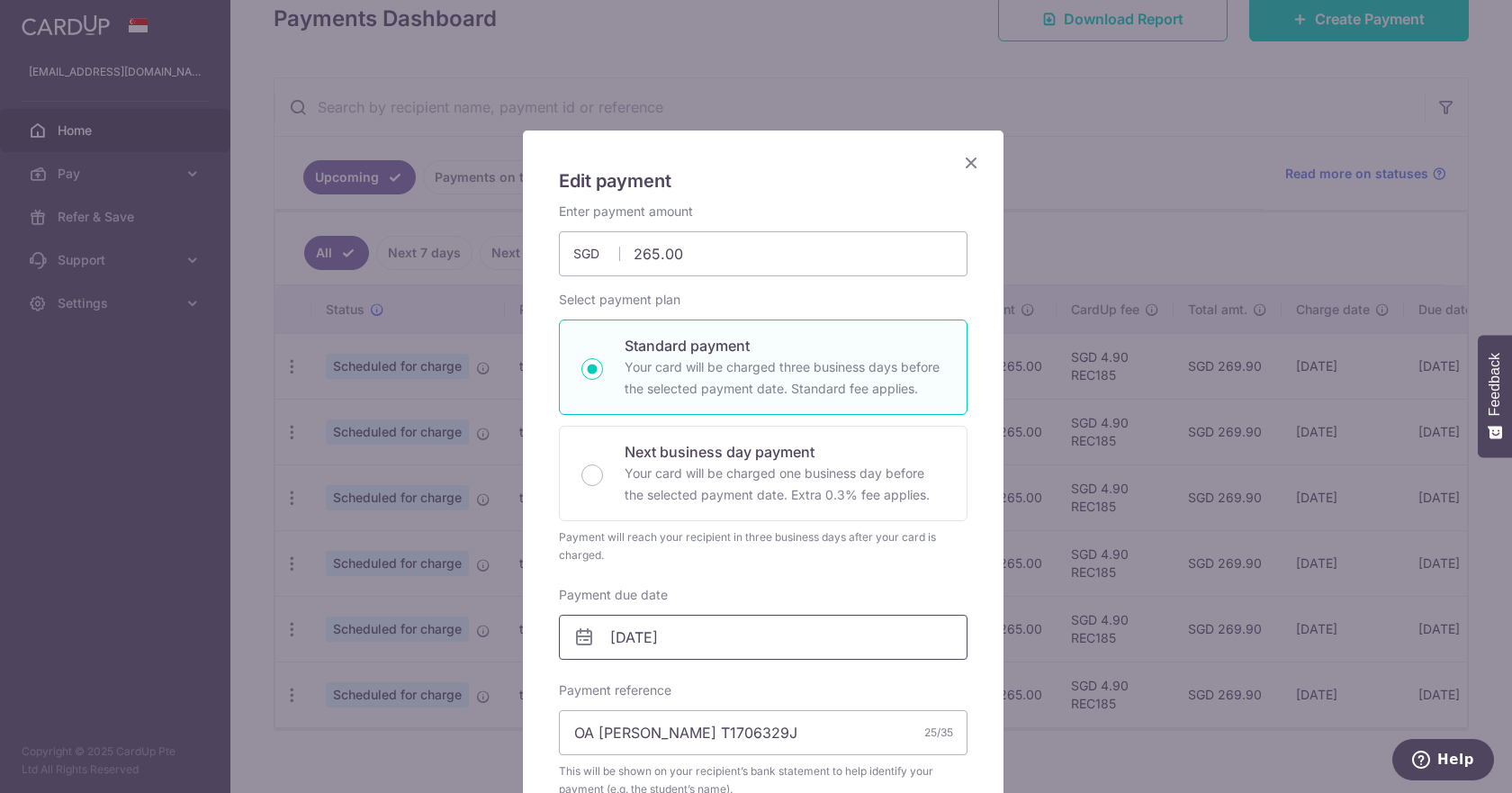
click at [661, 647] on input "04/12/2025" at bounding box center [764, 638] width 409 height 45
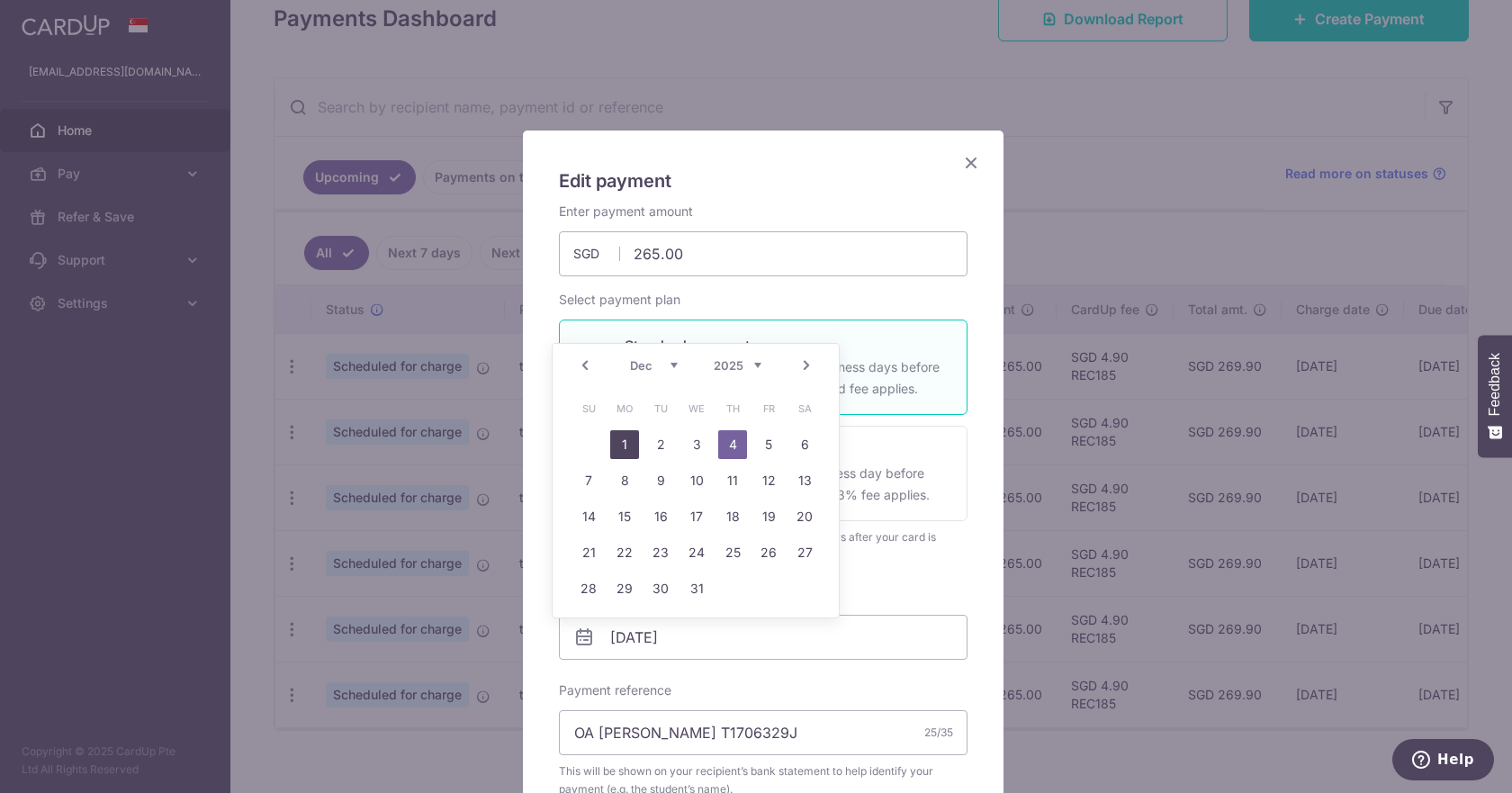
click at [617, 445] on link "1" at bounding box center [624, 445] width 29 height 29
type input "[DATE]"
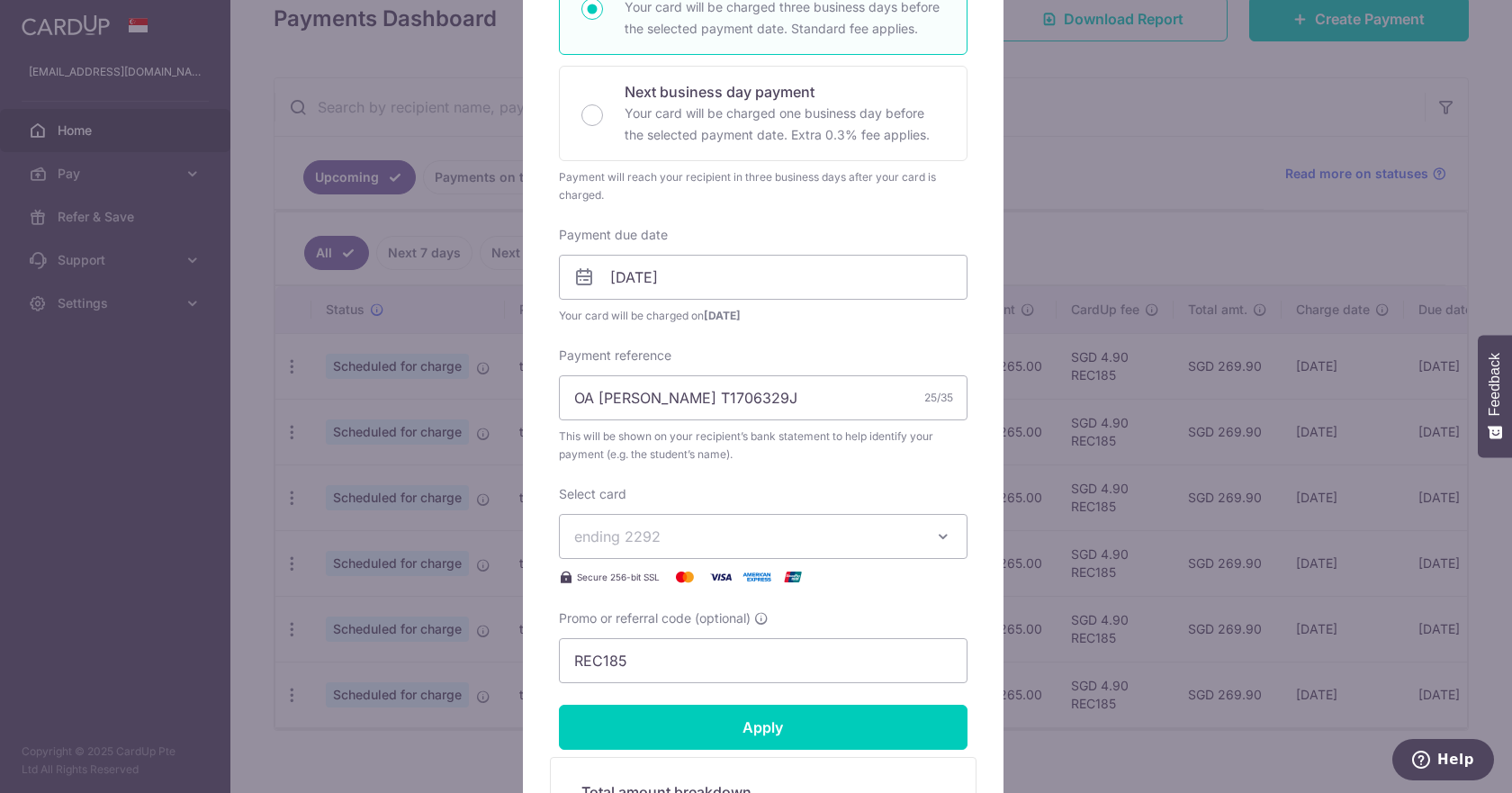
scroll to position [450, 0]
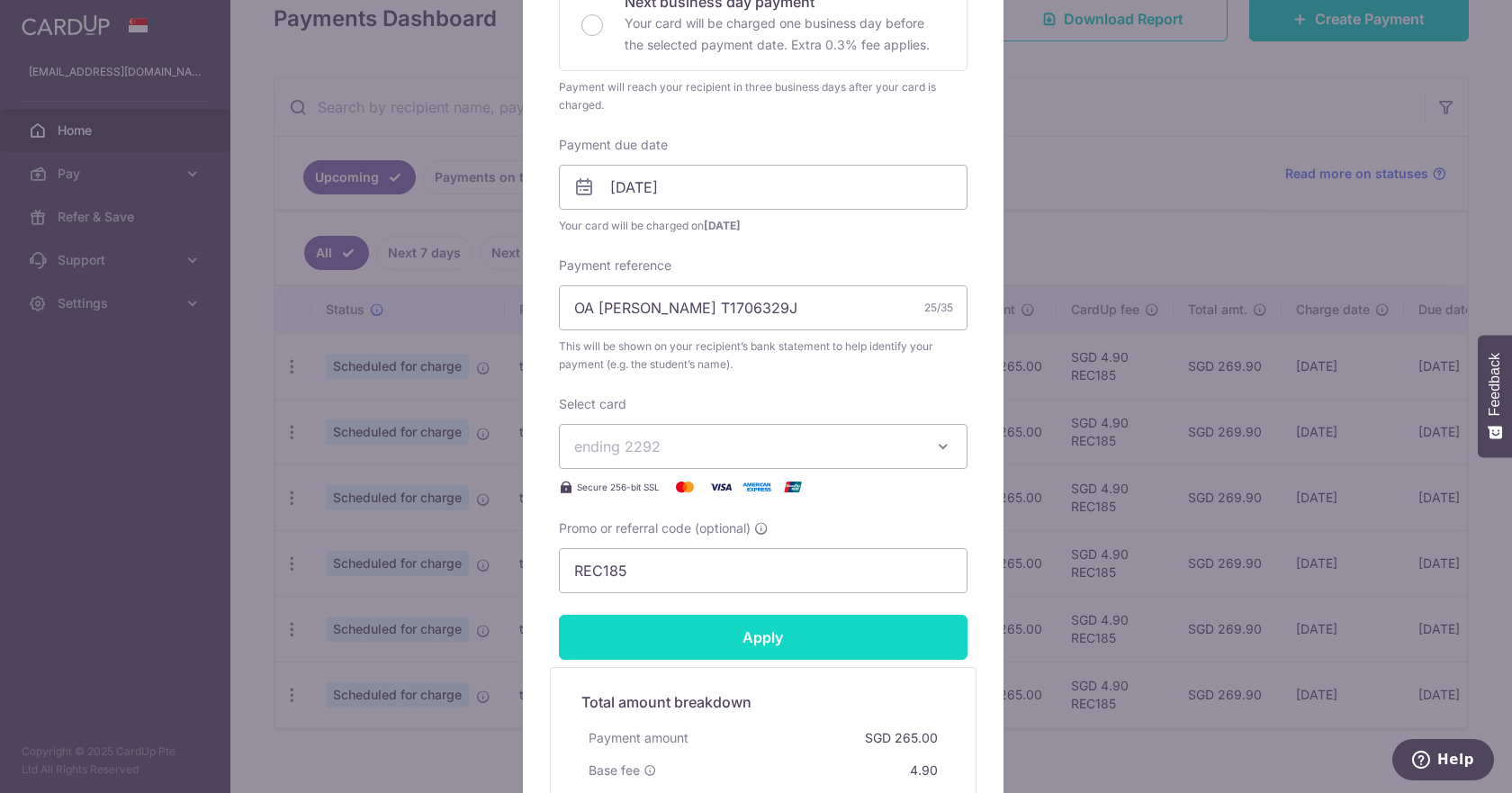
click at [779, 648] on input "Apply" at bounding box center [764, 638] width 409 height 45
type input "Successfully Applied"
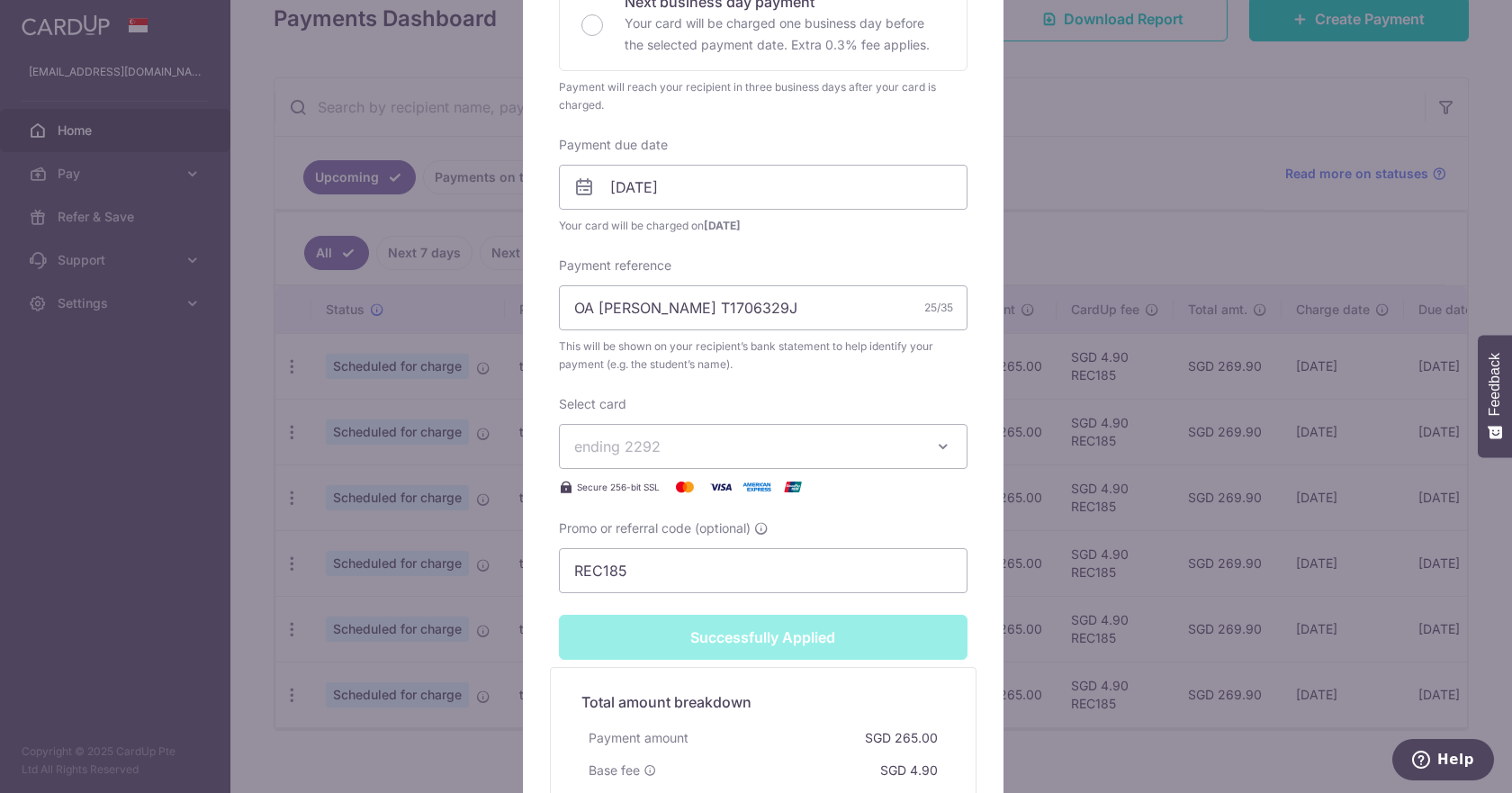
scroll to position [63, 0]
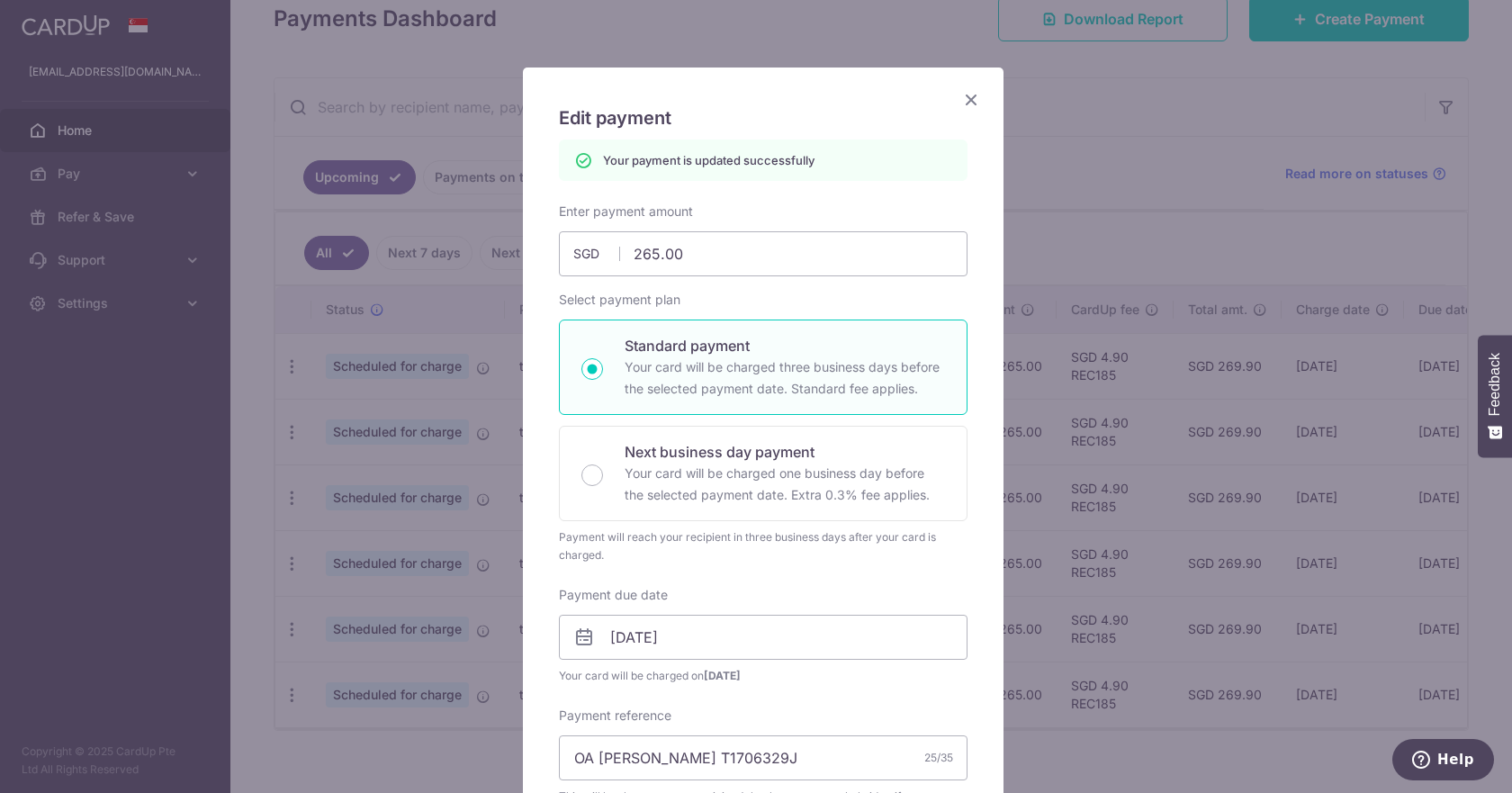
click at [973, 103] on icon "Close" at bounding box center [971, 100] width 22 height 23
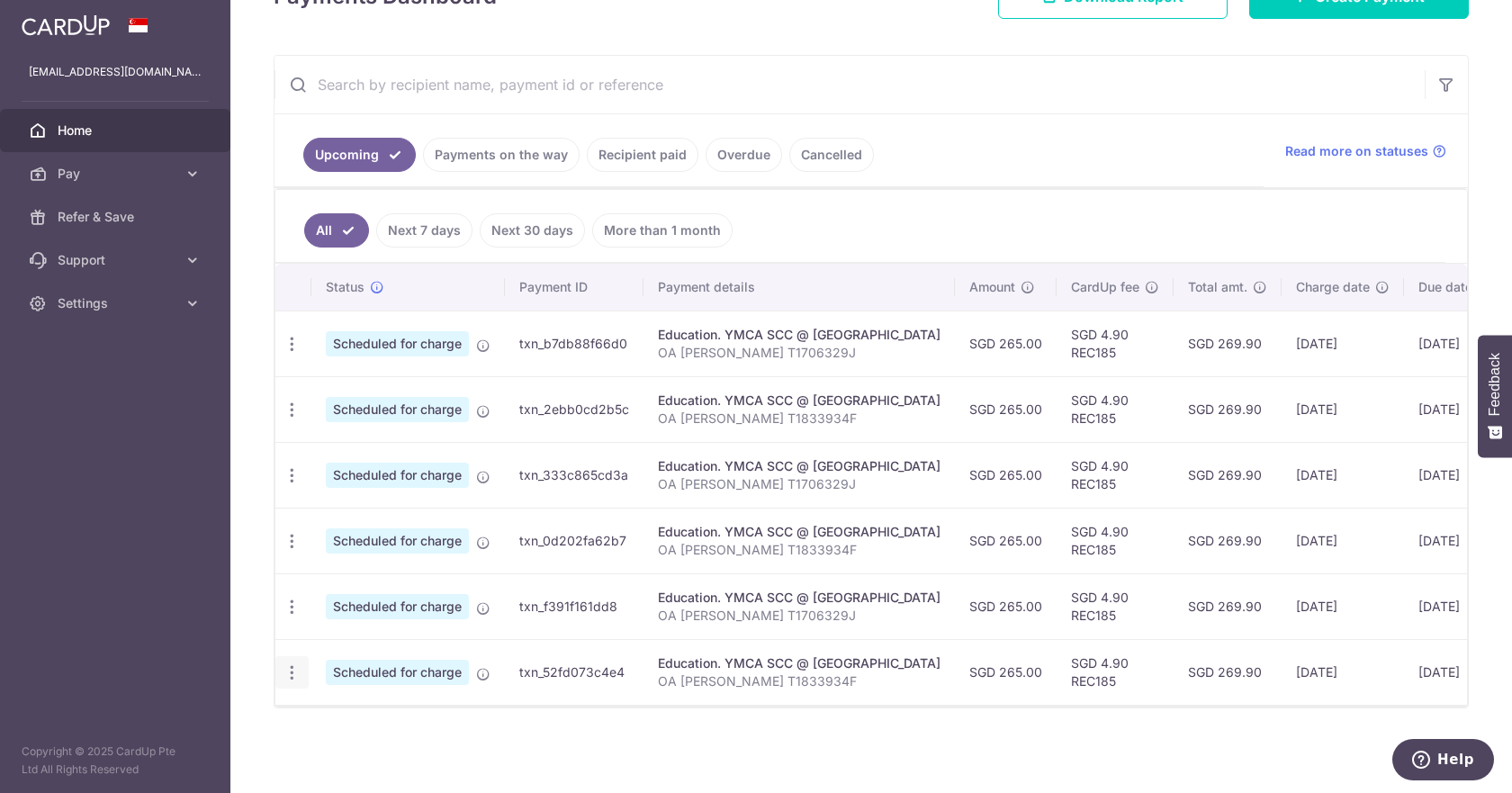
click at [288, 354] on icon "button" at bounding box center [292, 345] width 19 height 19
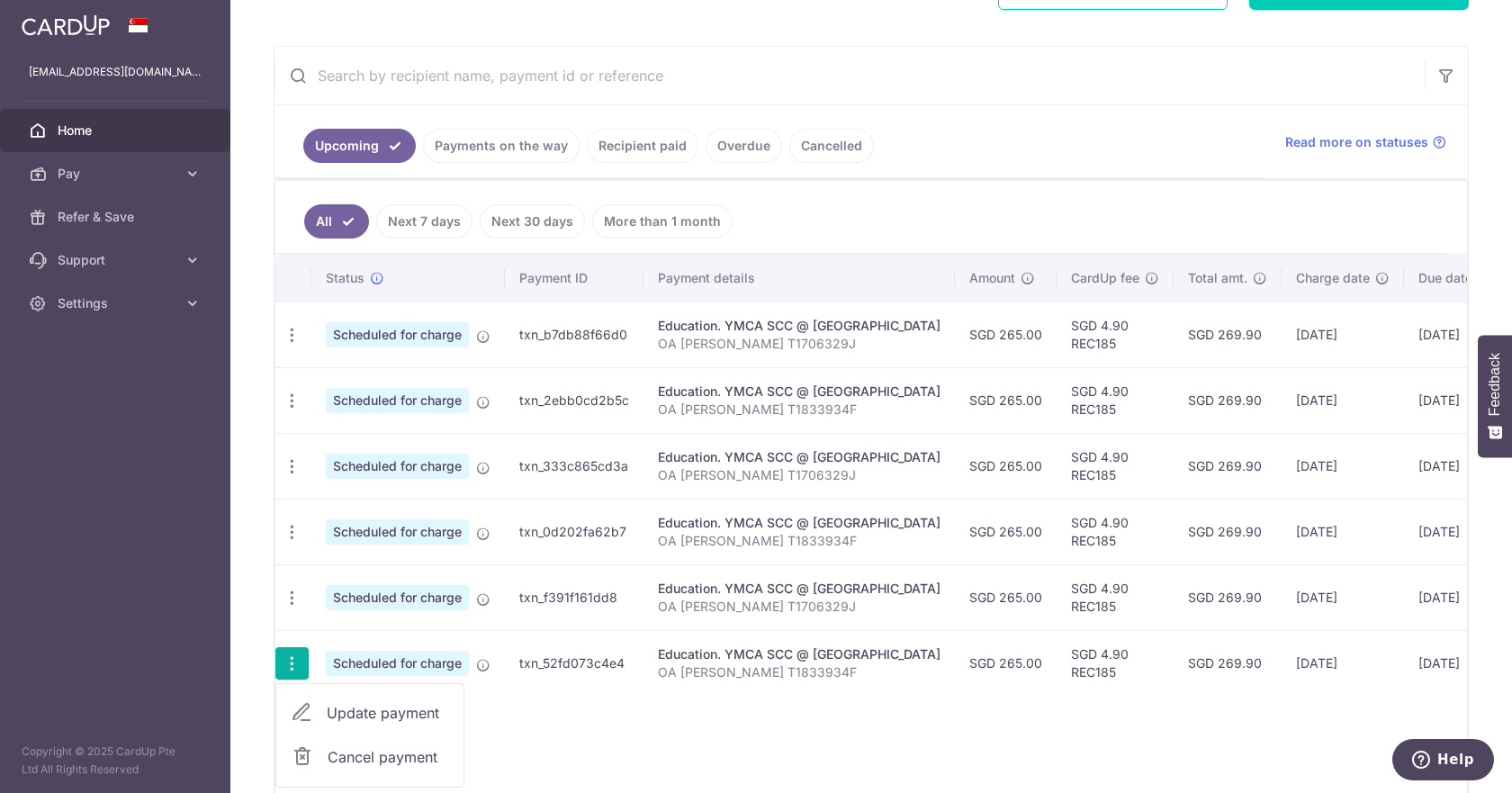
drag, startPoint x: 345, startPoint y: 724, endPoint x: 46, endPoint y: 7, distance: 776.8
click at [373, 709] on span "Update payment" at bounding box center [388, 713] width 122 height 22
radio input "true"
type input "265.00"
type input "[DATE]"
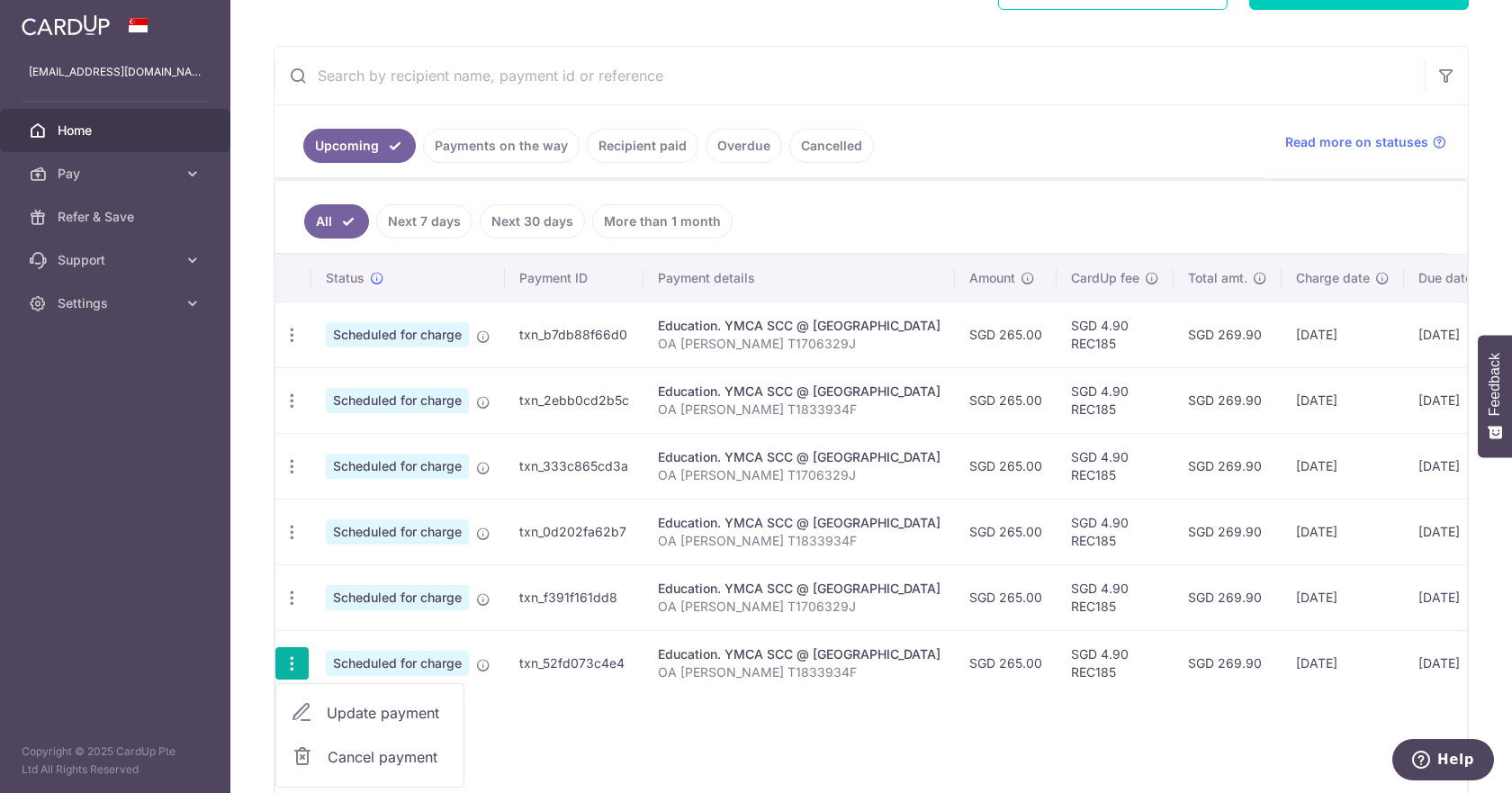
type input "OA [PERSON_NAME] T1833934F"
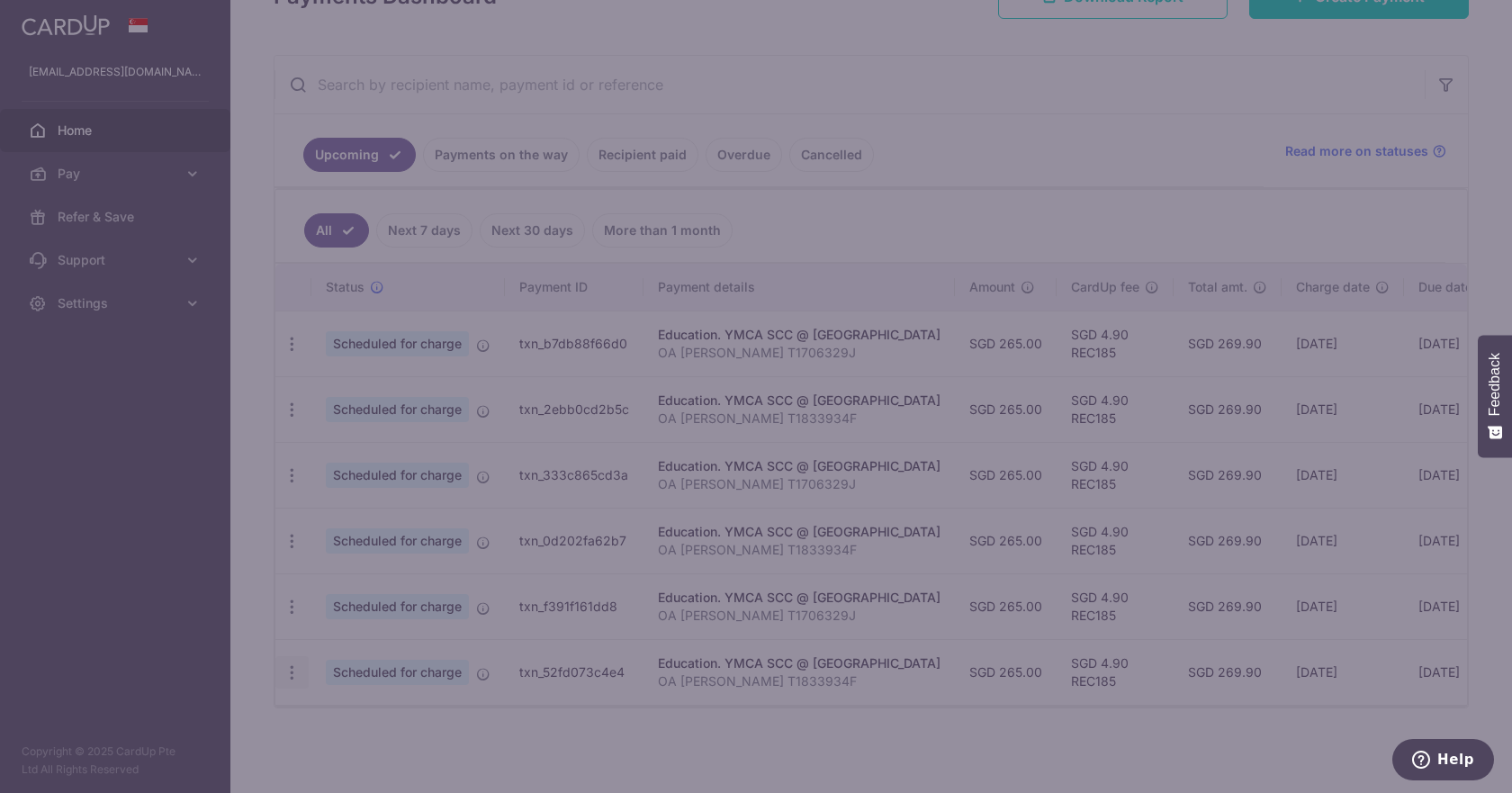
type input "REC185"
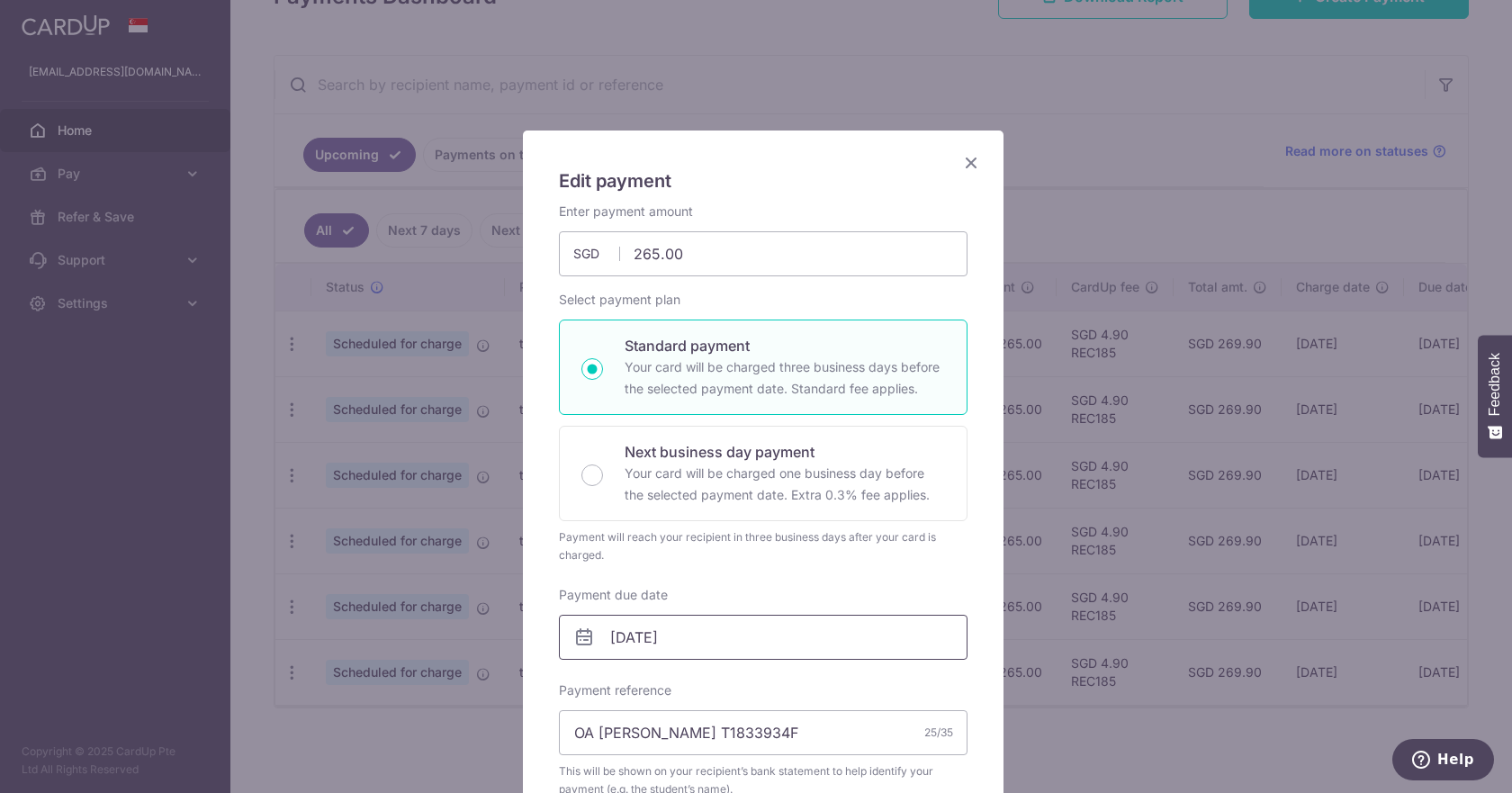
click at [617, 638] on input "04/12/2025" at bounding box center [764, 638] width 409 height 45
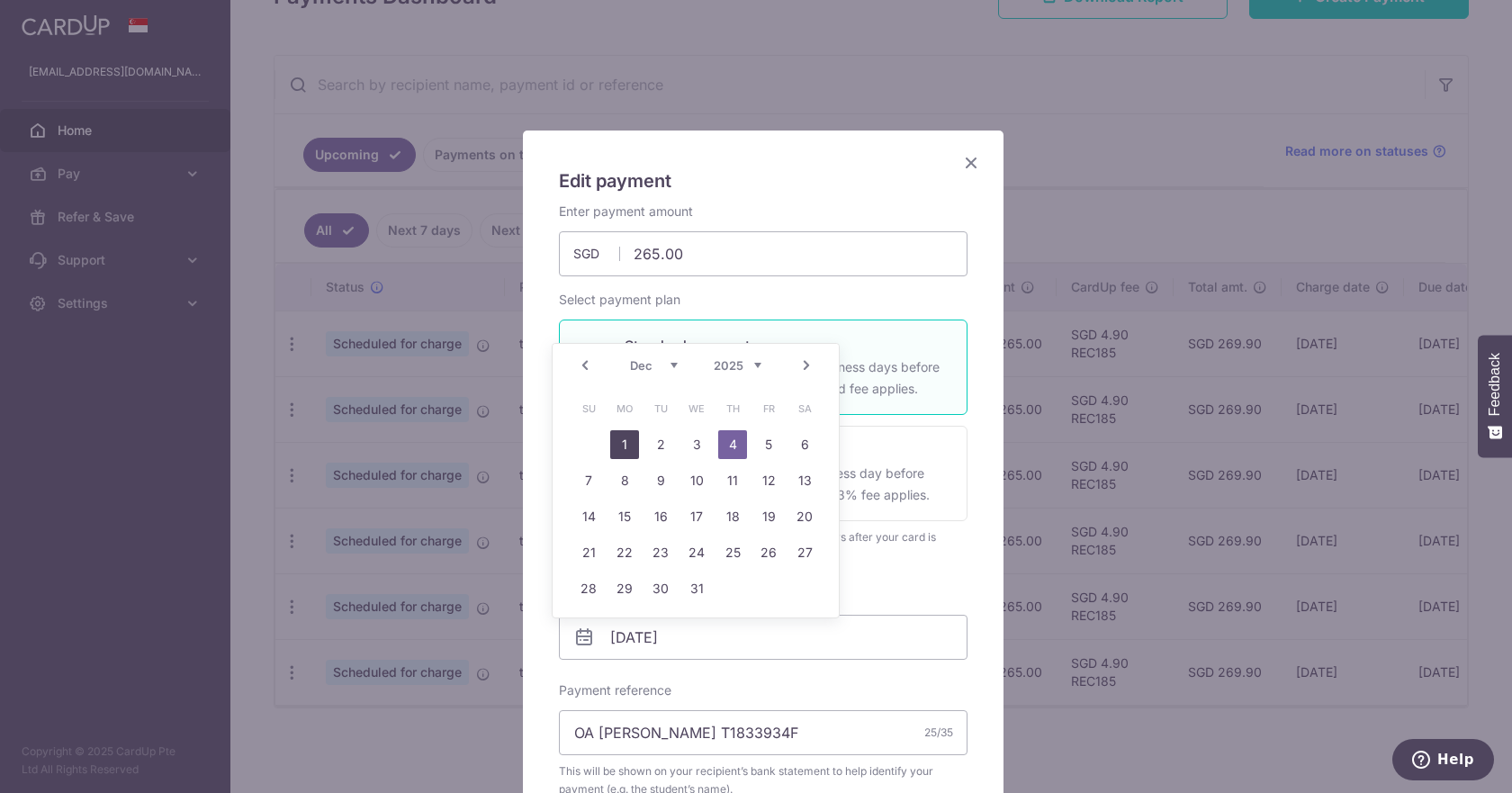
click at [629, 447] on link "1" at bounding box center [624, 445] width 29 height 29
type input "[DATE]"
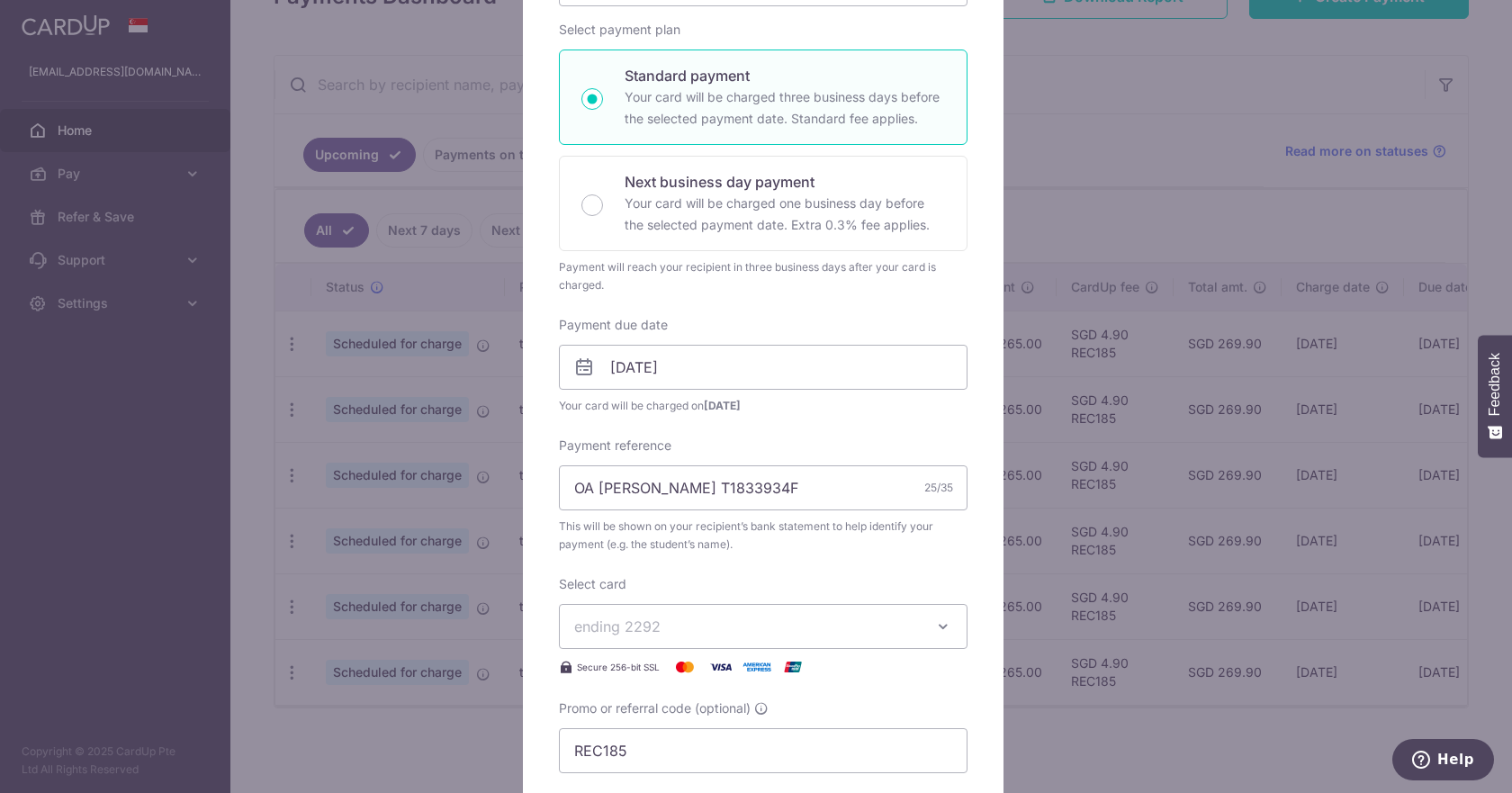
scroll to position [541, 0]
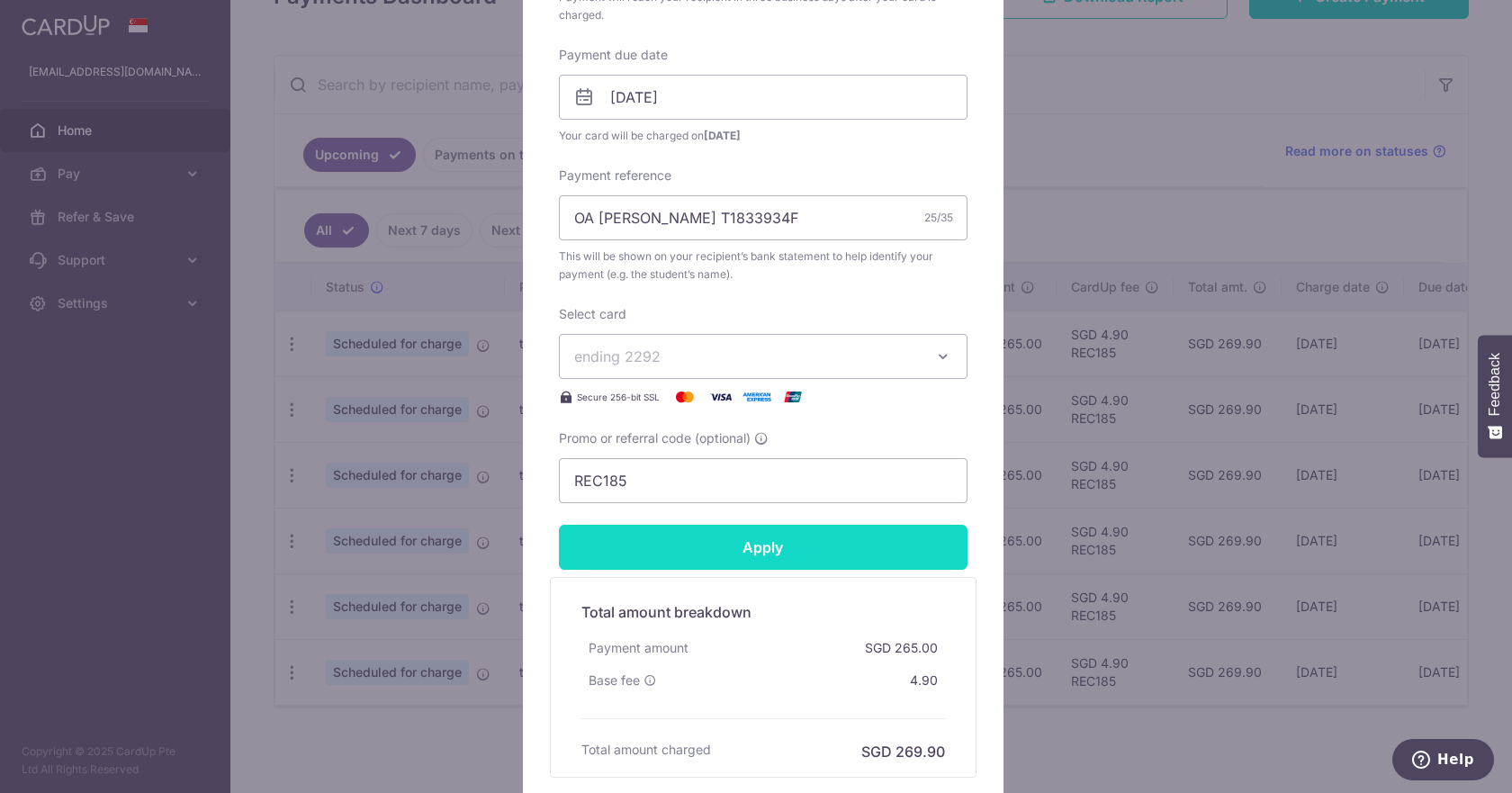
click at [861, 561] on input "Apply" at bounding box center [764, 547] width 409 height 45
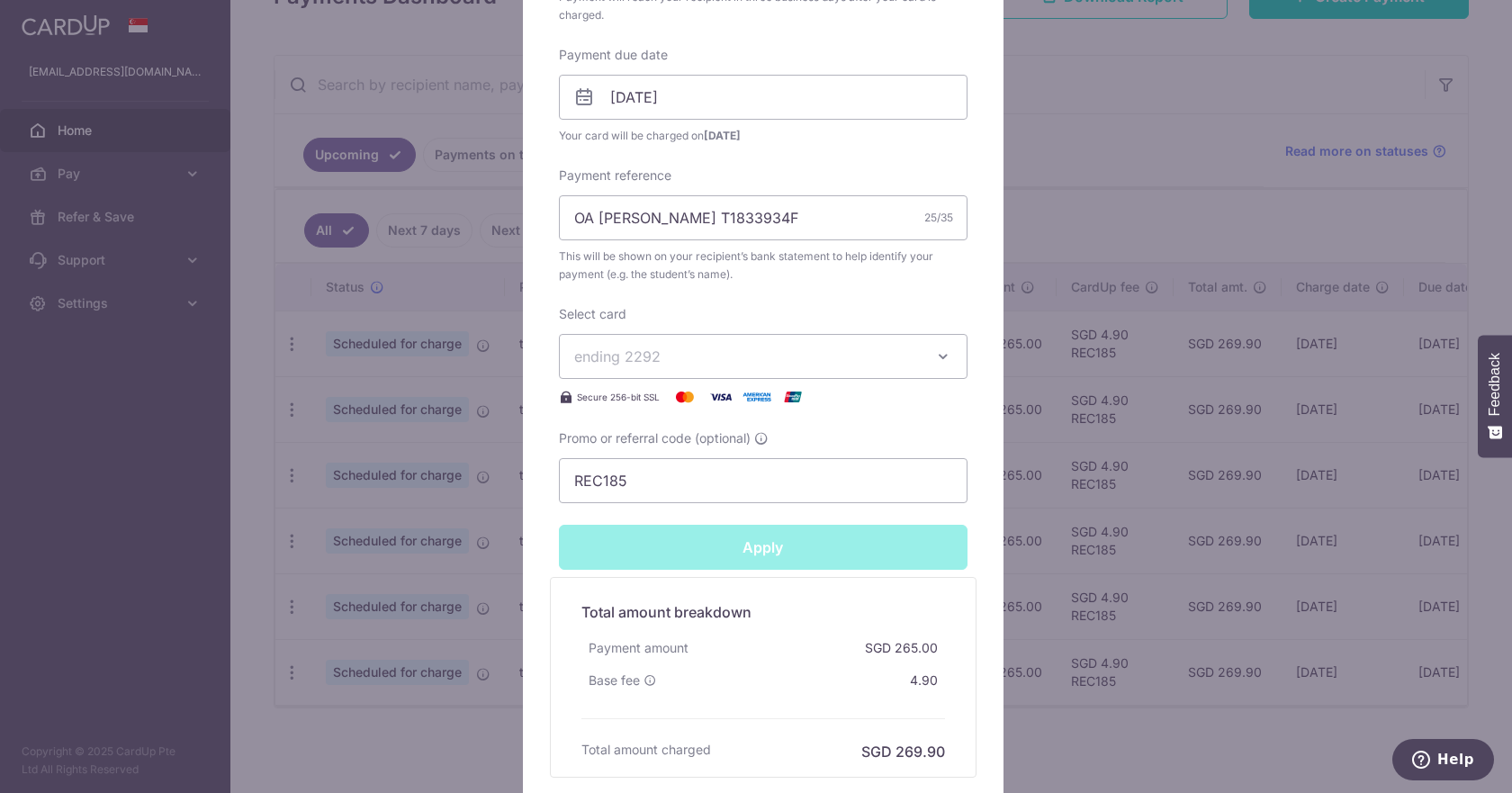
type input "Successfully Applied"
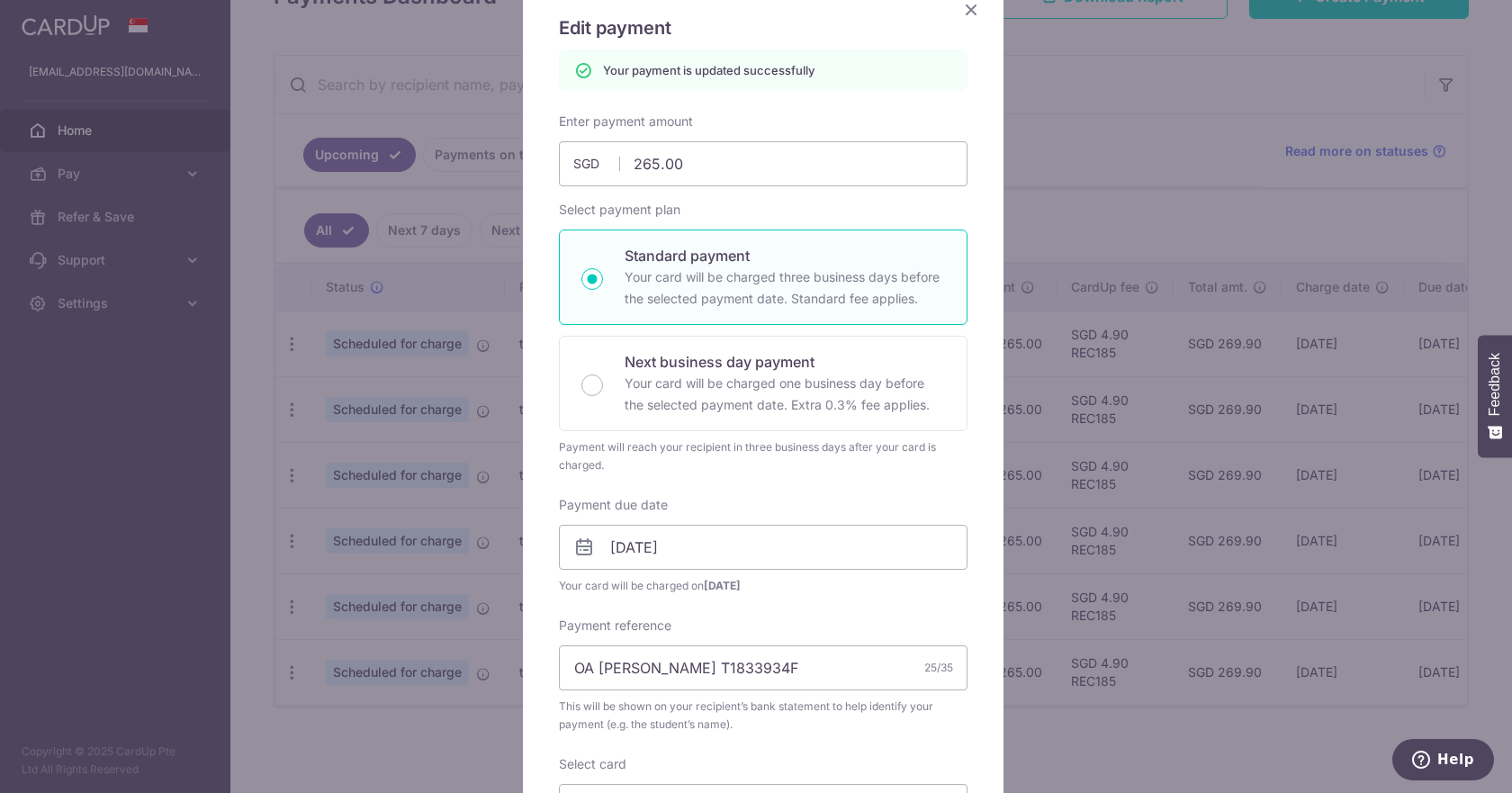
click at [965, 8] on icon "Close" at bounding box center [971, 9] width 22 height 23
